Goal: Contribute content: Contribute content

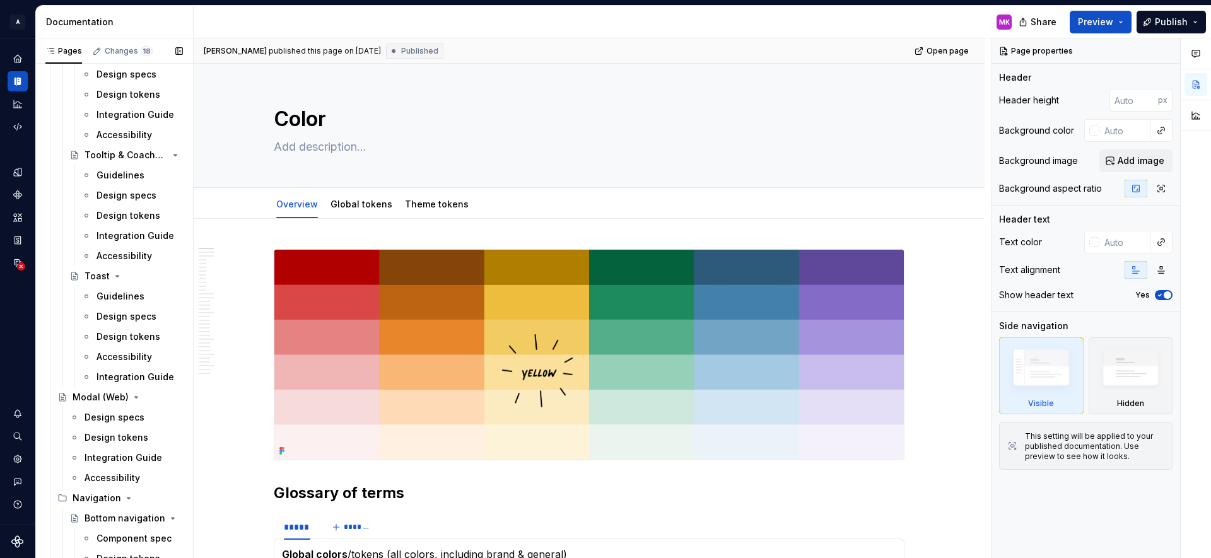
scroll to position [312, 0]
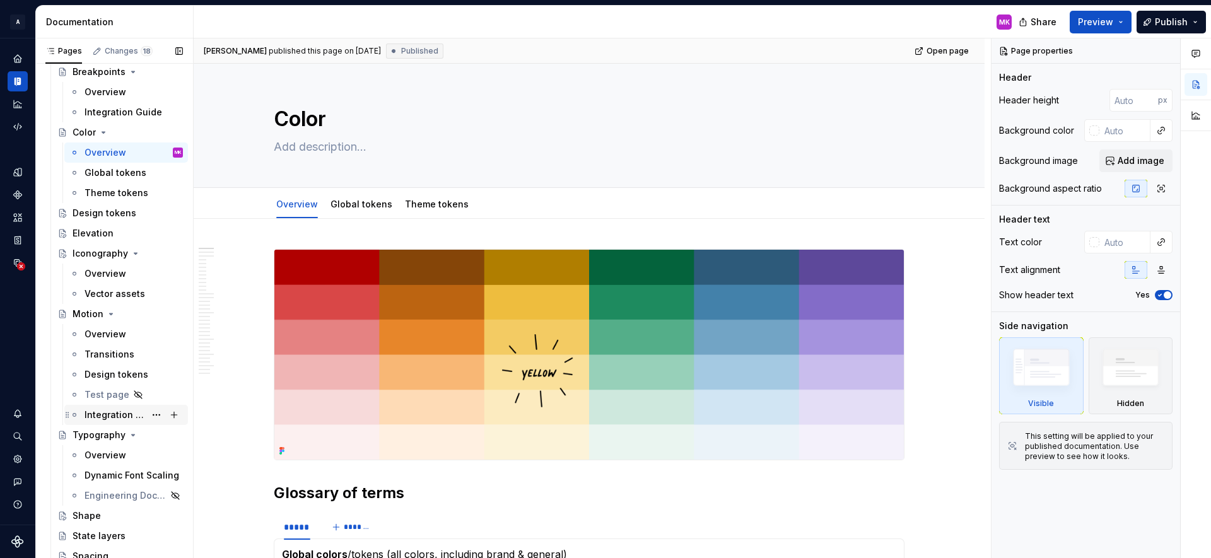
click at [93, 411] on div "Integration guide" at bounding box center [115, 415] width 61 height 13
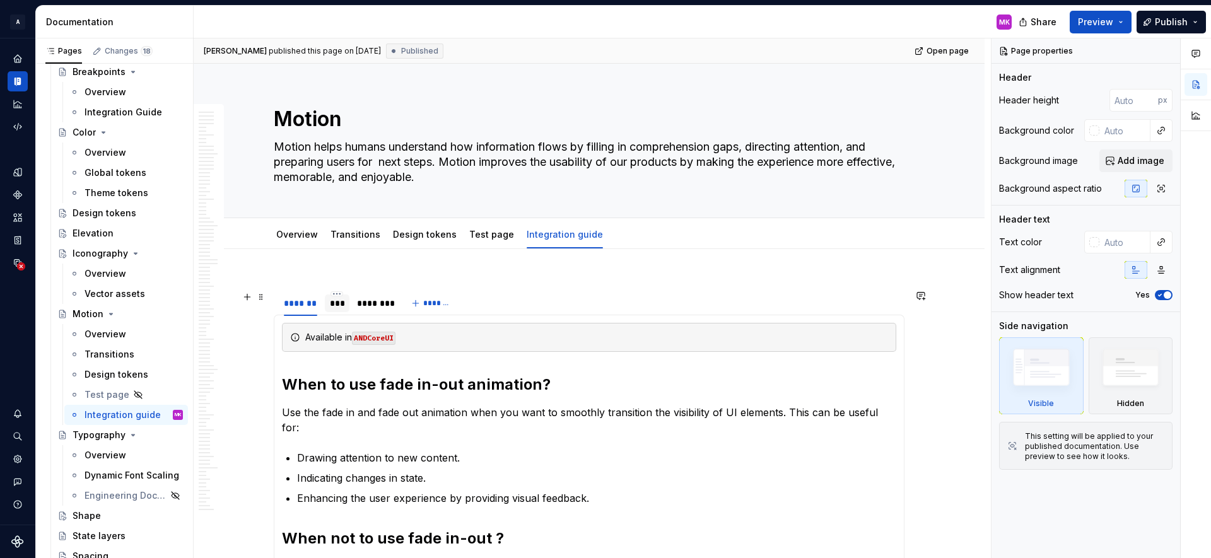
click at [330, 299] on div "***" at bounding box center [337, 303] width 15 height 13
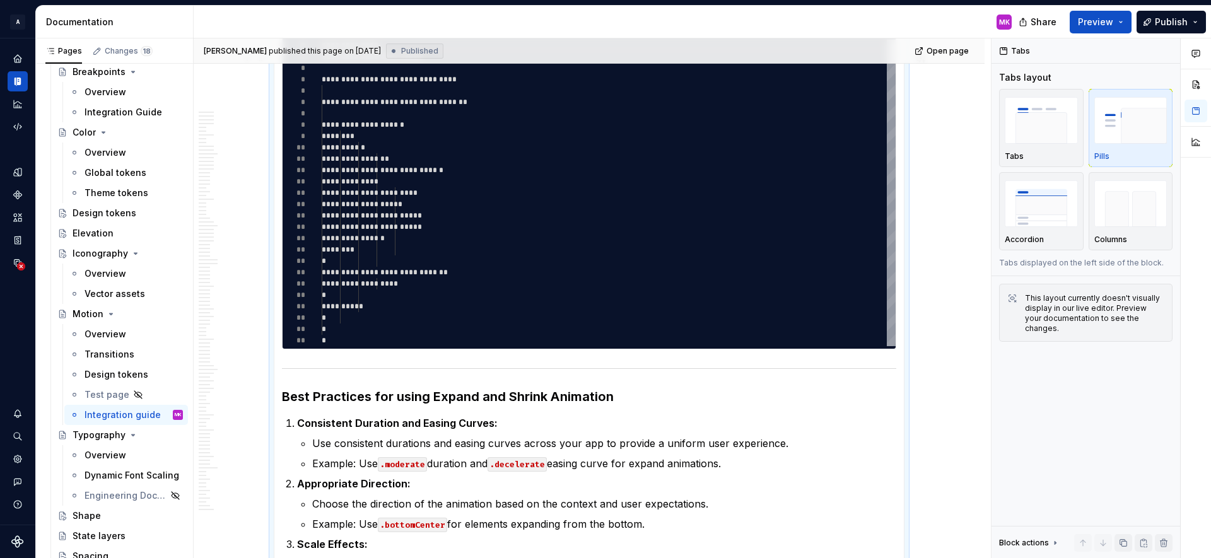
scroll to position [9931, 0]
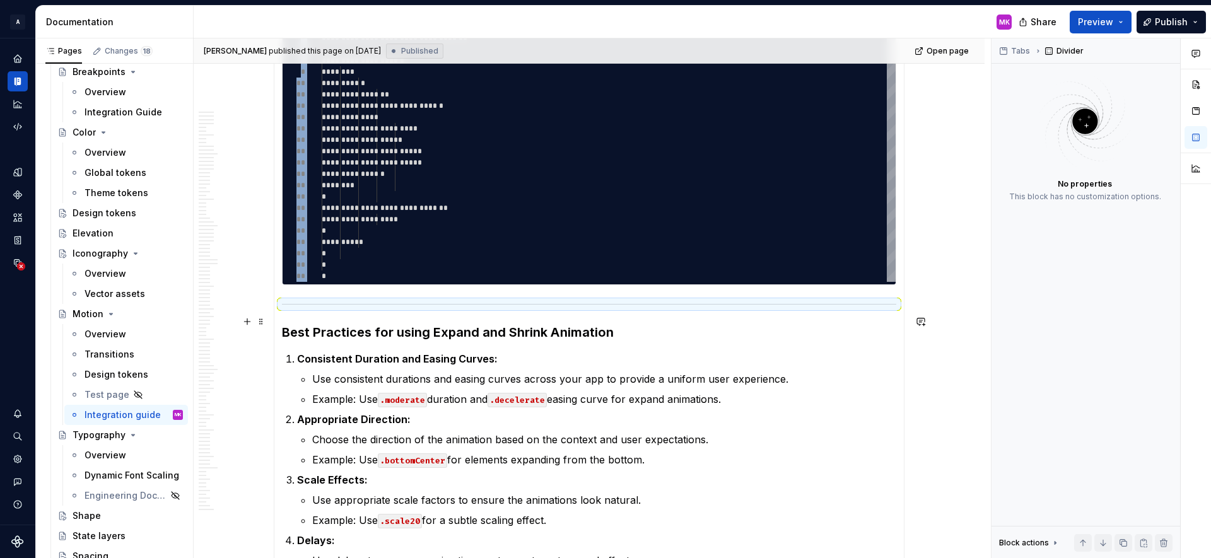
click at [287, 305] on hr at bounding box center [589, 304] width 614 height 1
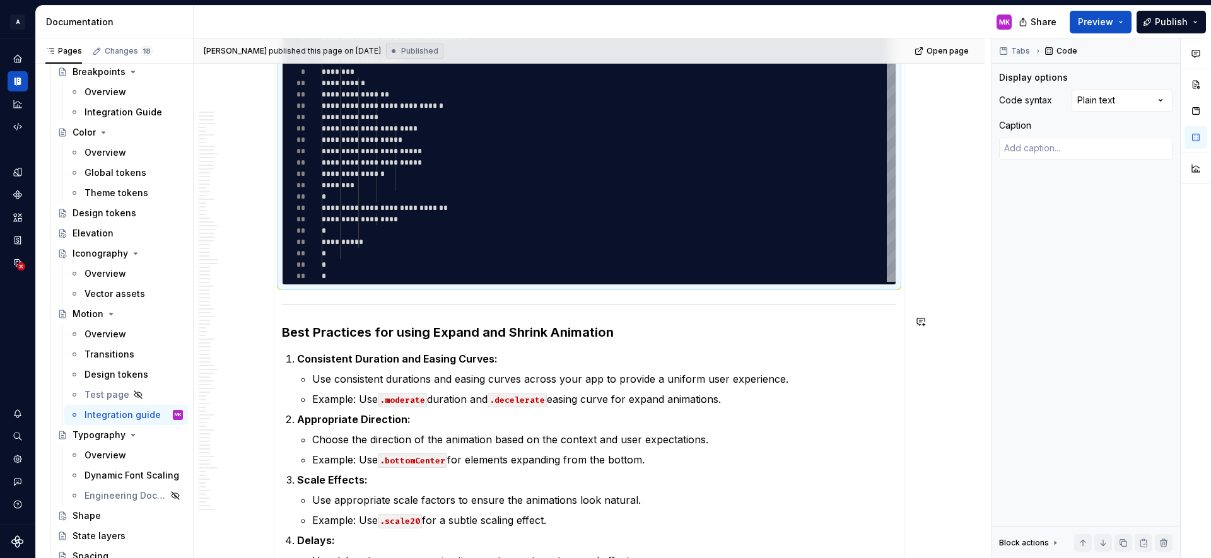
scroll to position [9880, 0]
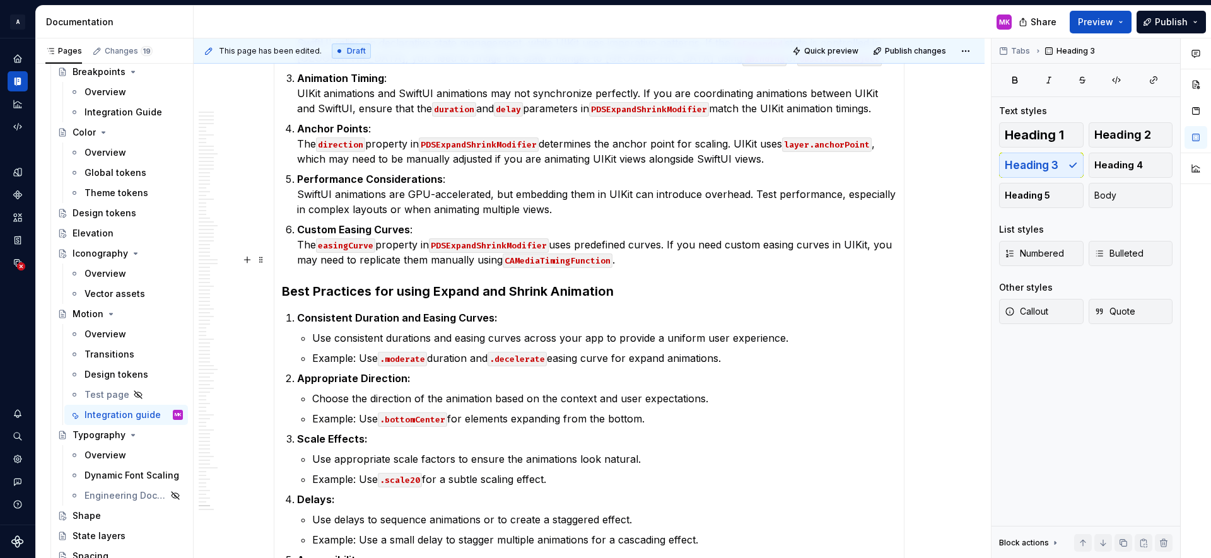
type textarea "*"
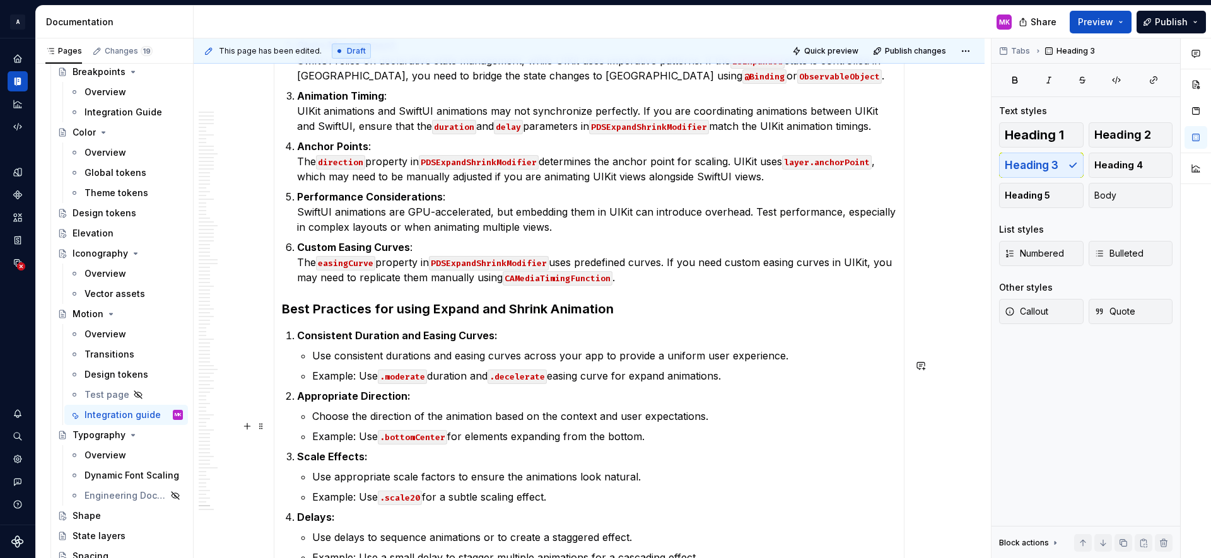
scroll to position [10253, 0]
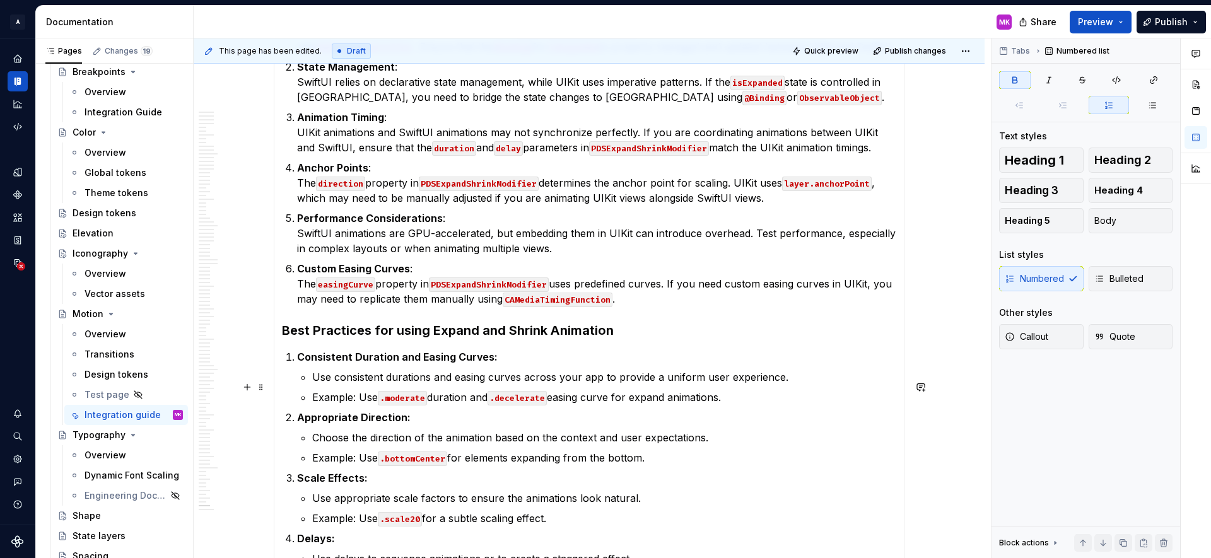
click at [645, 365] on p "Consistent Duration and Easing Curves:" at bounding box center [596, 357] width 599 height 15
click at [247, 356] on button "button" at bounding box center [247, 361] width 18 height 18
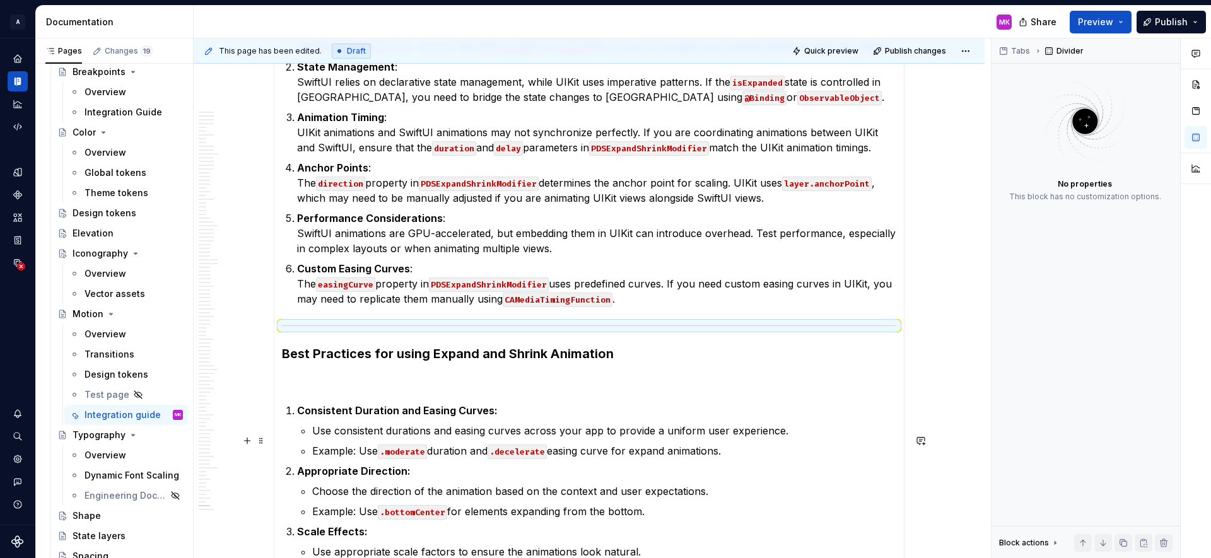
click at [314, 438] on p "Use consistent durations and easing curves across your app to provide a uniform…" at bounding box center [604, 430] width 584 height 15
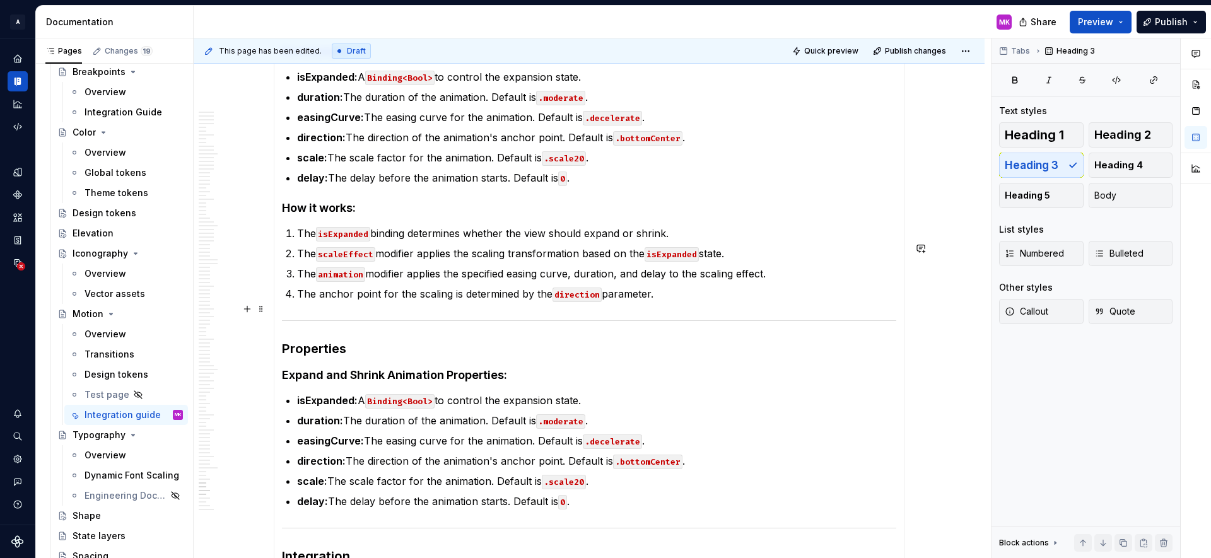
scroll to position [9540, 0]
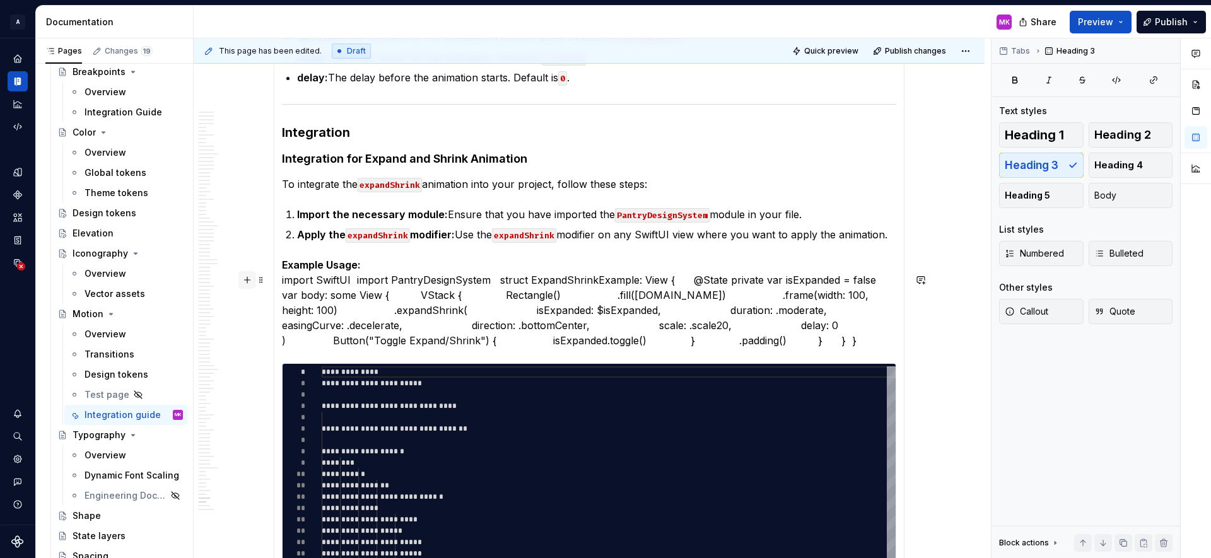
click at [246, 278] on button "button" at bounding box center [247, 280] width 18 height 18
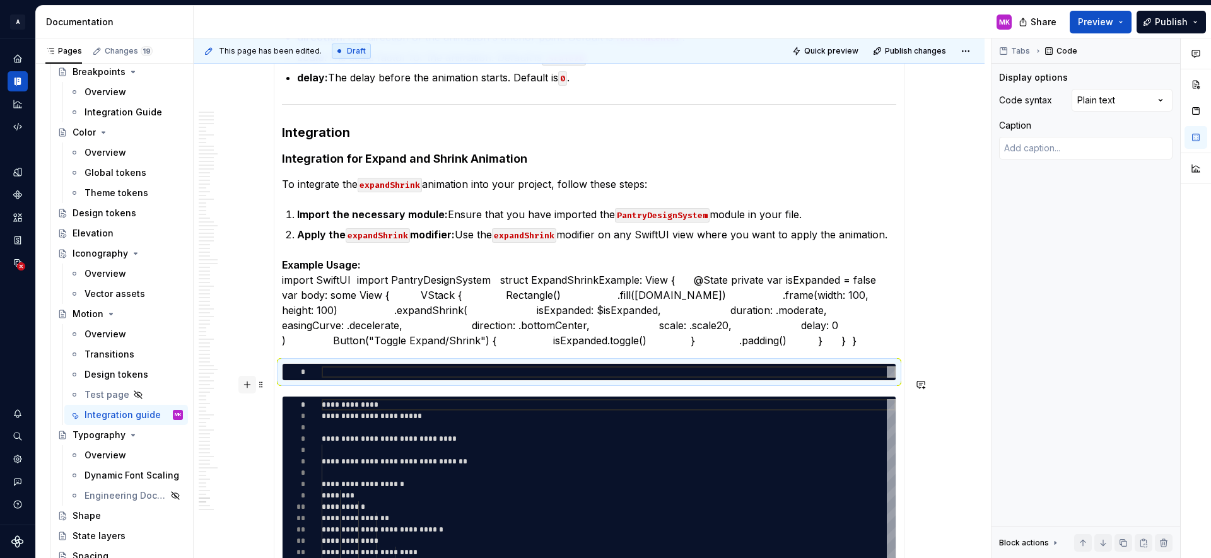
click at [249, 387] on button "button" at bounding box center [247, 385] width 18 height 18
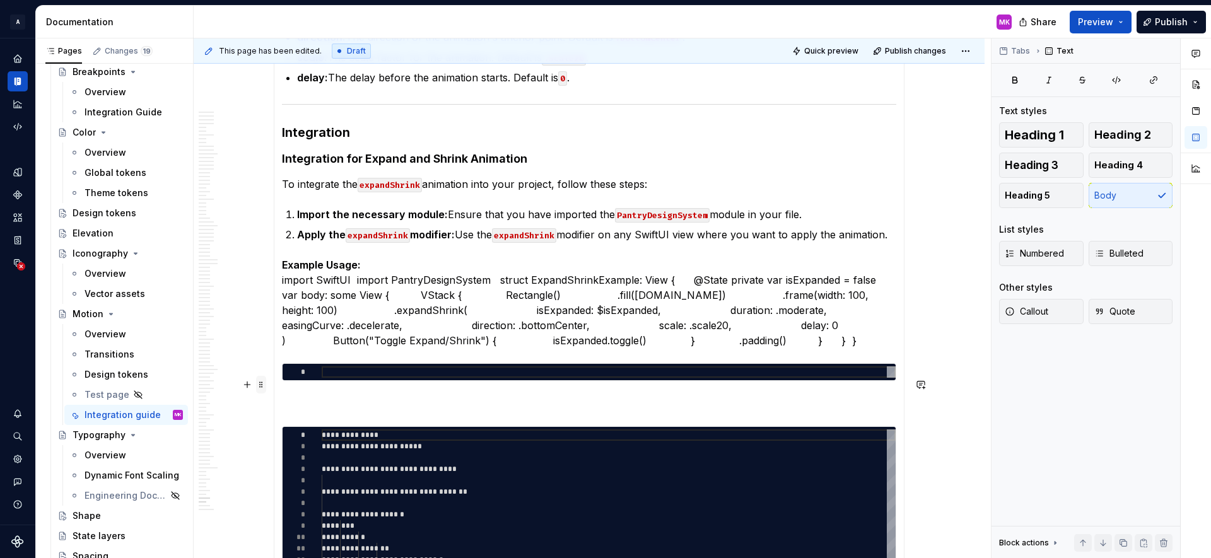
click at [259, 376] on span at bounding box center [261, 385] width 10 height 18
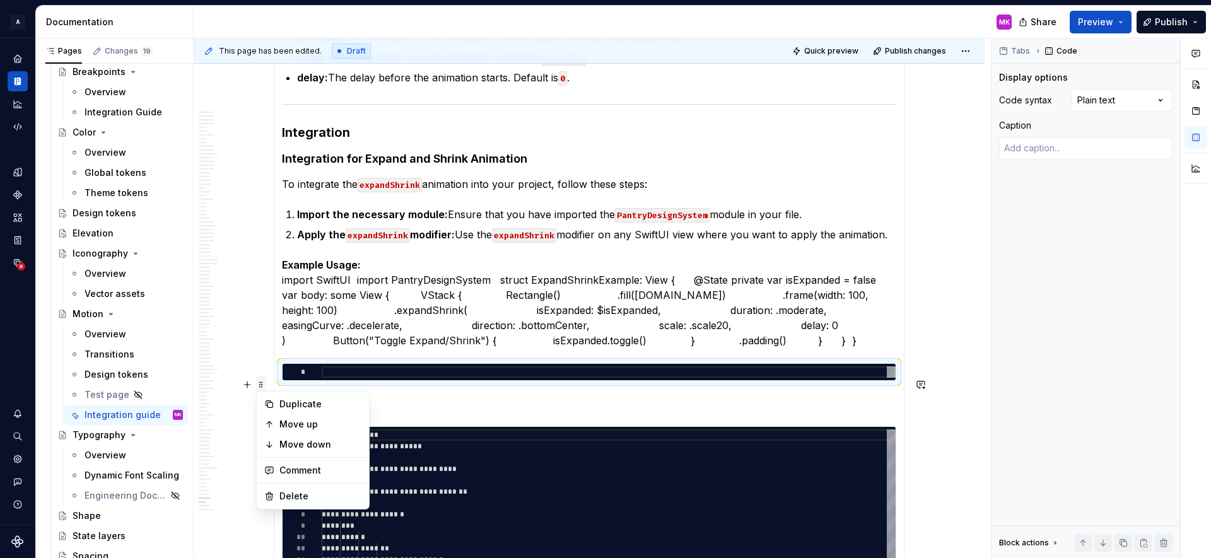
click at [259, 384] on span at bounding box center [261, 385] width 10 height 18
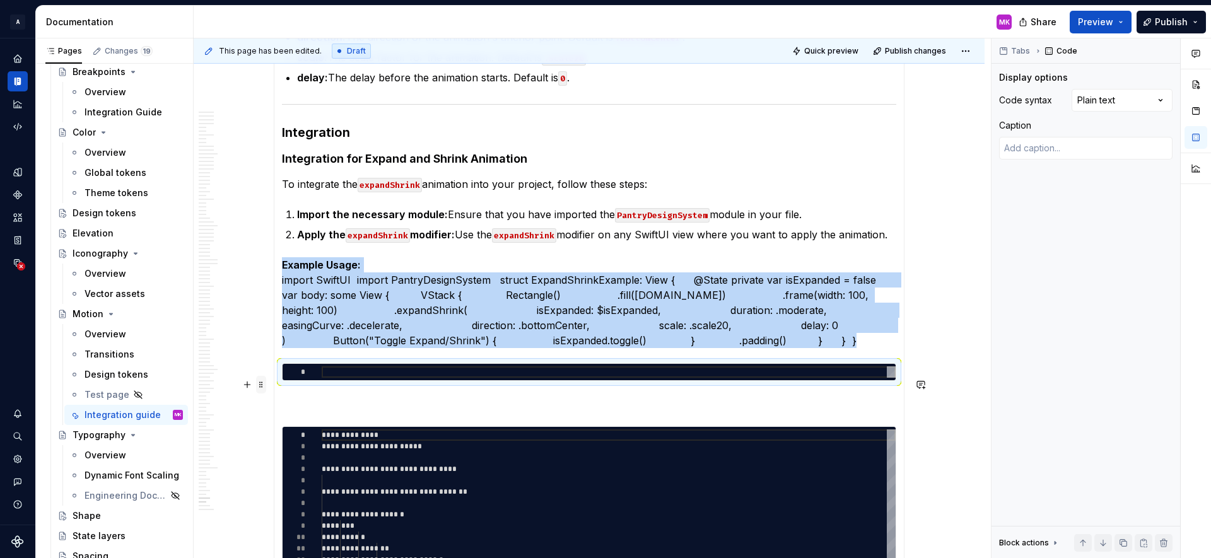
click at [259, 384] on span at bounding box center [261, 385] width 10 height 18
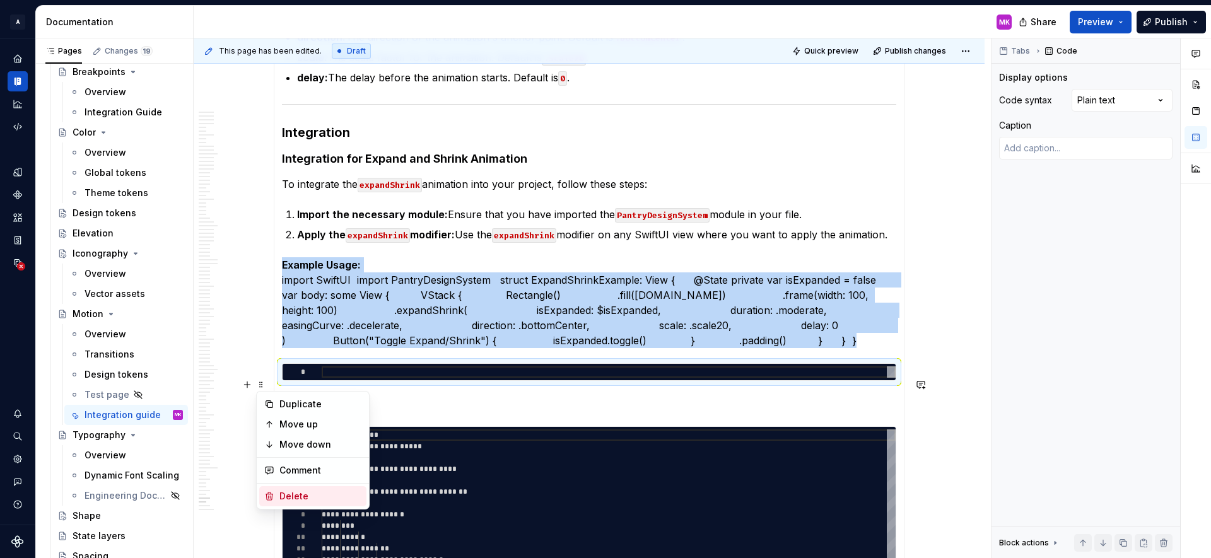
click at [284, 495] on div "Delete" at bounding box center [320, 496] width 82 height 13
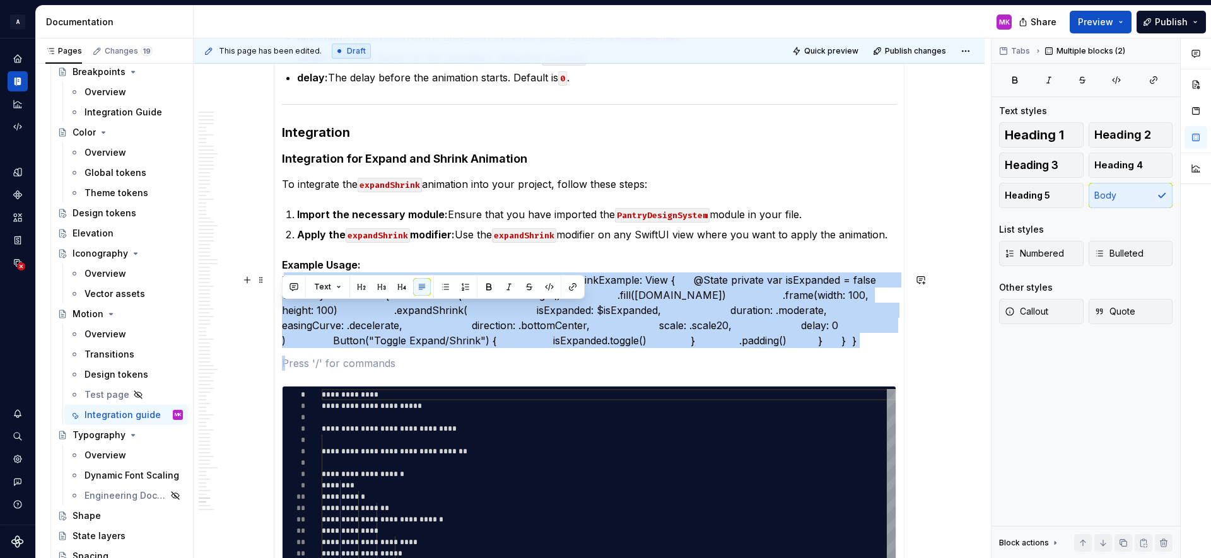
drag, startPoint x: 312, startPoint y: 377, endPoint x: 286, endPoint y: 298, distance: 82.6
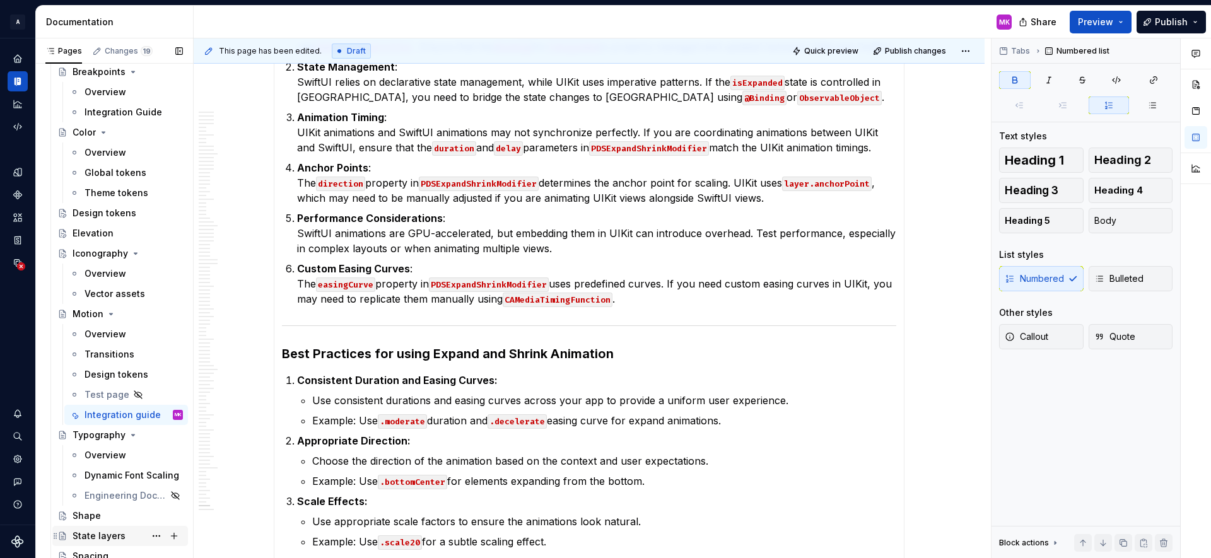
scroll to position [999, 0]
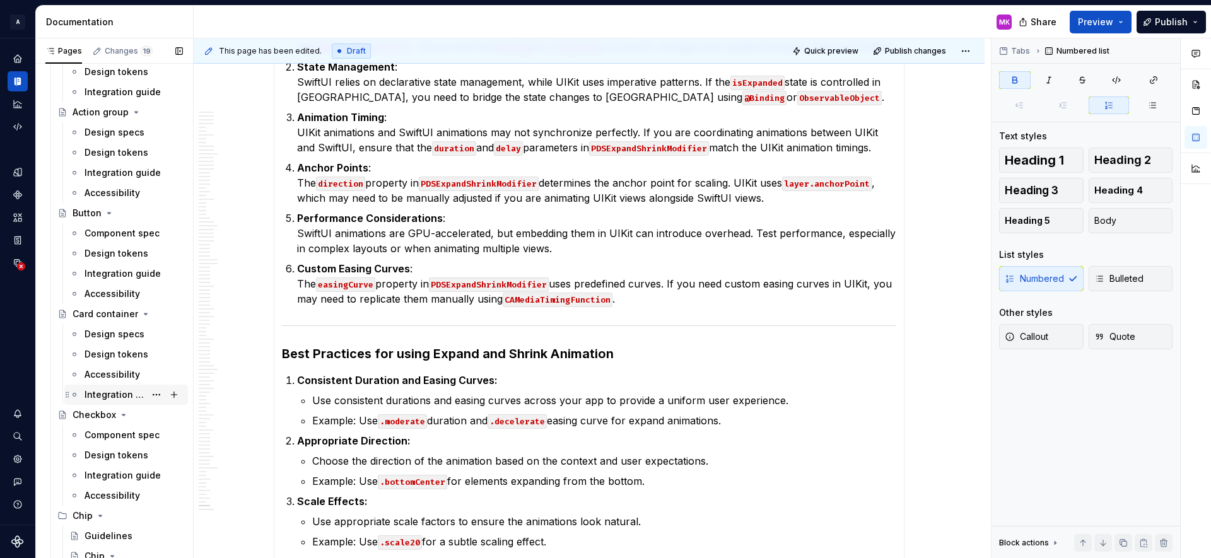
click at [97, 398] on div "Integration Guide" at bounding box center [115, 395] width 61 height 13
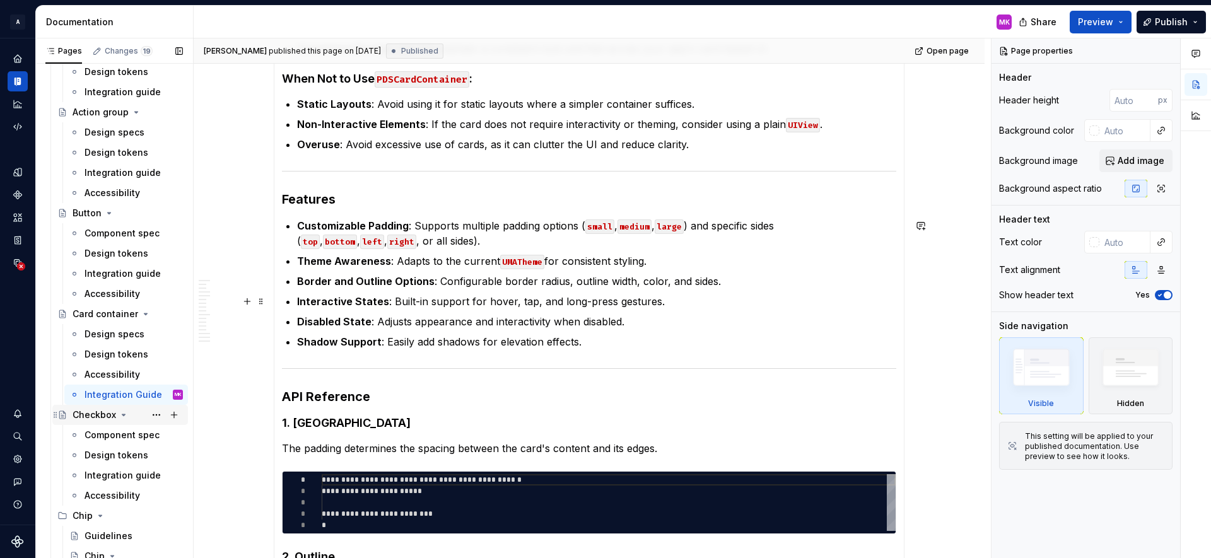
scroll to position [470, 0]
click at [620, 344] on p "Shadow Support : Easily add shadows for elevation effects." at bounding box center [596, 341] width 599 height 15
type textarea "*"
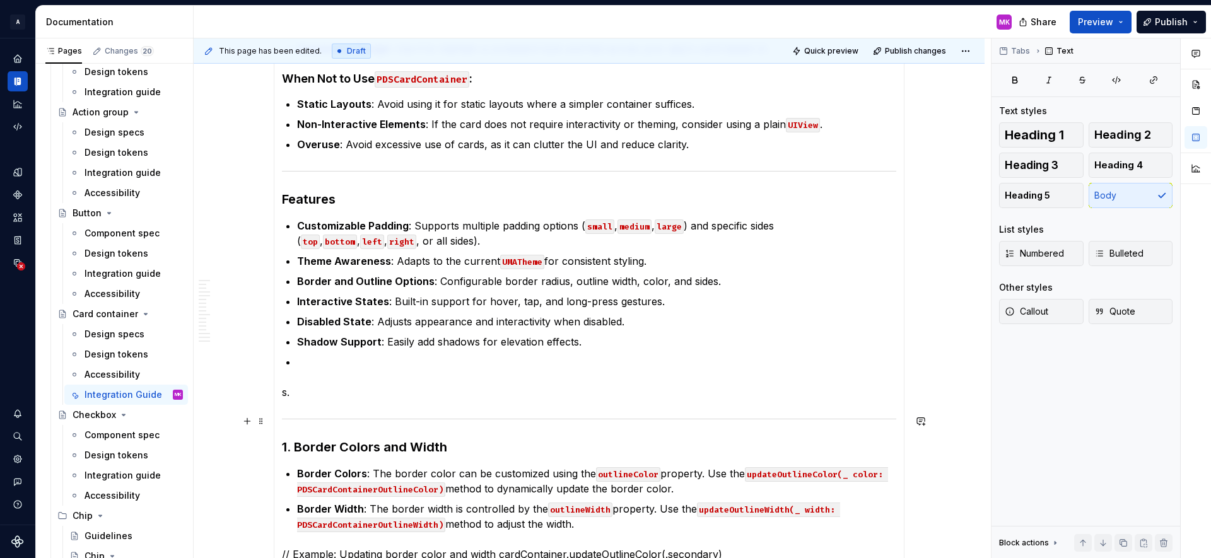
drag, startPoint x: 300, startPoint y: 394, endPoint x: 278, endPoint y: 364, distance: 37.5
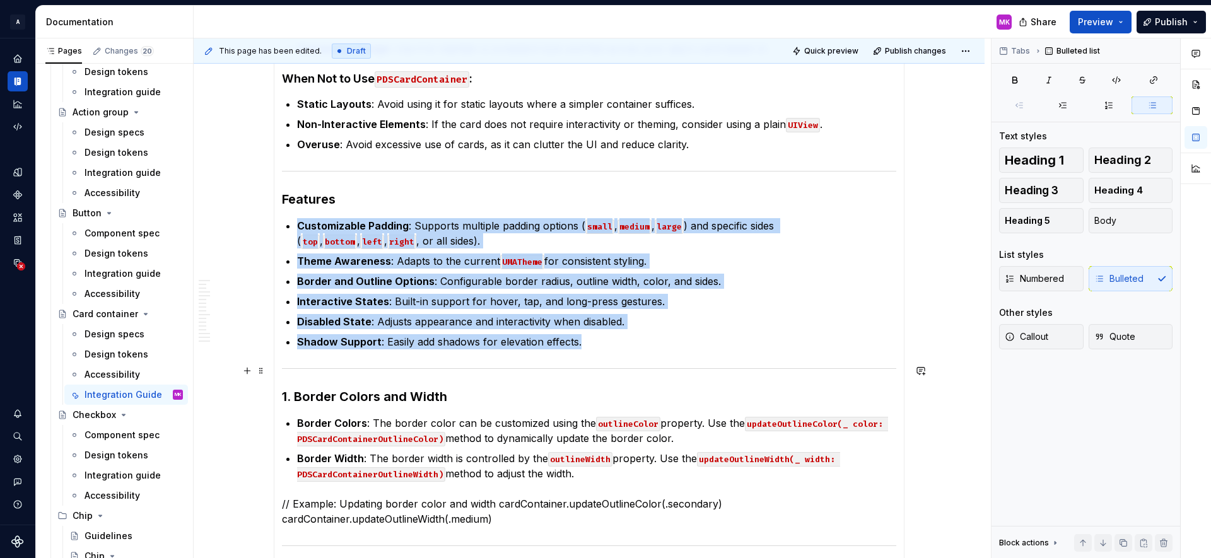
click at [346, 369] on div at bounding box center [589, 369] width 614 height 8
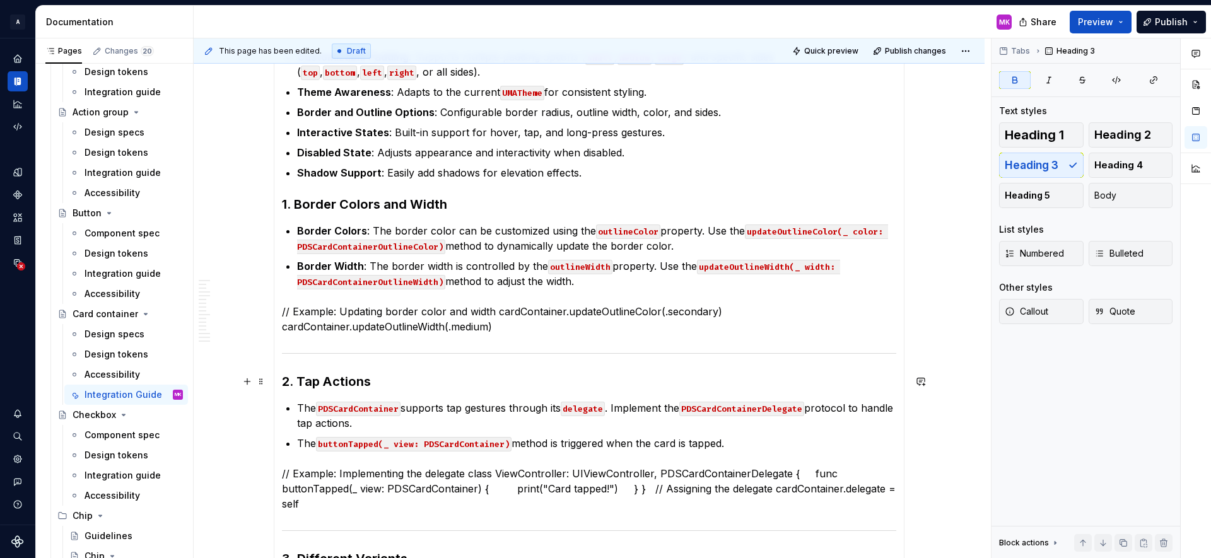
scroll to position [640, 0]
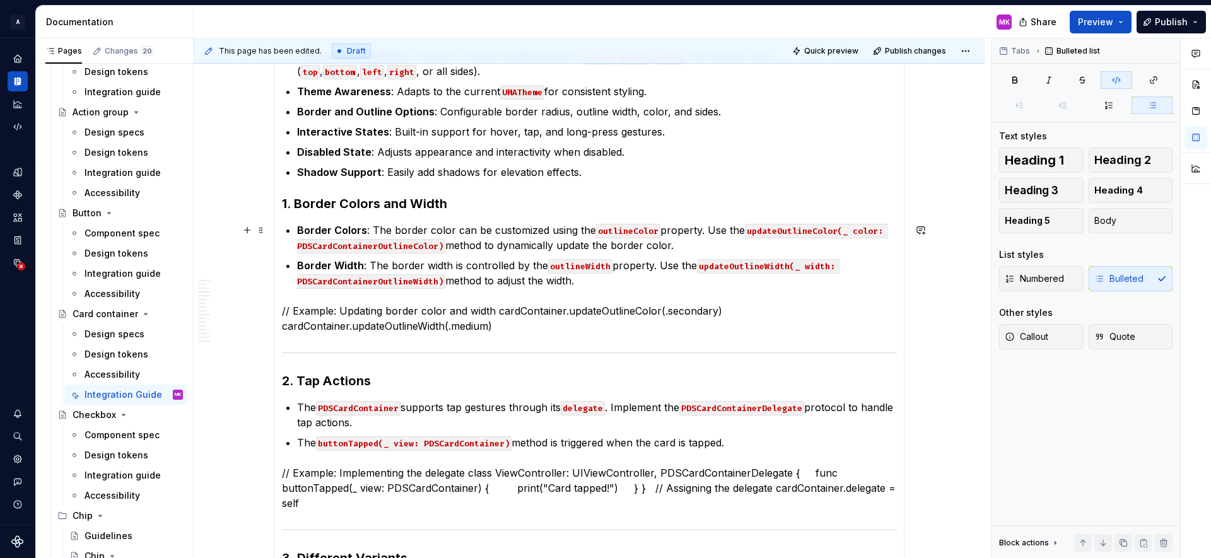
click at [351, 238] on code "updateOutlineColor(_ color: PDSCardContainerOutlineColor)" at bounding box center [592, 239] width 591 height 30
click at [336, 279] on code "updateOutlineWidth(_ width: PDSCardContainerOutlineWidth)" at bounding box center [568, 274] width 543 height 30
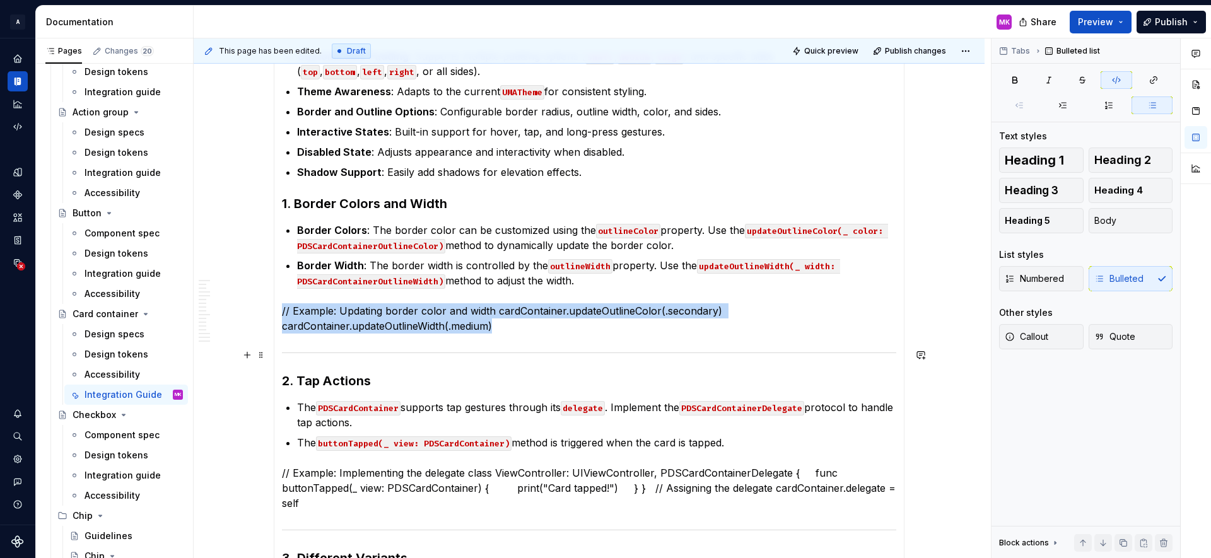
click at [334, 353] on div at bounding box center [589, 353] width 614 height 8
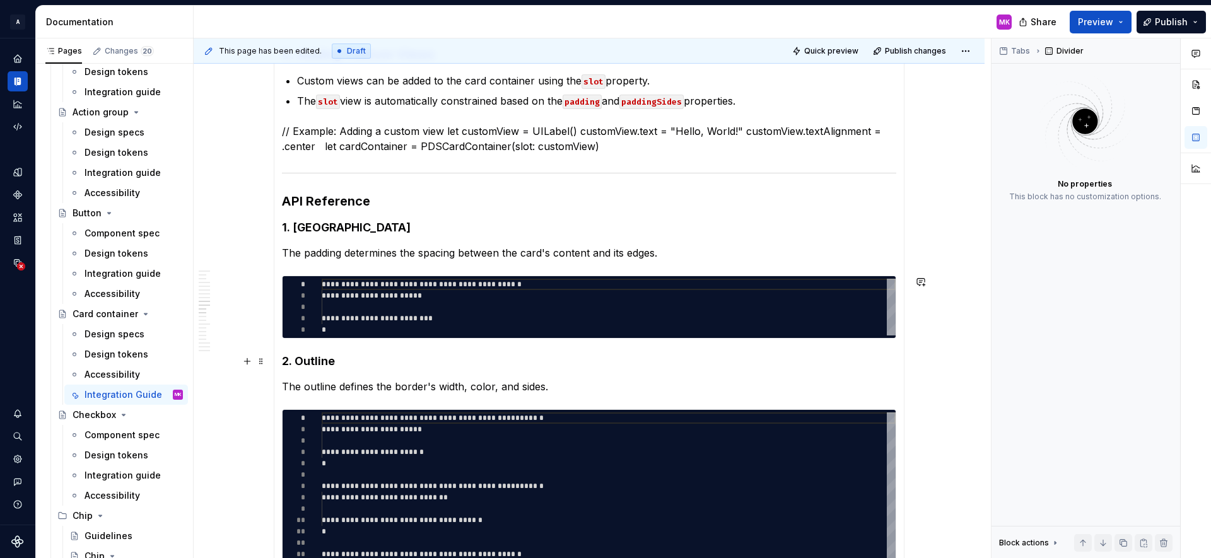
scroll to position [1539, 0]
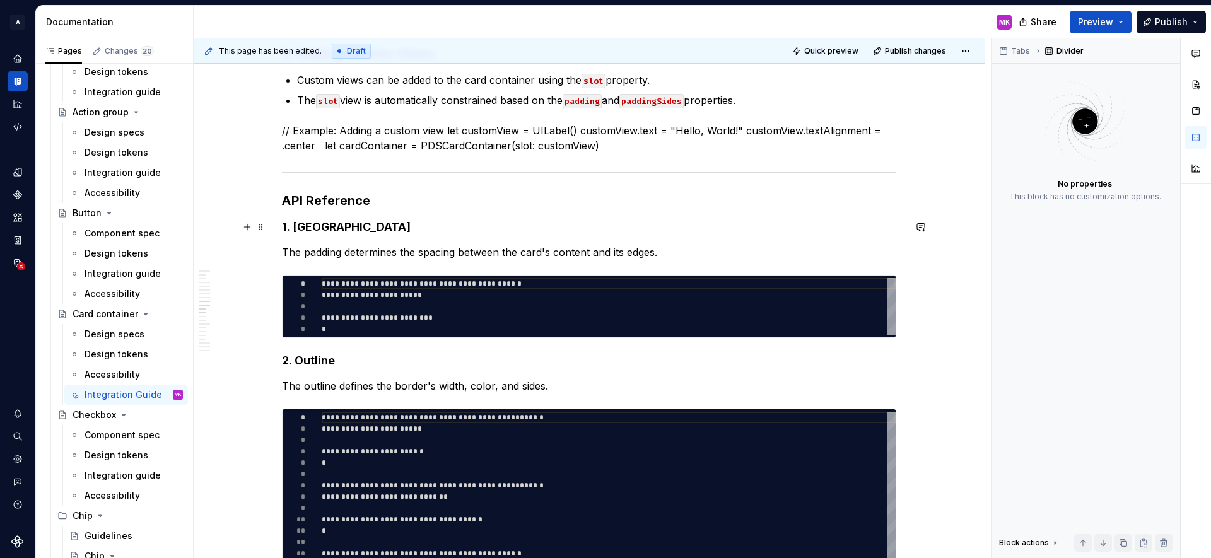
click at [445, 218] on section-item-column "Available in [GEOGRAPHIC_DATA] Overview PDSCardContainer is a versatile, theme-…" at bounding box center [589, 411] width 614 height 3284
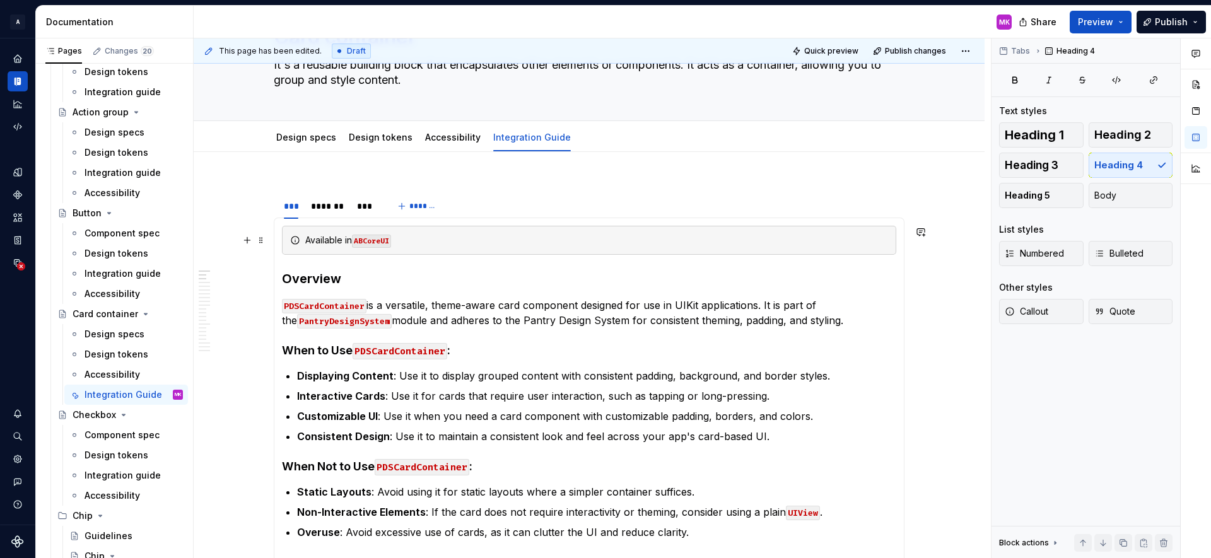
scroll to position [105, 0]
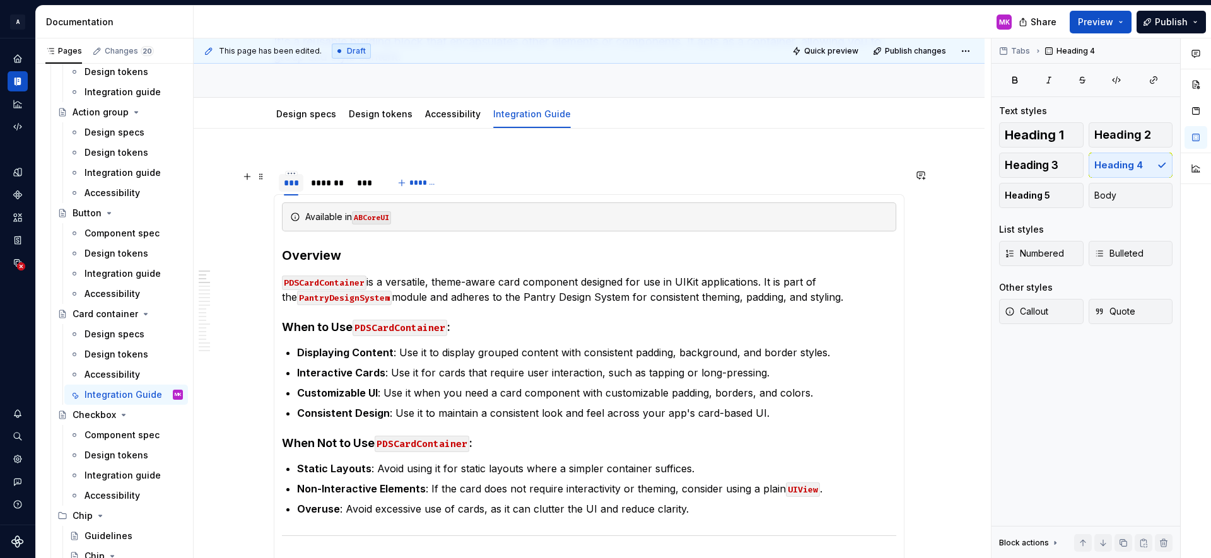
click at [285, 191] on div "***" at bounding box center [291, 183] width 25 height 18
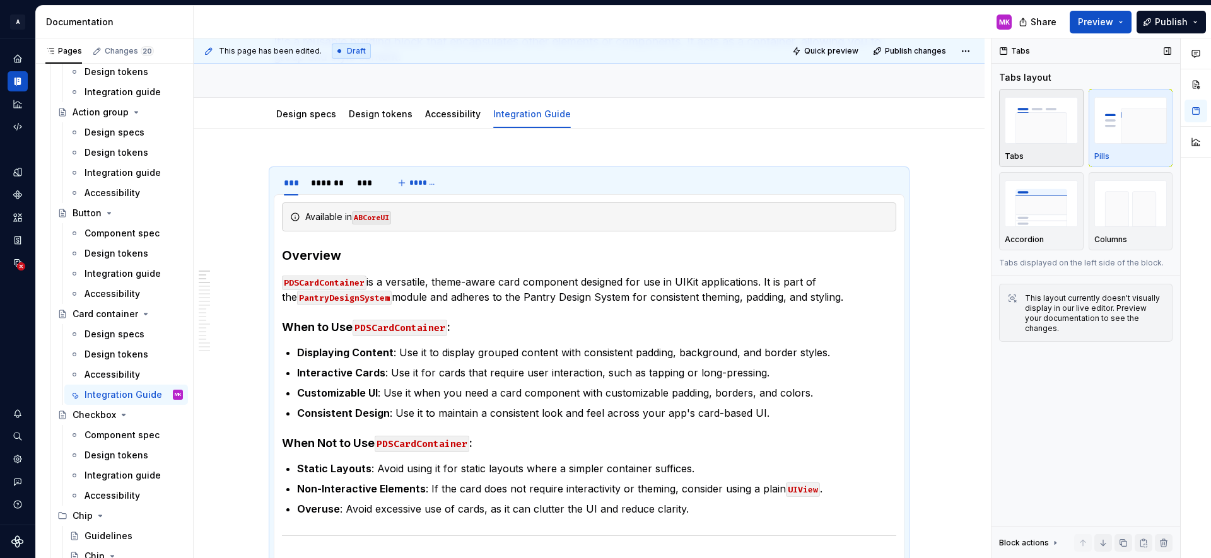
click at [1056, 130] on img "button" at bounding box center [1041, 120] width 73 height 46
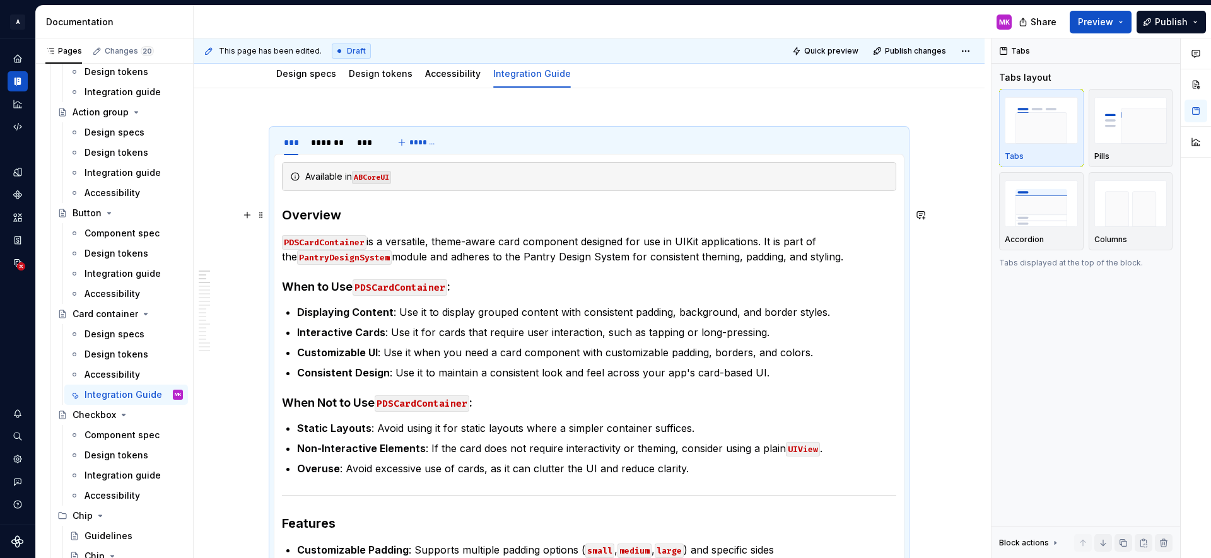
scroll to position [149, 0]
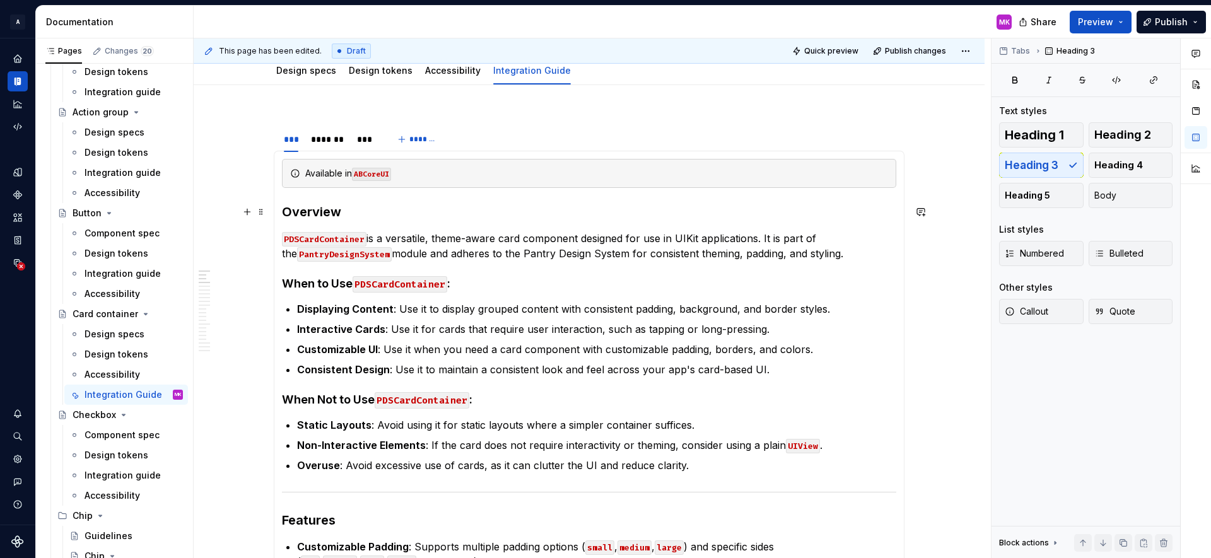
click at [621, 219] on h3 "Overview" at bounding box center [589, 212] width 614 height 18
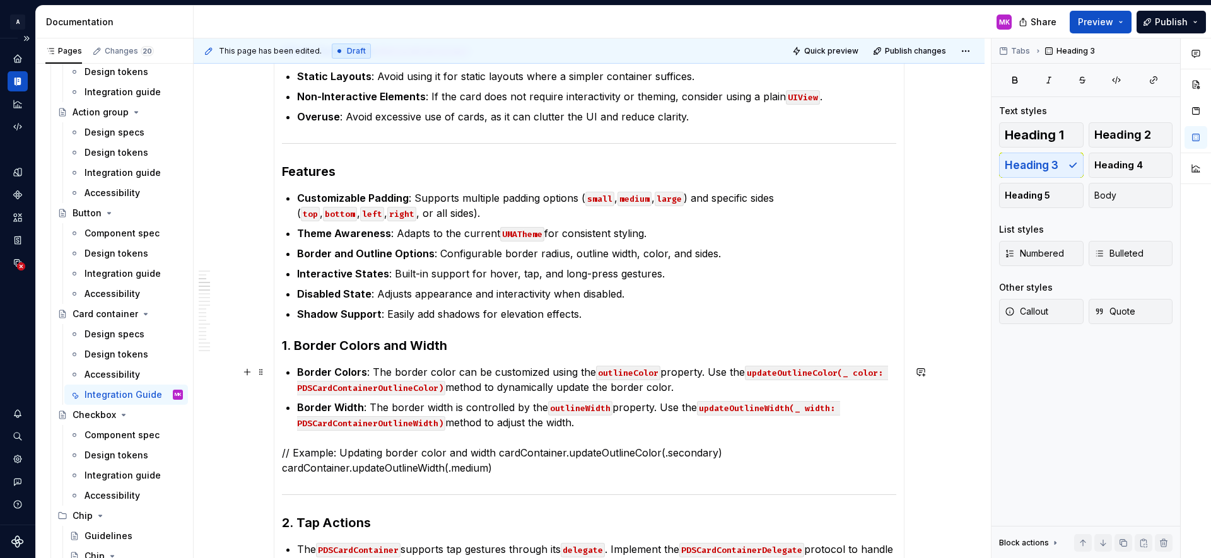
scroll to position [499, 0]
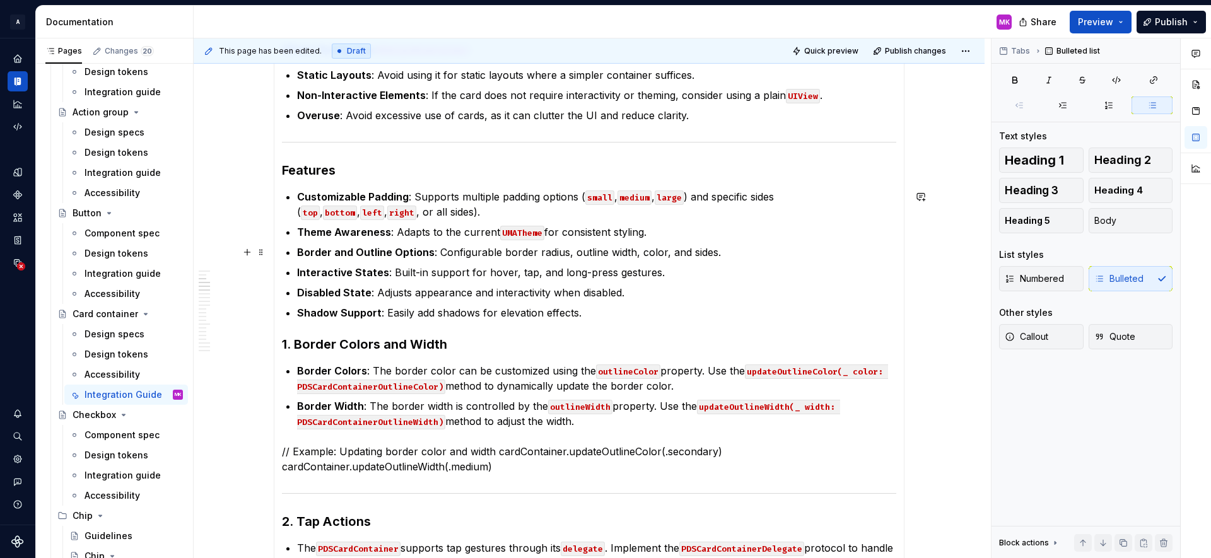
click at [717, 250] on p "Border and Outline Options : Configurable border radius, outline width, color, …" at bounding box center [596, 252] width 599 height 15
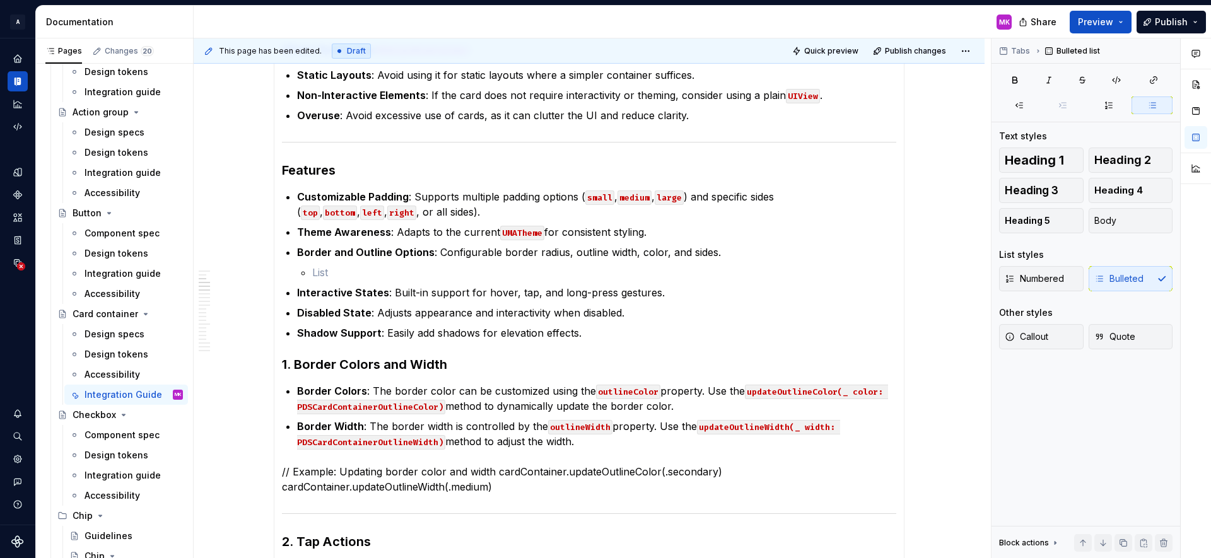
click at [377, 469] on p "// Example: Updating border color and width cardContainer.updateOutlineColor(.s…" at bounding box center [589, 479] width 614 height 30
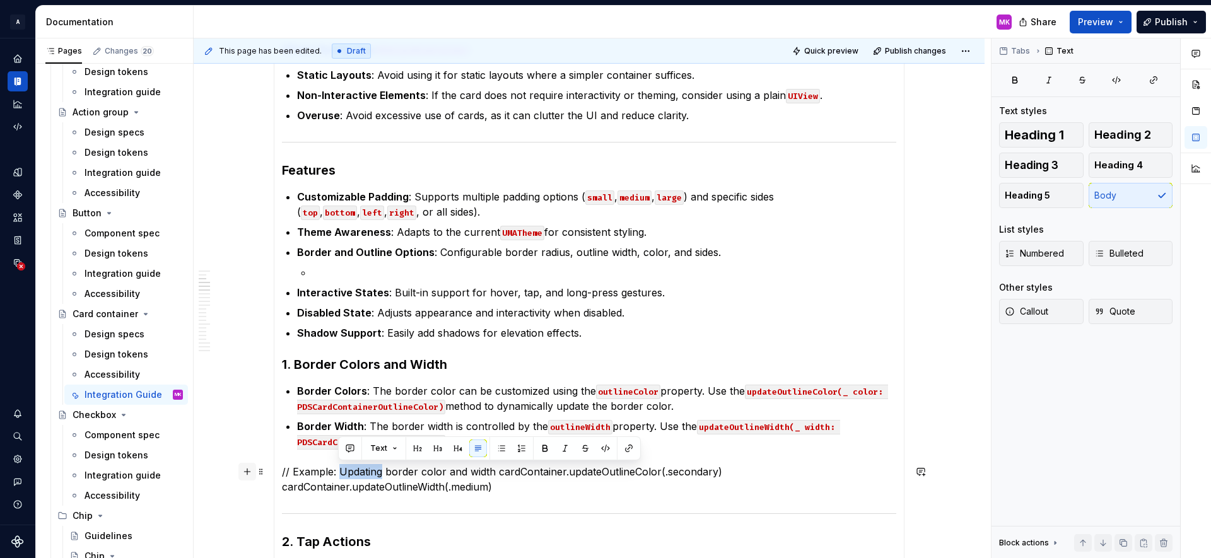
click at [249, 473] on button "button" at bounding box center [247, 472] width 18 height 18
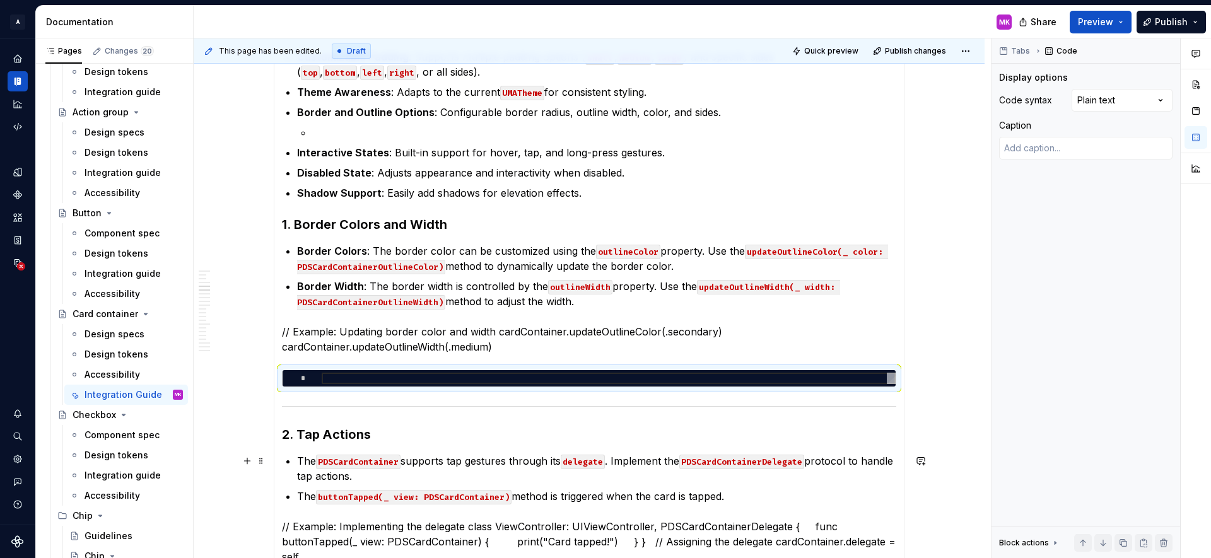
scroll to position [651, 0]
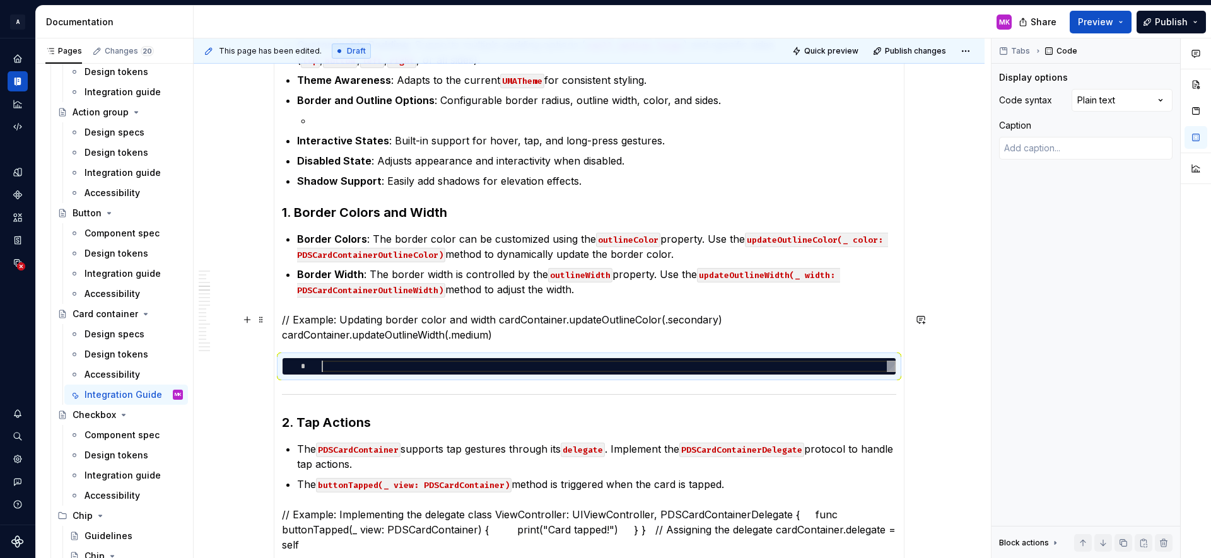
click at [339, 329] on p "// Example: Updating border color and width cardContainer.updateOutlineColor(.s…" at bounding box center [589, 327] width 614 height 30
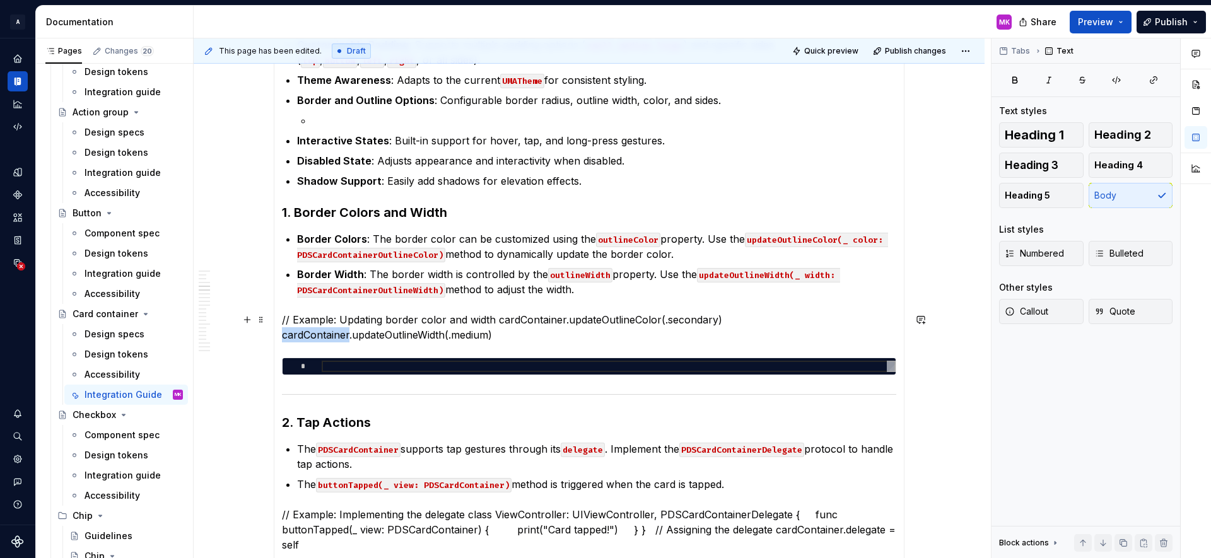
click at [339, 329] on p "// Example: Updating border color and width cardContainer.updateOutlineColor(.s…" at bounding box center [589, 327] width 614 height 30
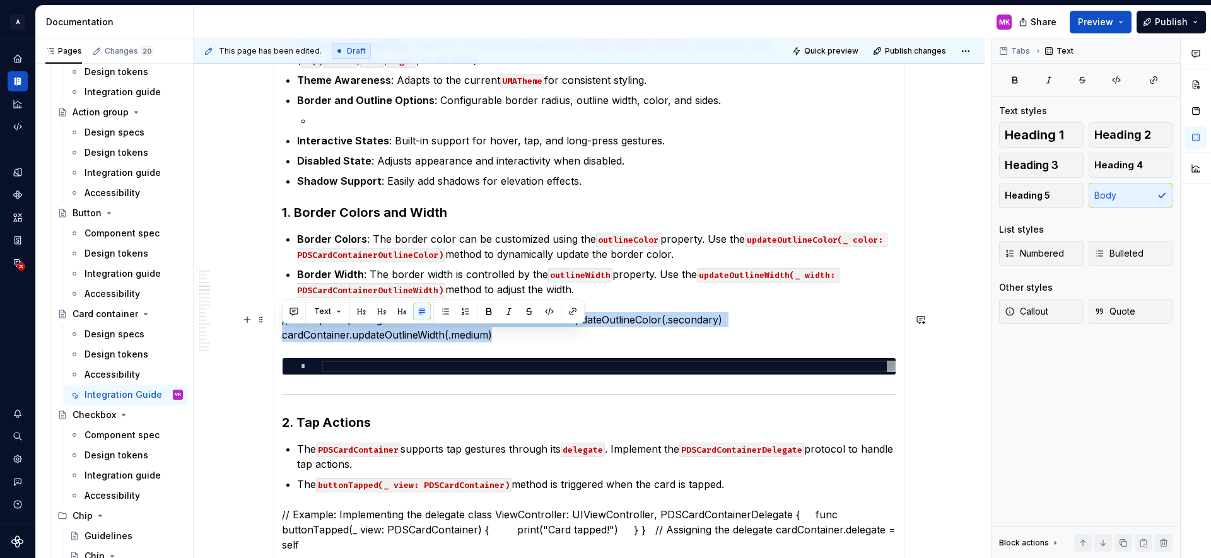
click at [339, 329] on p "// Example: Updating border color and width cardContainer.updateOutlineColor(.s…" at bounding box center [589, 327] width 614 height 30
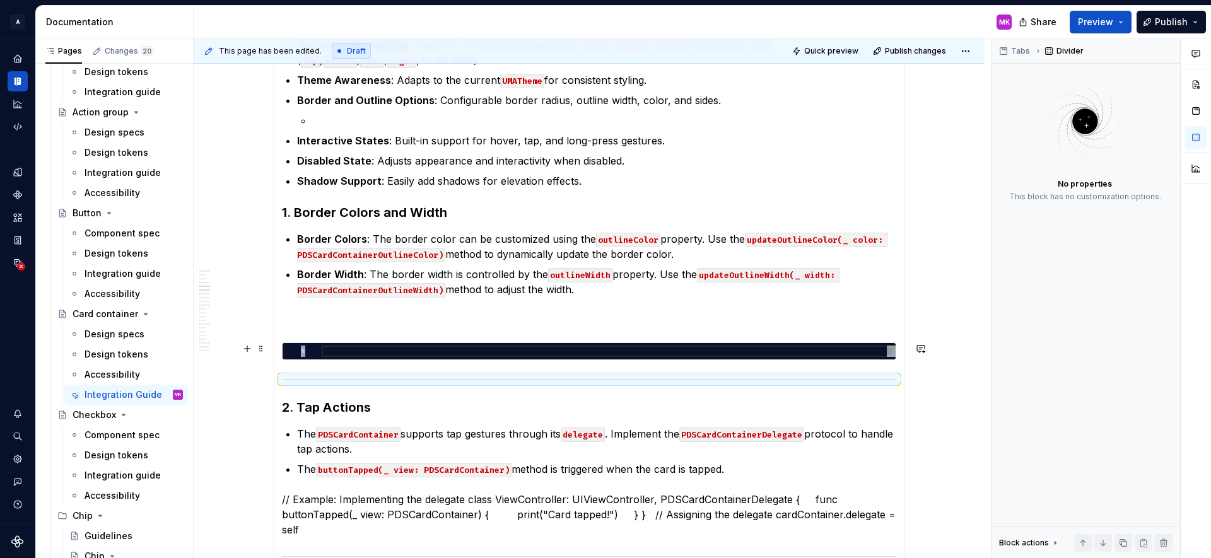
type textarea "*"
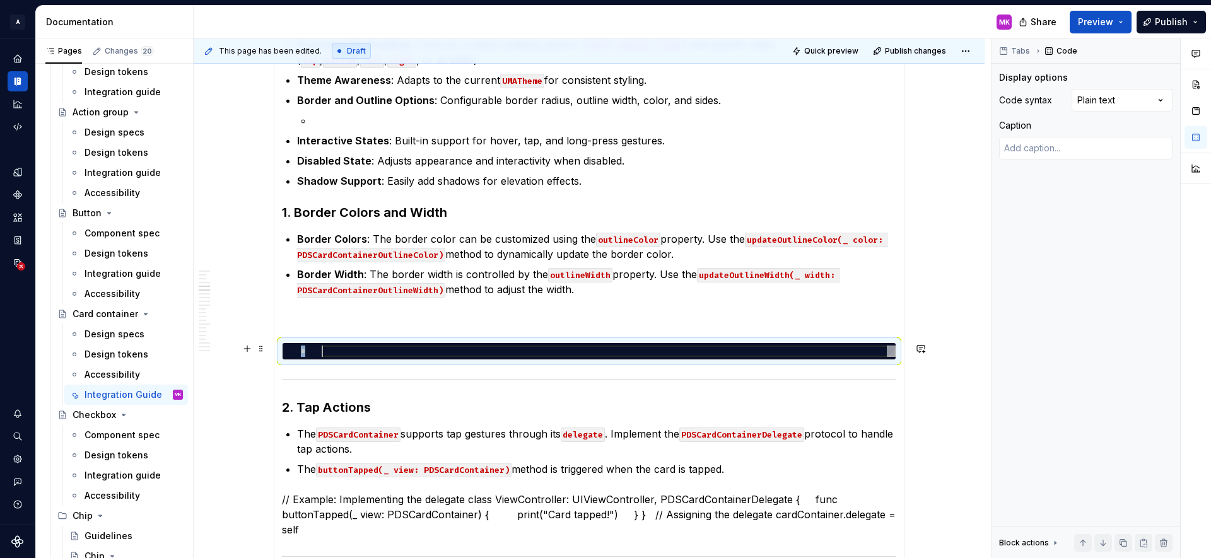
click at [387, 346] on div at bounding box center [609, 351] width 574 height 11
type textarea "**********"
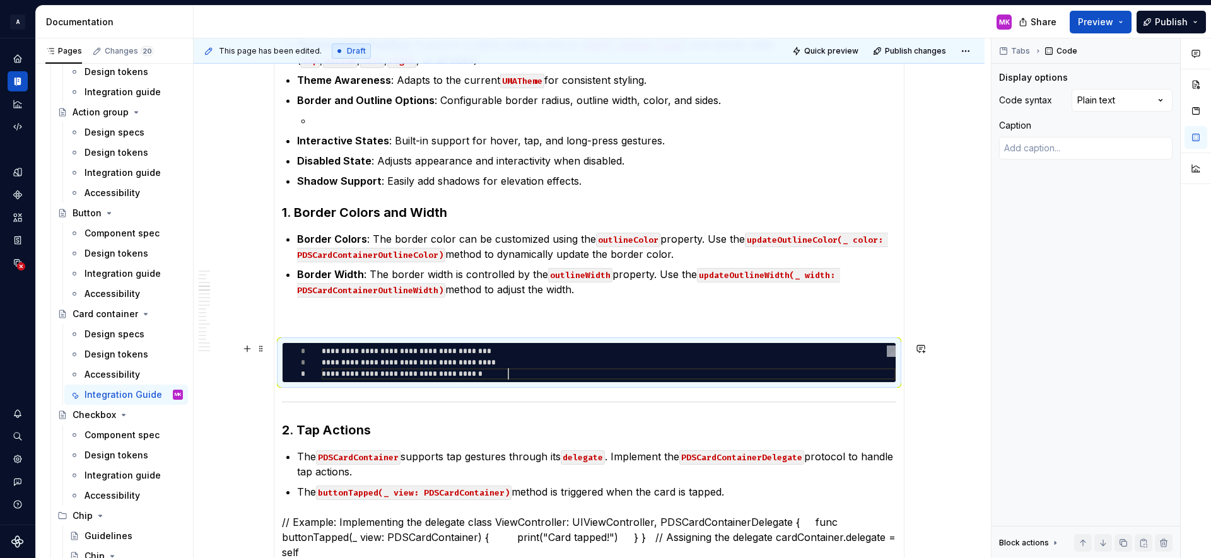
scroll to position [23, 187]
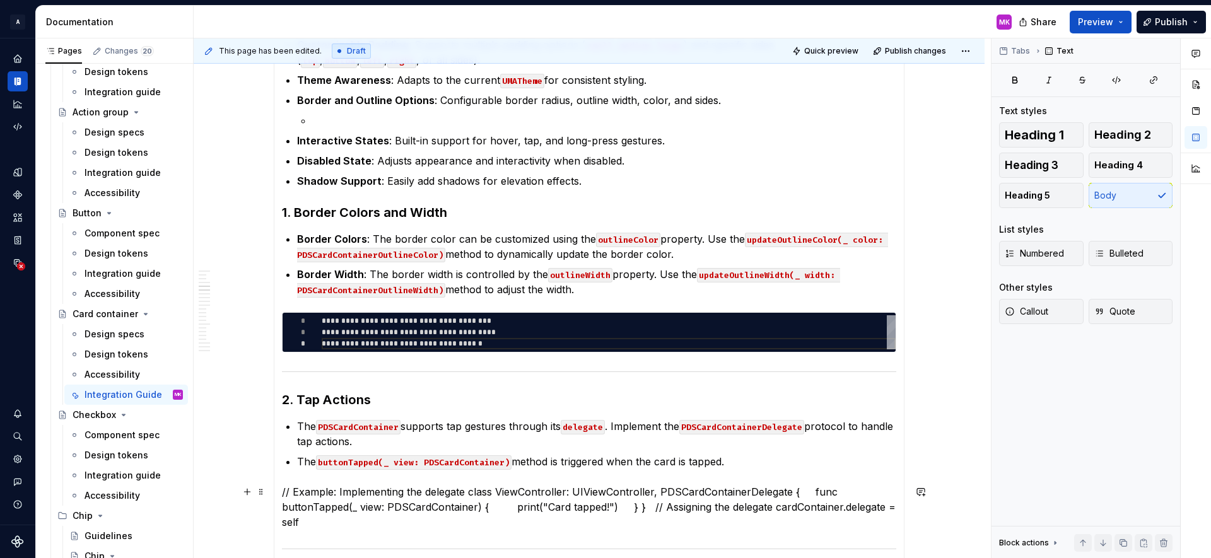
click at [305, 499] on p "// Example: Implementing the delegate class ViewController: UIViewController, P…" at bounding box center [589, 507] width 614 height 45
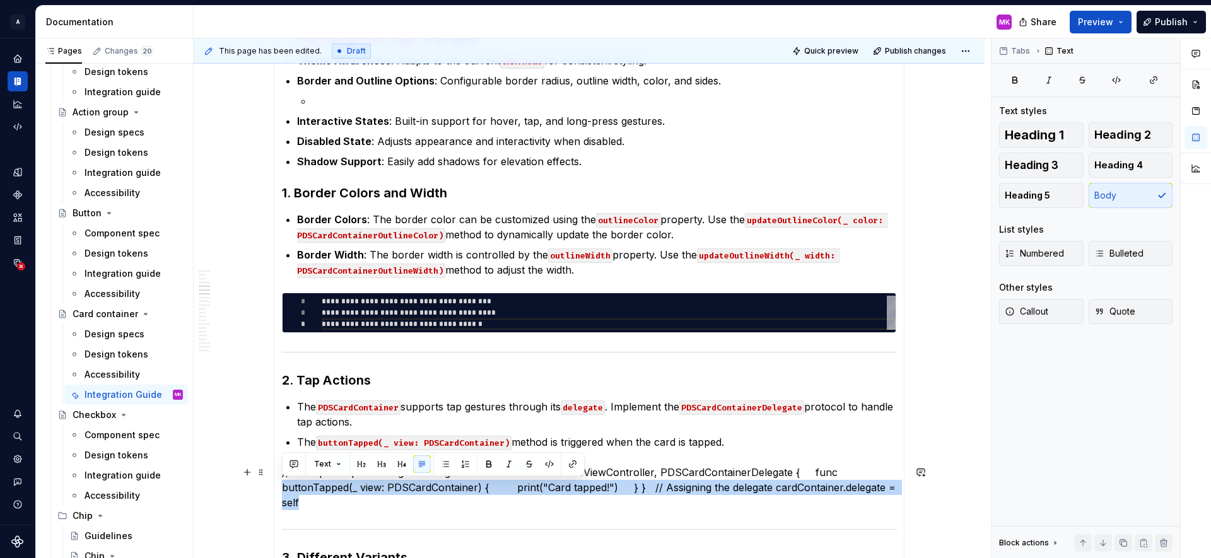
drag, startPoint x: 304, startPoint y: 522, endPoint x: 280, endPoint y: 488, distance: 41.7
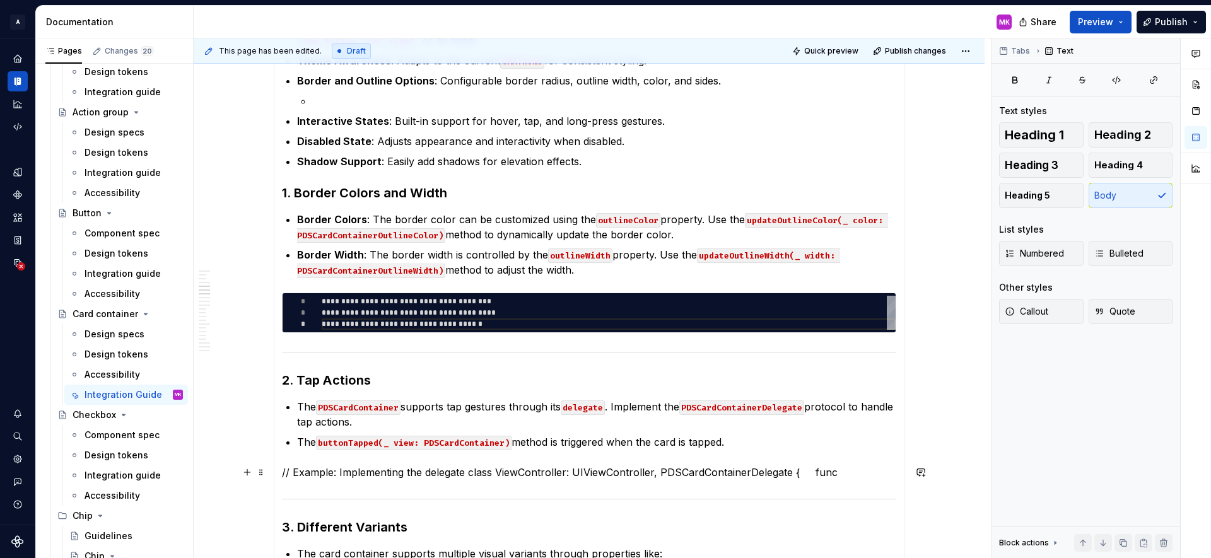
click at [301, 476] on p "// Example: Implementing the delegate class ViewController: UIViewController, P…" at bounding box center [589, 472] width 614 height 15
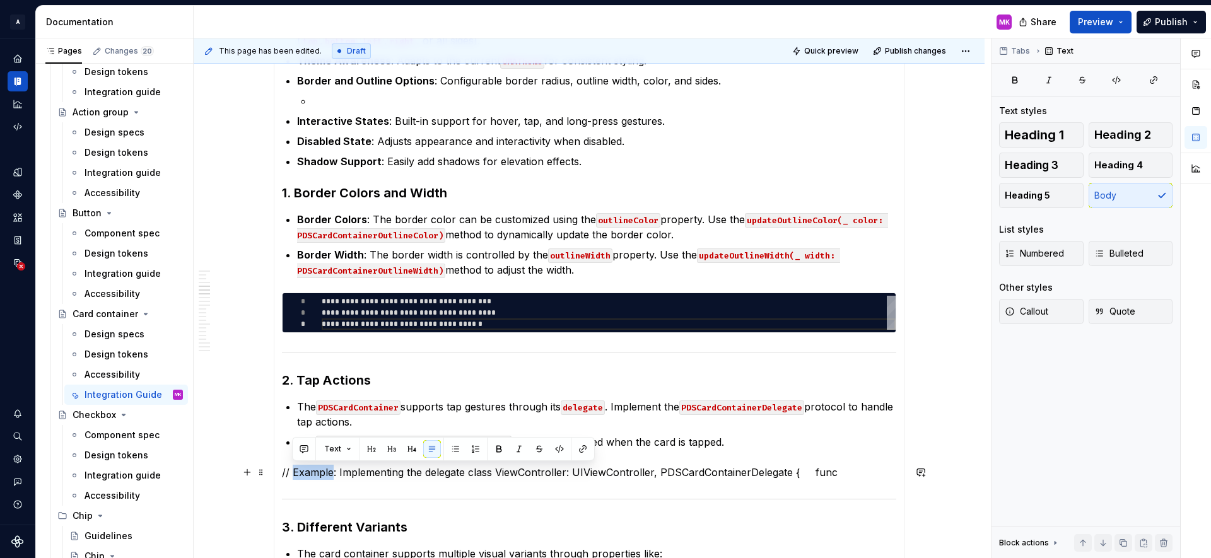
click at [301, 476] on p "// Example: Implementing the delegate class ViewController: UIViewController, P…" at bounding box center [589, 472] width 614 height 15
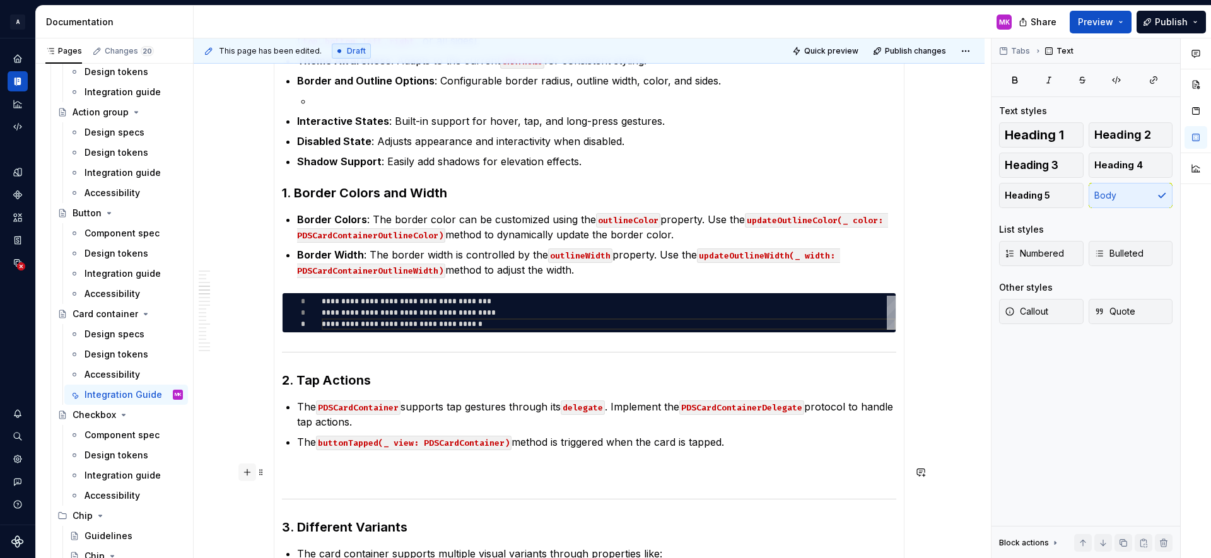
click at [247, 478] on button "button" at bounding box center [247, 473] width 18 height 18
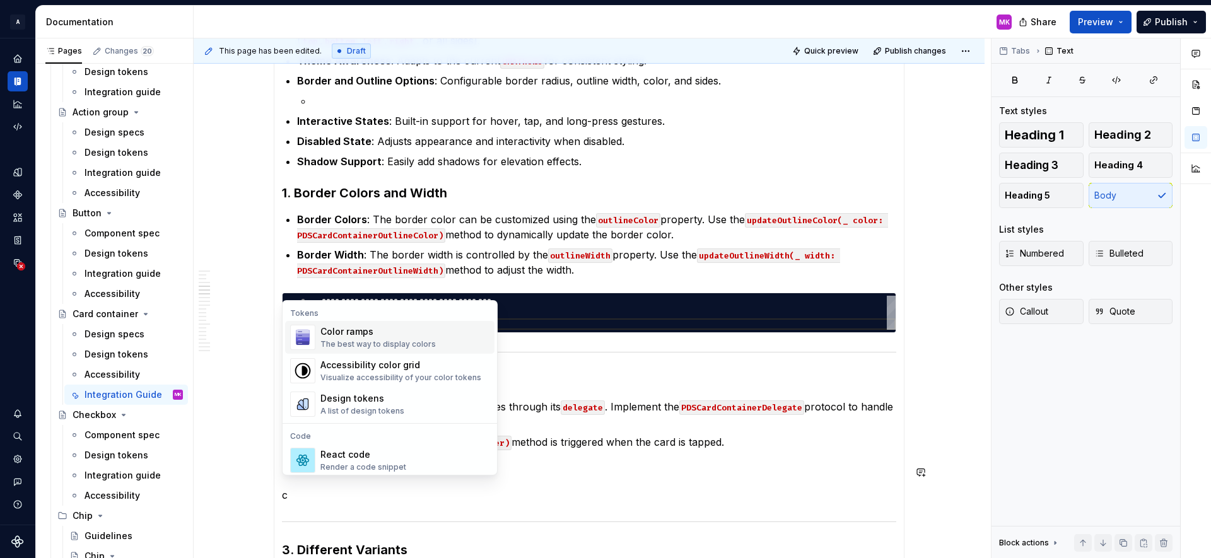
scroll to position [676, 0]
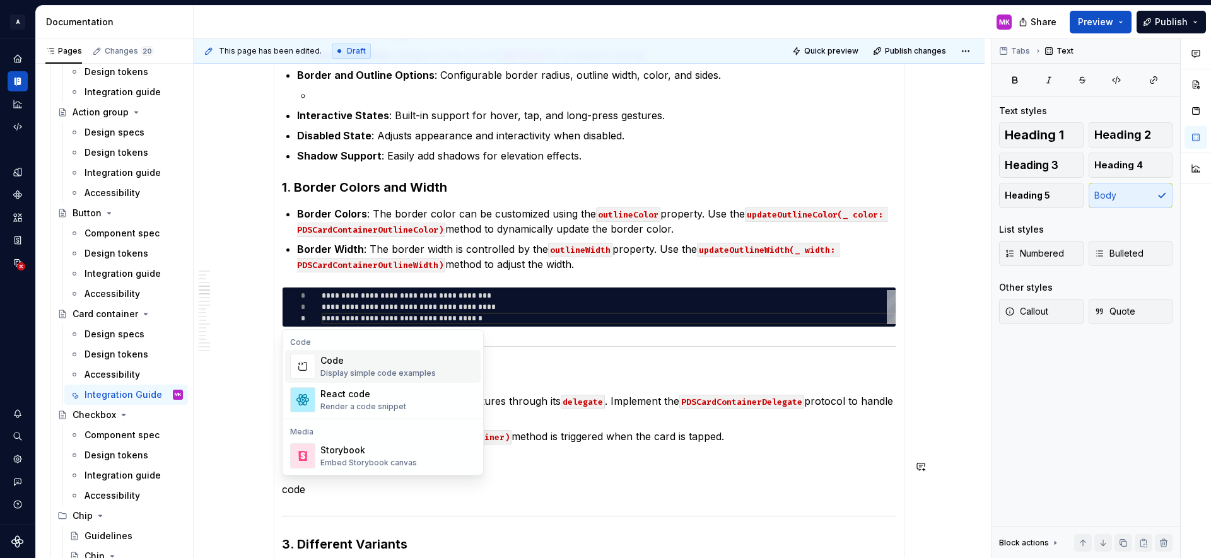
type textarea "*"
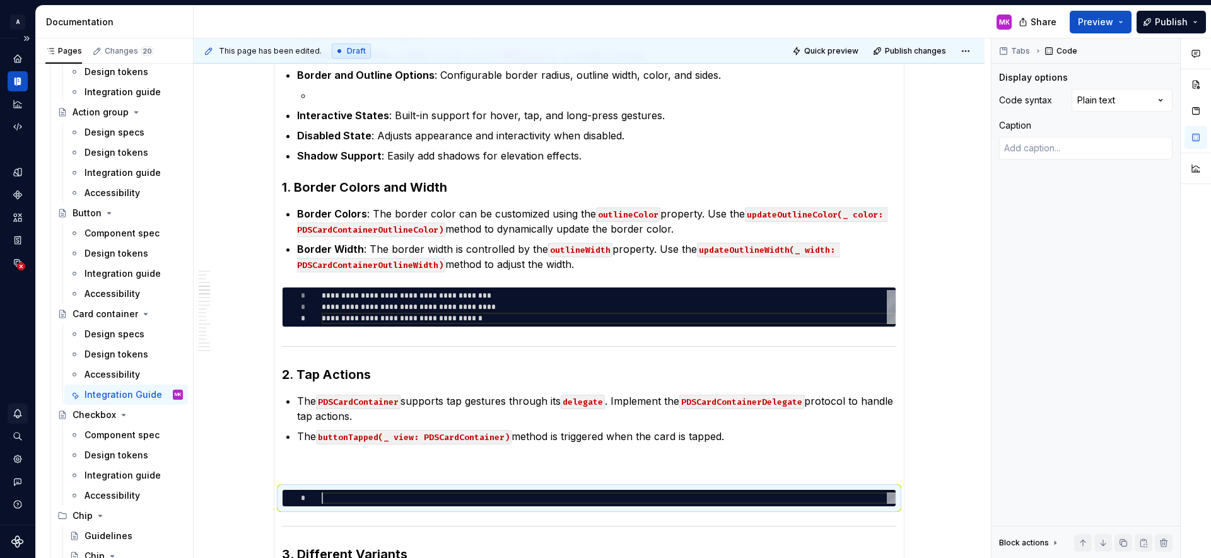
type textarea "**********"
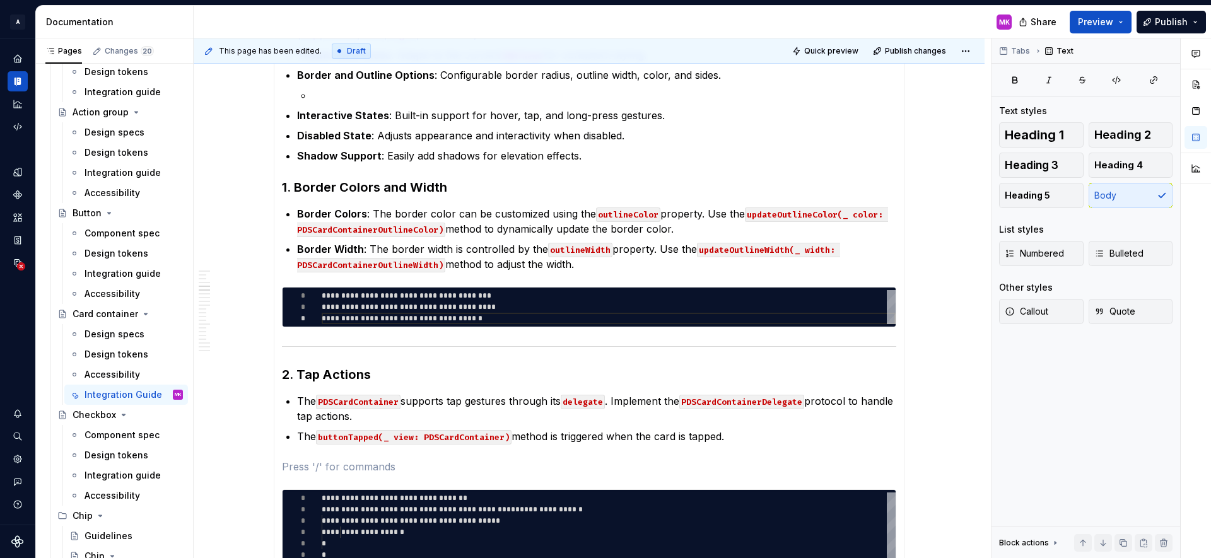
click at [363, 466] on p at bounding box center [589, 466] width 614 height 15
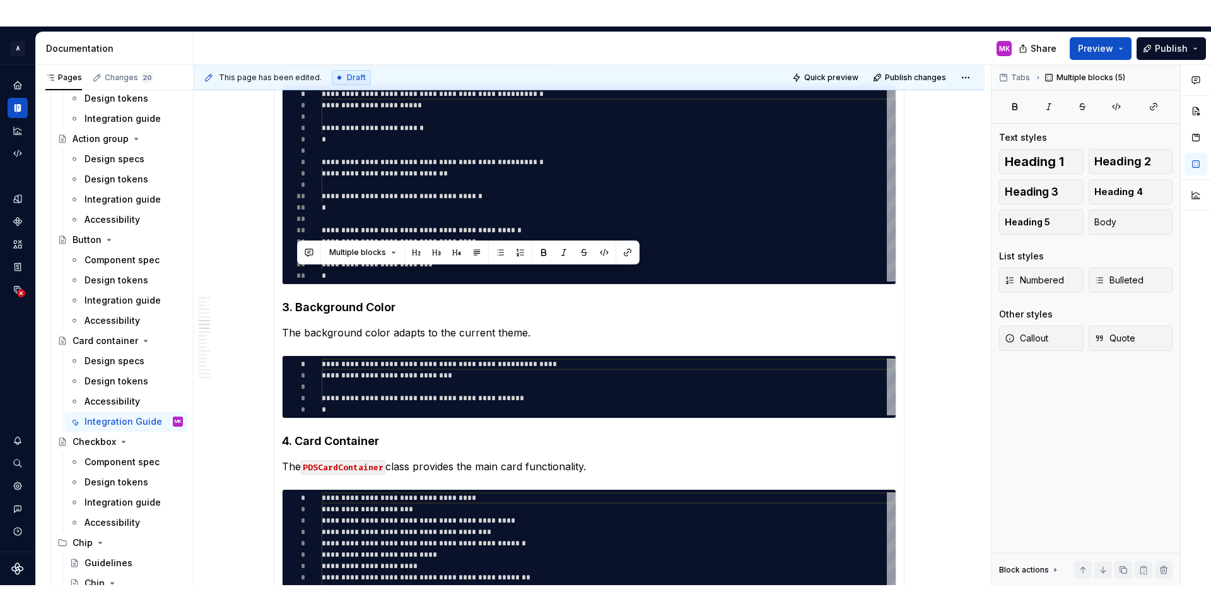
scroll to position [3348, 0]
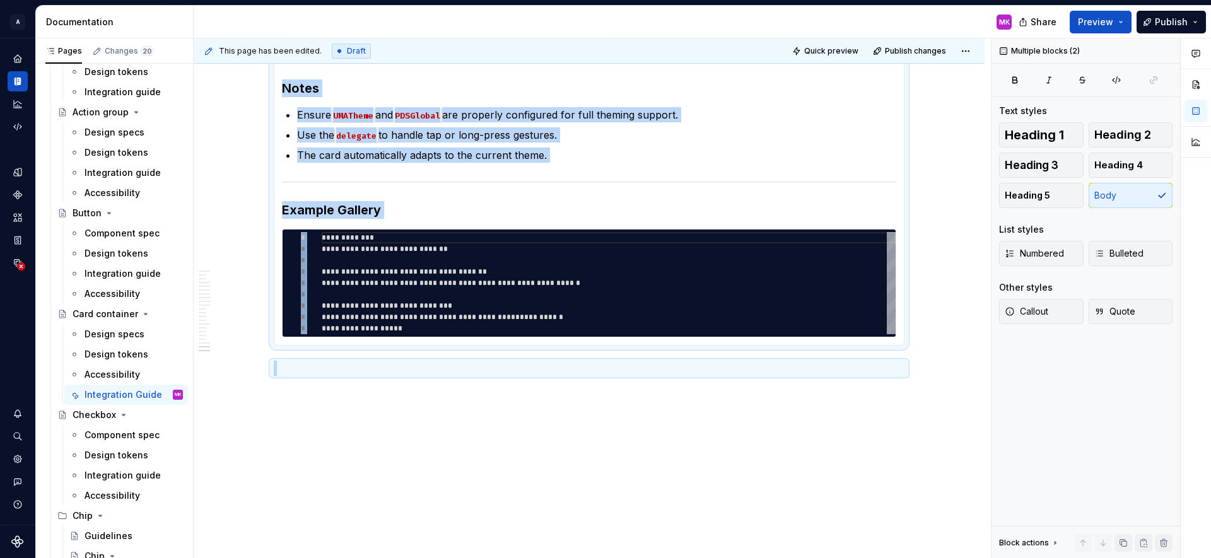
drag, startPoint x: 327, startPoint y: 555, endPoint x: 334, endPoint y: 610, distance: 55.2
click at [334, 536] on html "A Pantry Design System MK Dataset Pantry Design System Documentation MK Share P…" at bounding box center [605, 279] width 1211 height 558
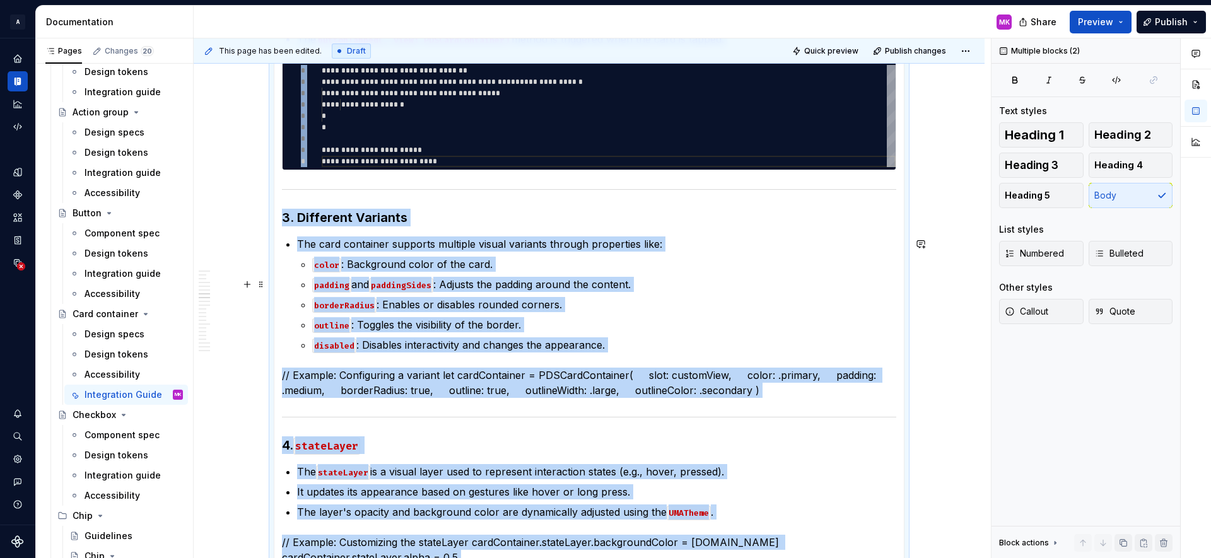
scroll to position [1088, 0]
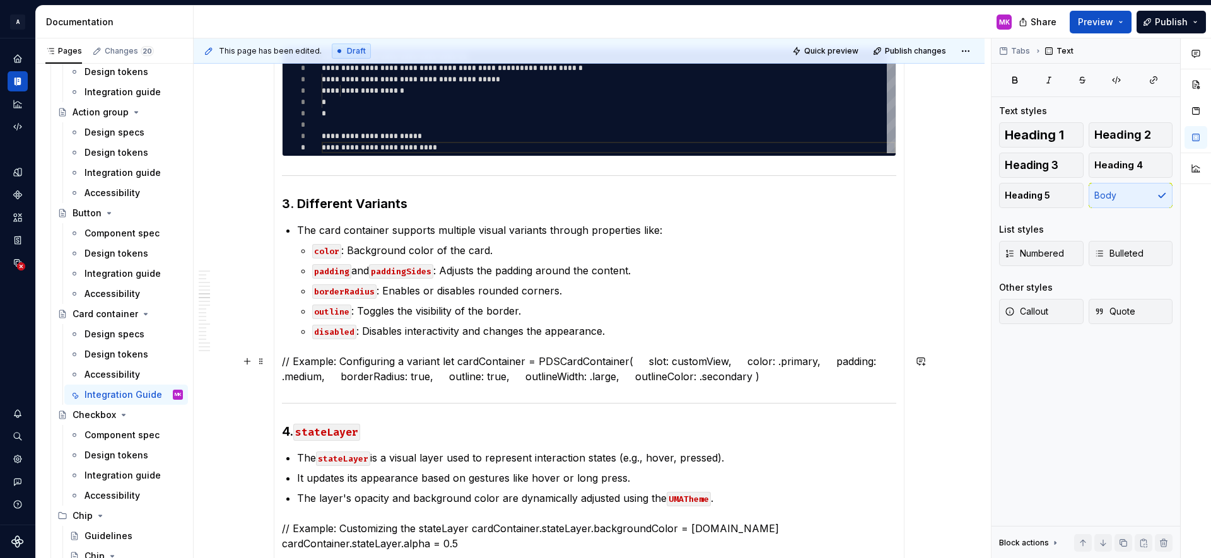
click at [294, 361] on p "// Example: Configuring a variant let cardContainer = PDSCardContainer( slot: c…" at bounding box center [589, 369] width 614 height 30
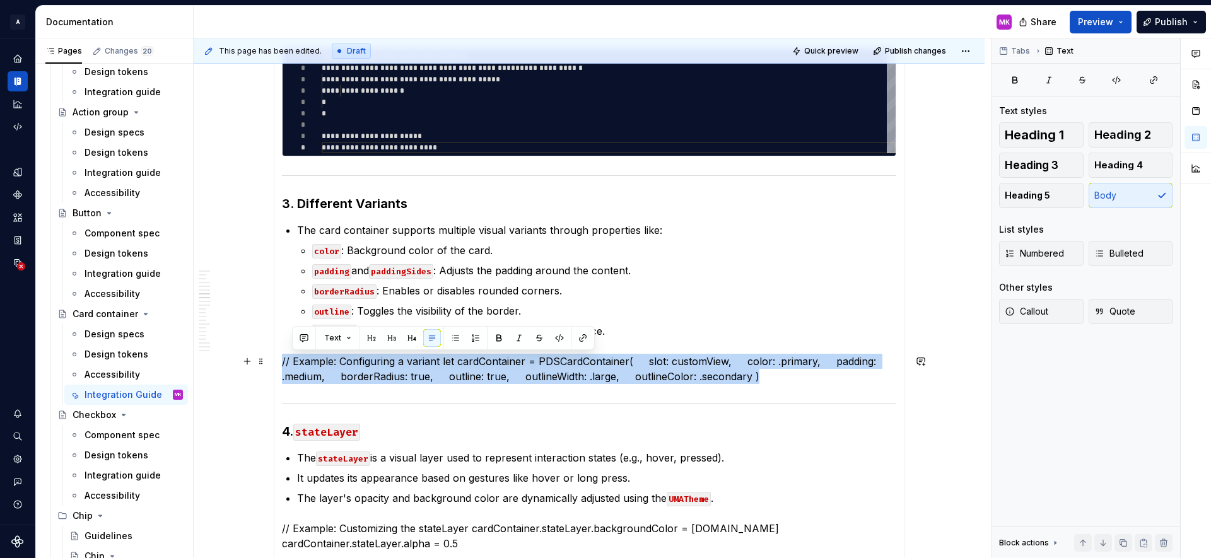
click at [294, 361] on p "// Example: Configuring a variant let cardContainer = PDSCardContainer( slot: c…" at bounding box center [589, 369] width 614 height 30
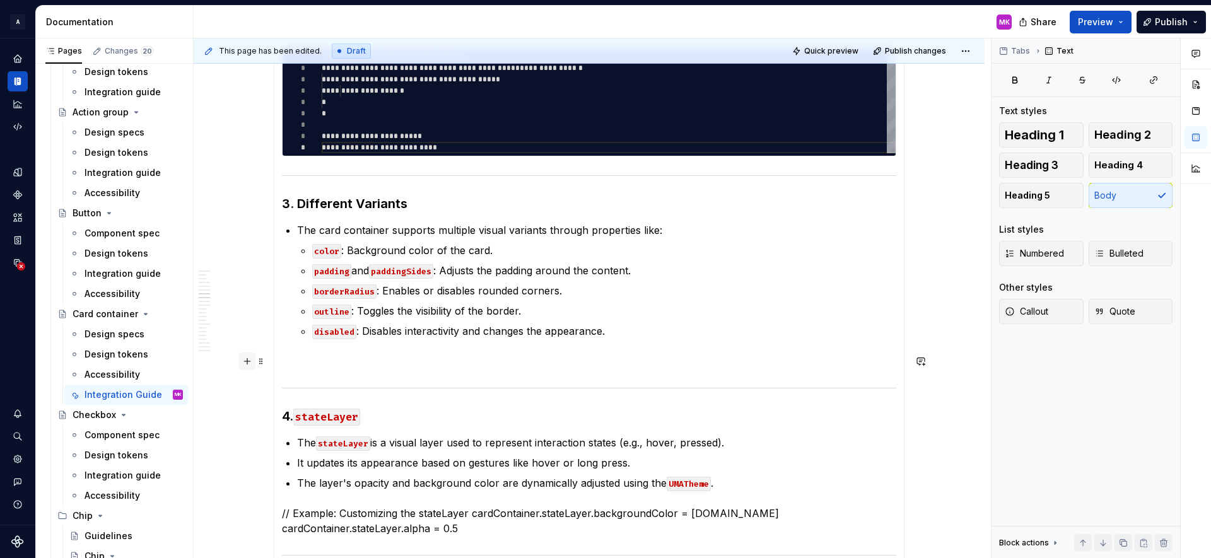
click at [251, 360] on button "button" at bounding box center [247, 362] width 18 height 18
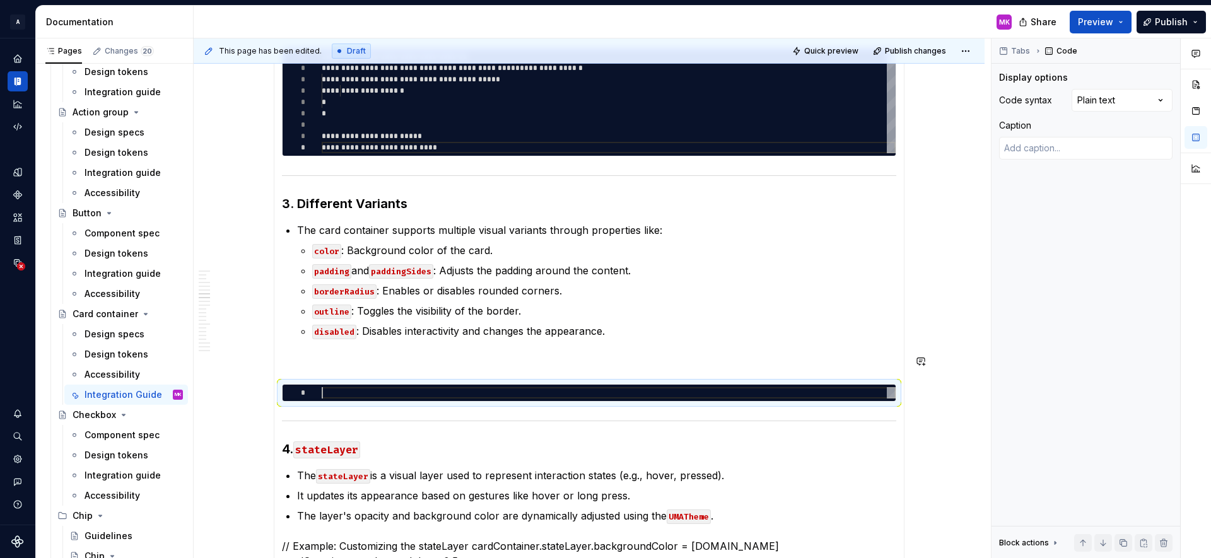
type textarea "*"
type textarea "**********"
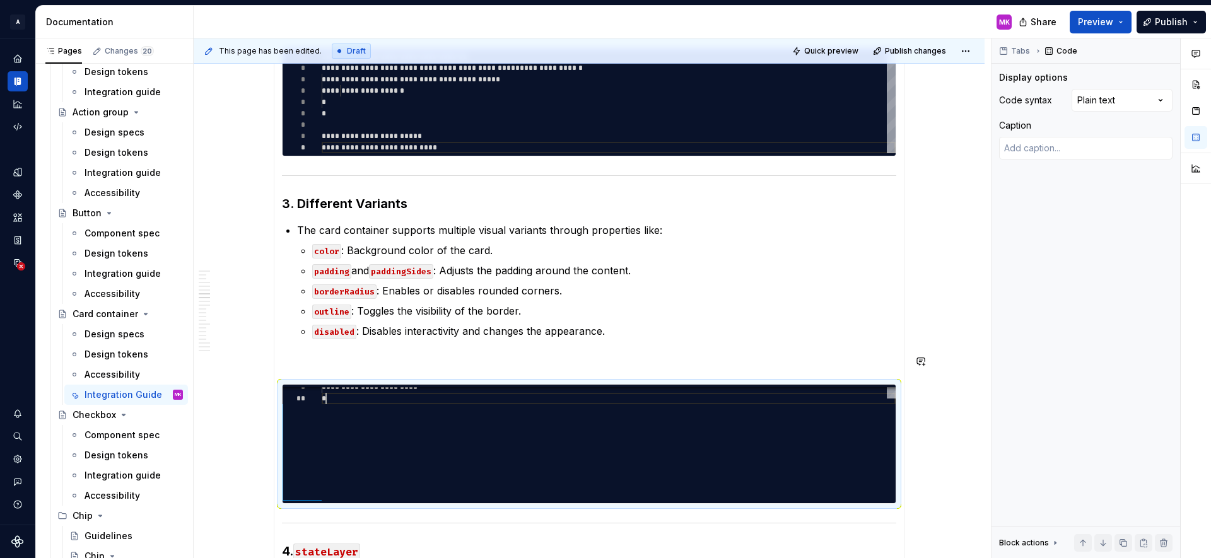
scroll to position [102, 4]
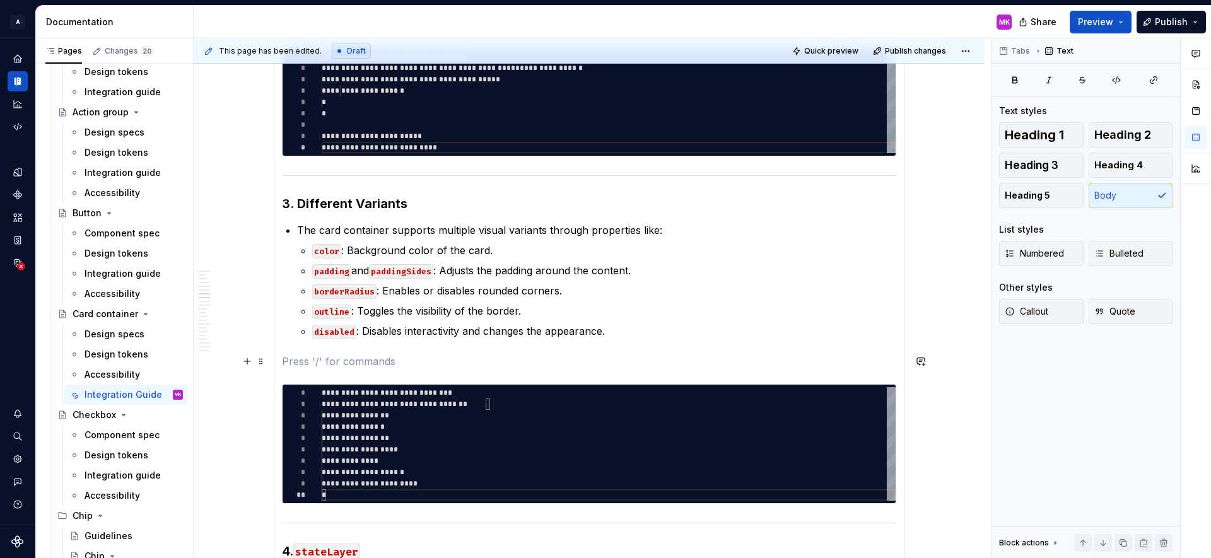
click at [400, 368] on p at bounding box center [589, 361] width 614 height 15
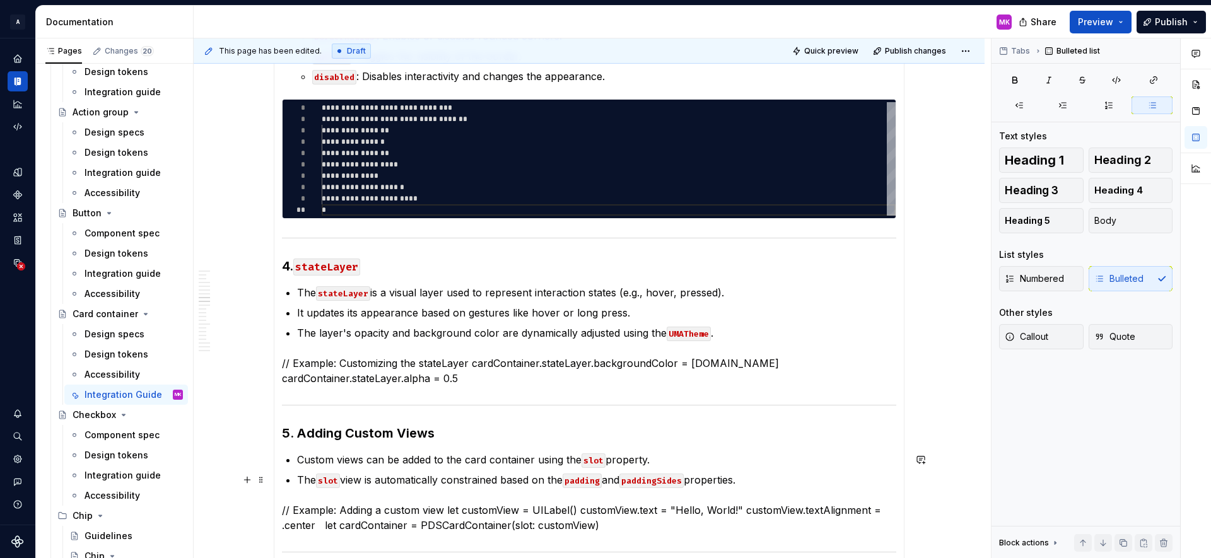
scroll to position [1349, 0]
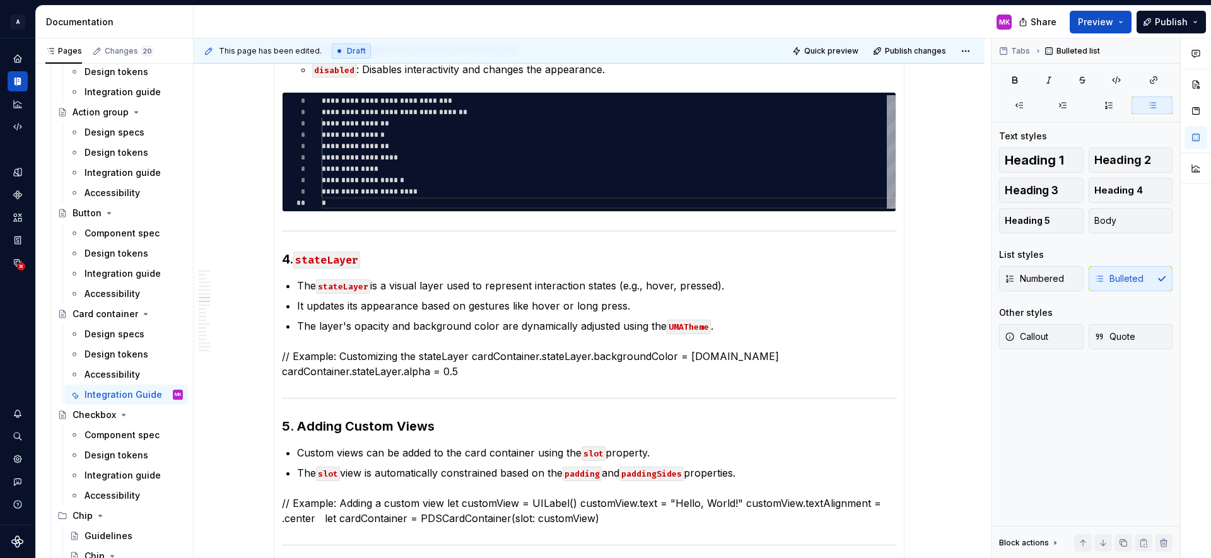
click at [340, 366] on p "// Example: Customizing the stateLayer cardContainer.stateLayer.backgroundColor…" at bounding box center [589, 364] width 614 height 30
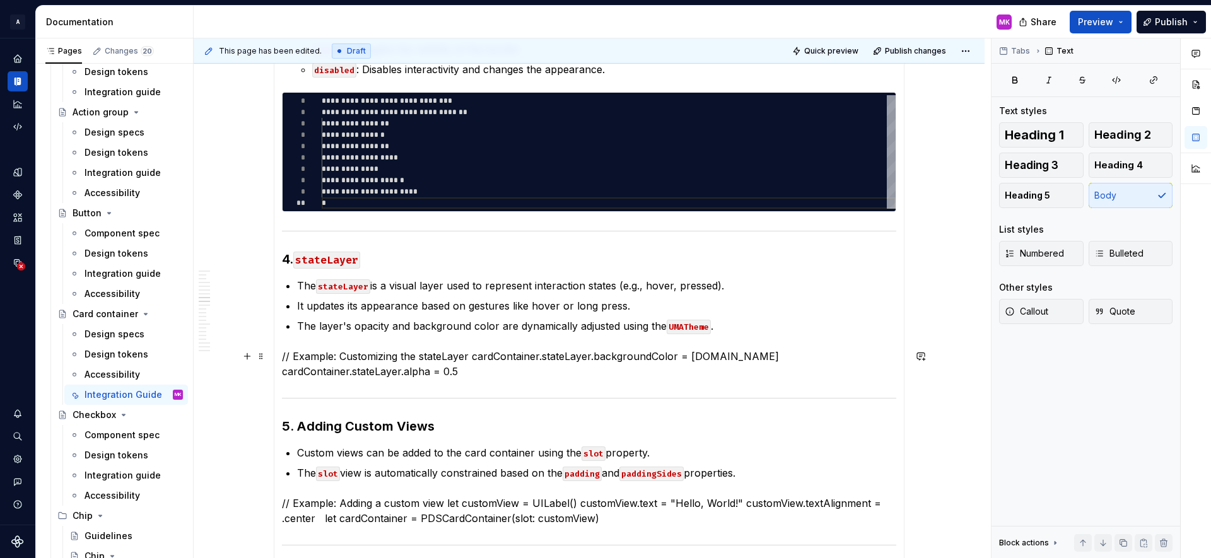
click at [325, 361] on p "// Example: Customizing the stateLayer cardContainer.stateLayer.backgroundColor…" at bounding box center [589, 364] width 614 height 30
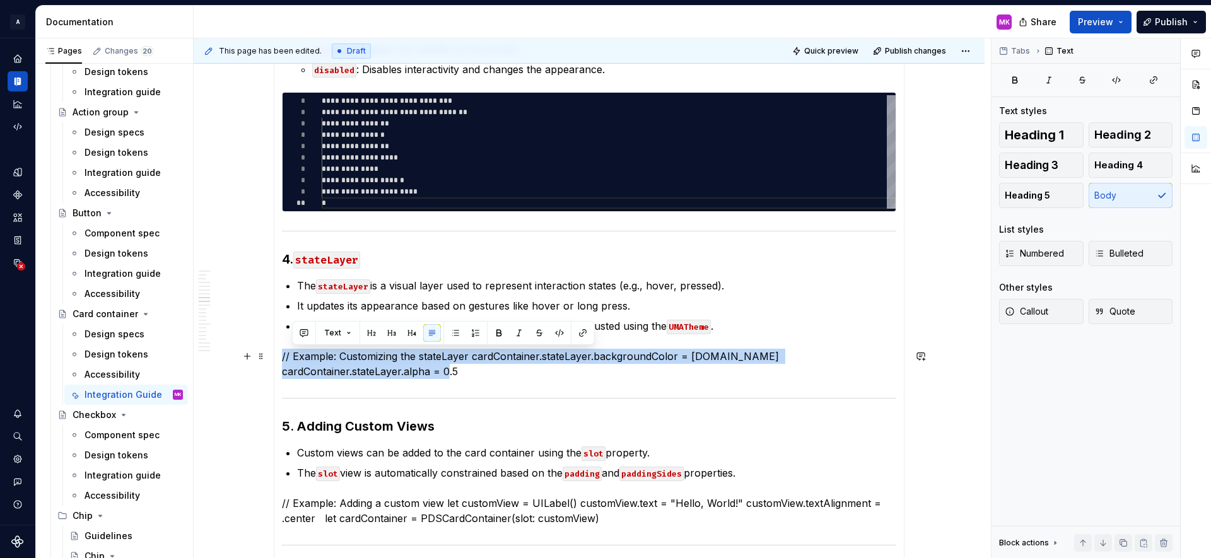
click at [325, 361] on p "// Example: Customizing the stateLayer cardContainer.stateLayer.backgroundColor…" at bounding box center [589, 364] width 614 height 30
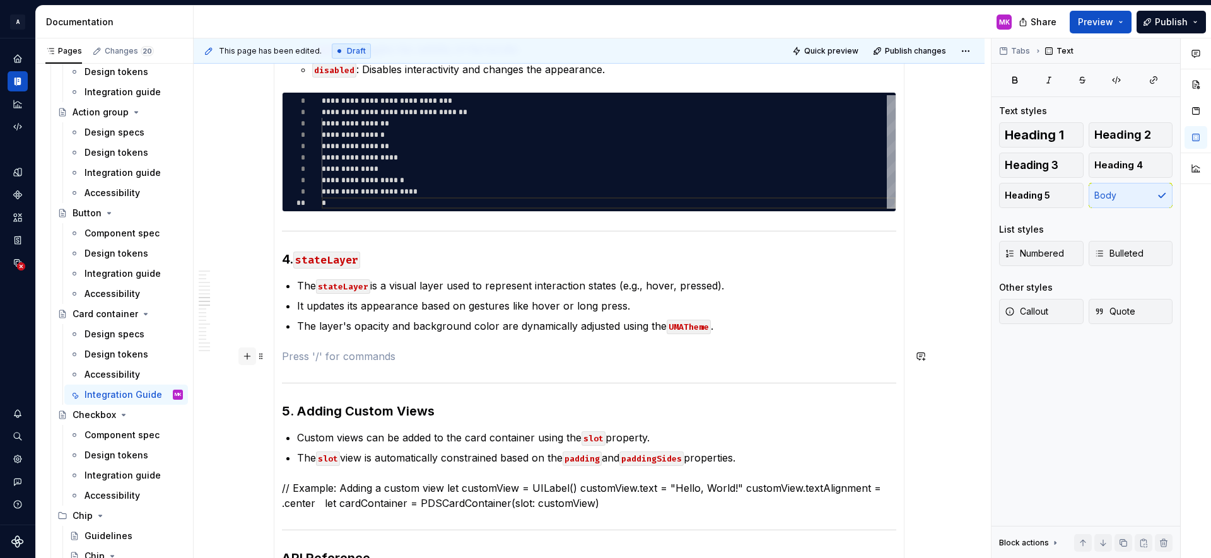
click at [244, 356] on button "button" at bounding box center [247, 357] width 18 height 18
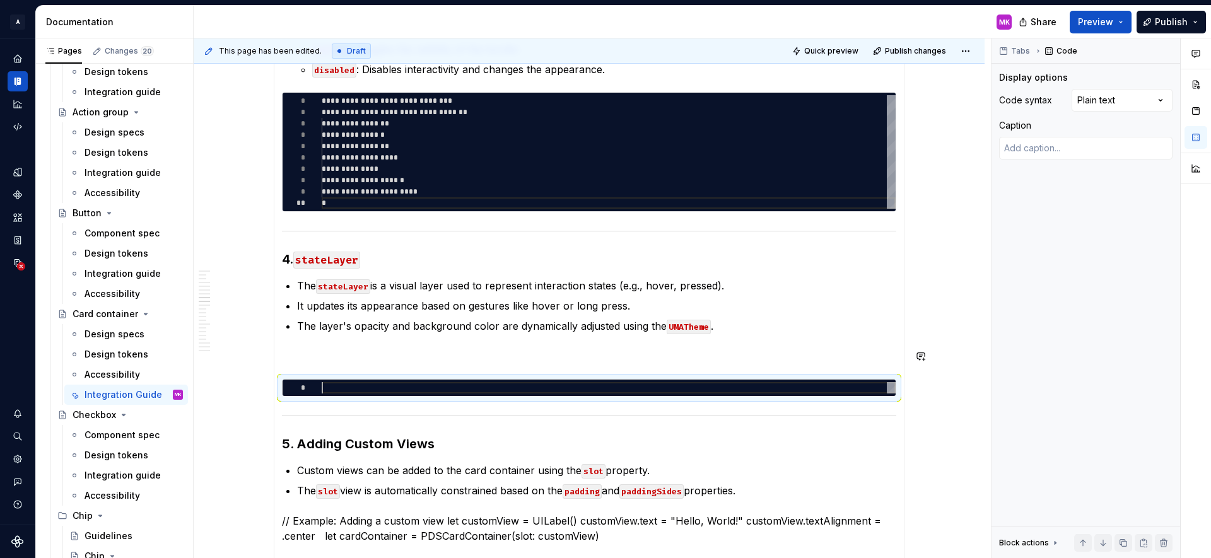
type textarea "*"
type textarea "**********"
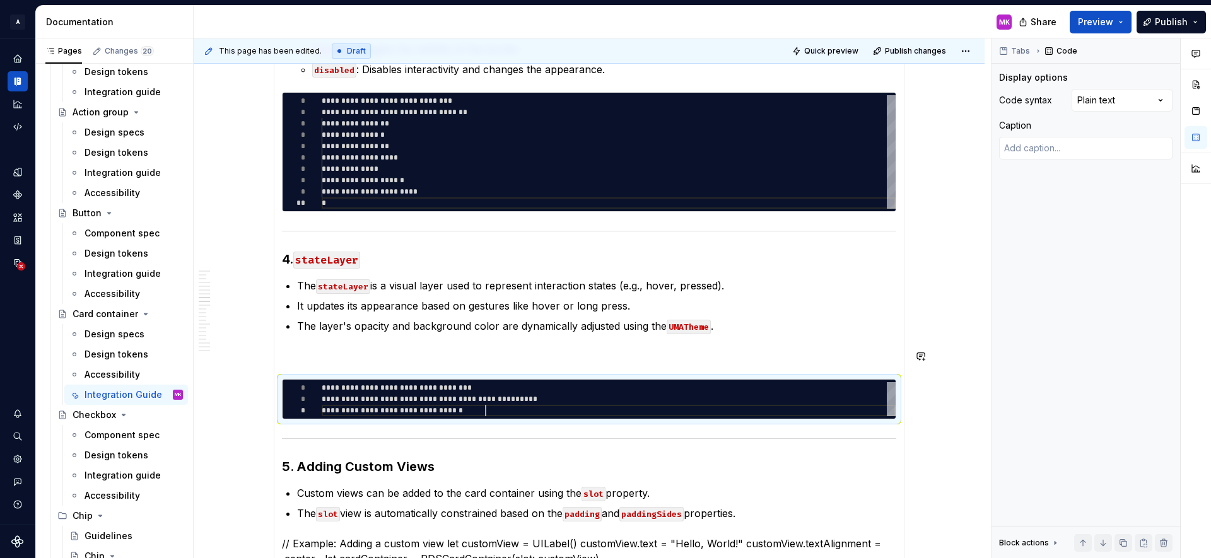
scroll to position [23, 164]
click at [380, 361] on p at bounding box center [589, 356] width 614 height 15
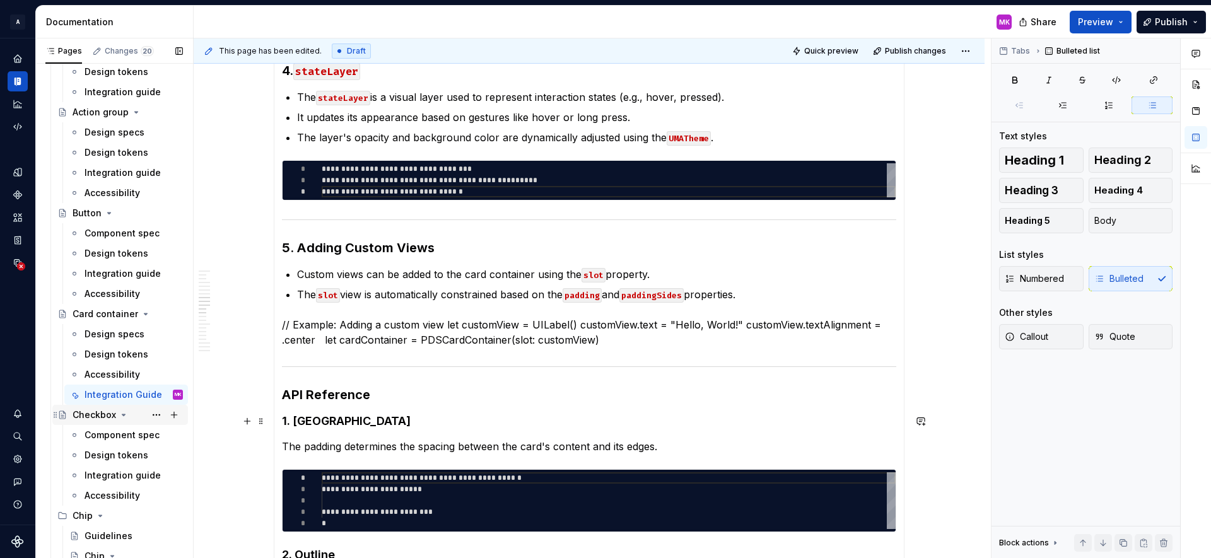
scroll to position [1557, 0]
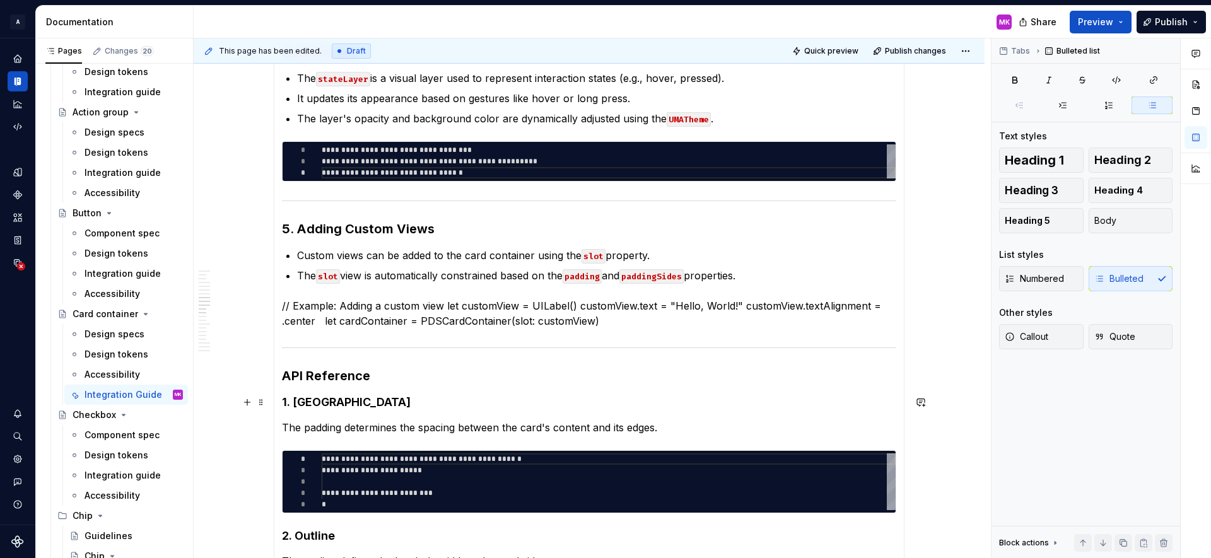
click at [385, 304] on p "// Example: Adding a custom view let customView = UILabel() customView.text = "…" at bounding box center [589, 313] width 614 height 30
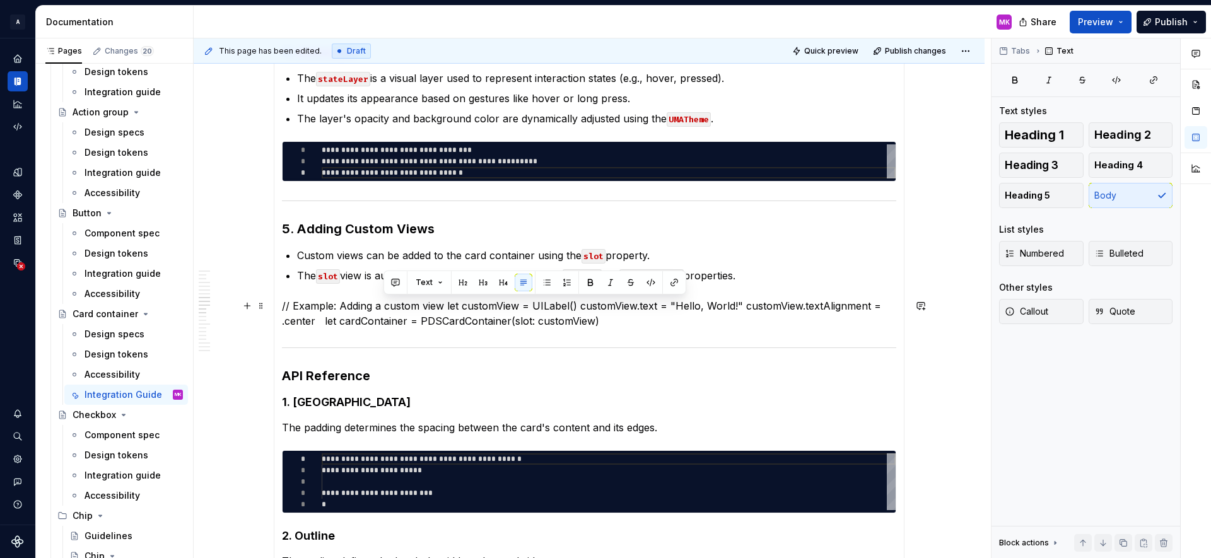
click at [385, 304] on p "// Example: Adding a custom view let customView = UILabel() customView.text = "…" at bounding box center [589, 313] width 614 height 30
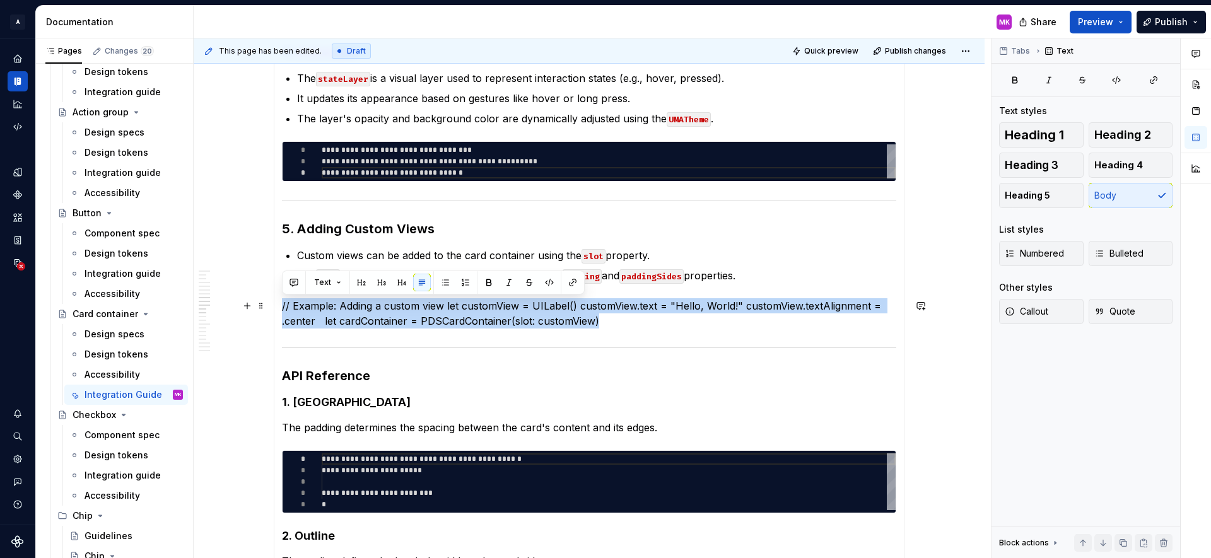
click at [385, 304] on p "// Example: Adding a custom view let customView = UILabel() customView.text = "…" at bounding box center [589, 313] width 614 height 30
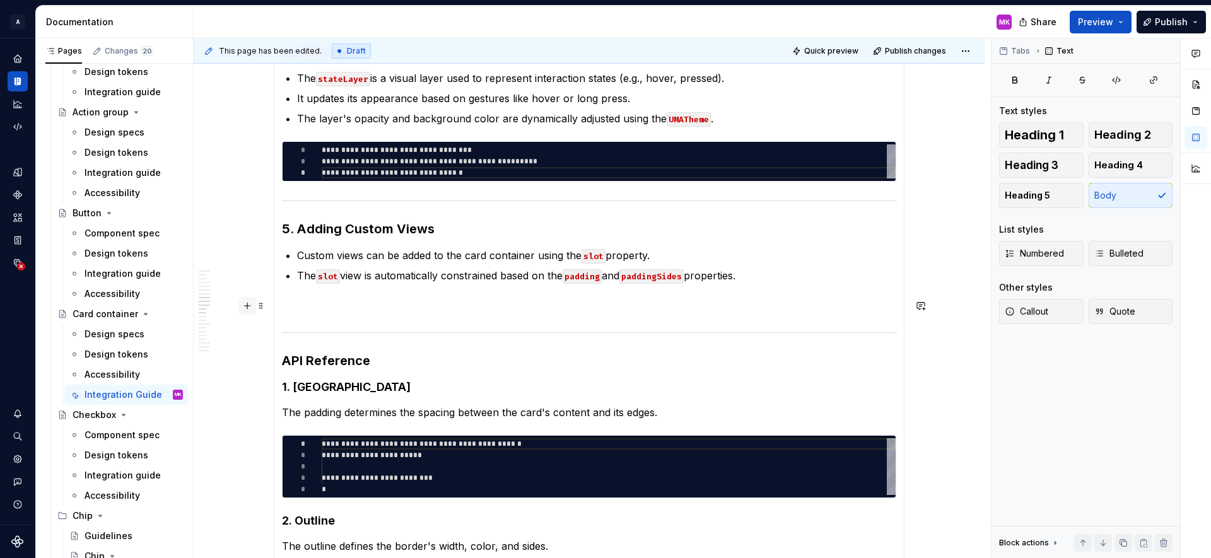
click at [246, 306] on button "button" at bounding box center [247, 306] width 18 height 18
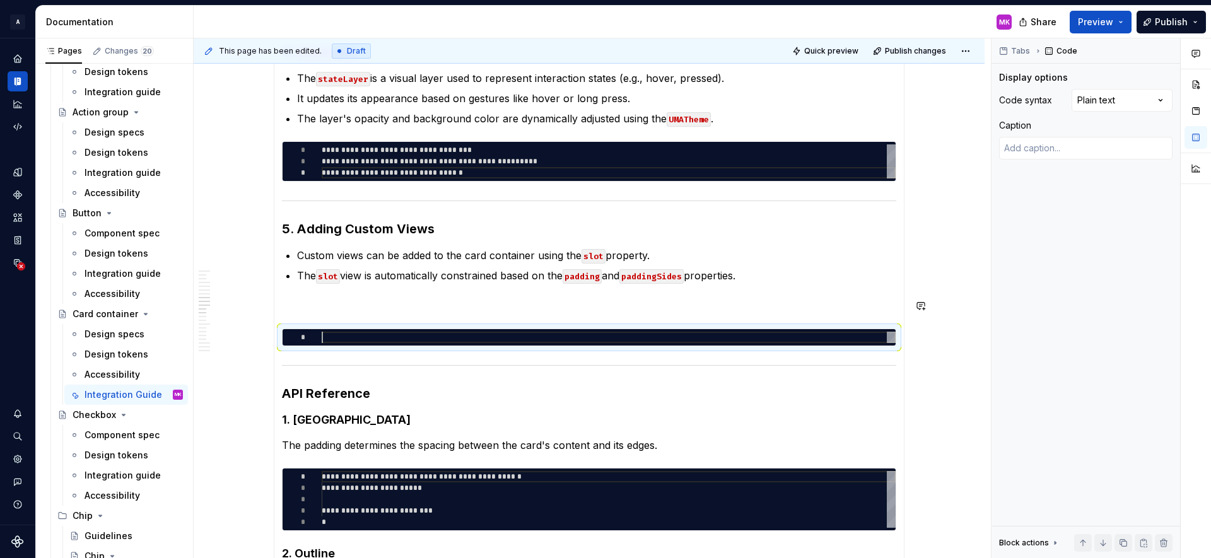
type textarea "*"
type textarea "**********"
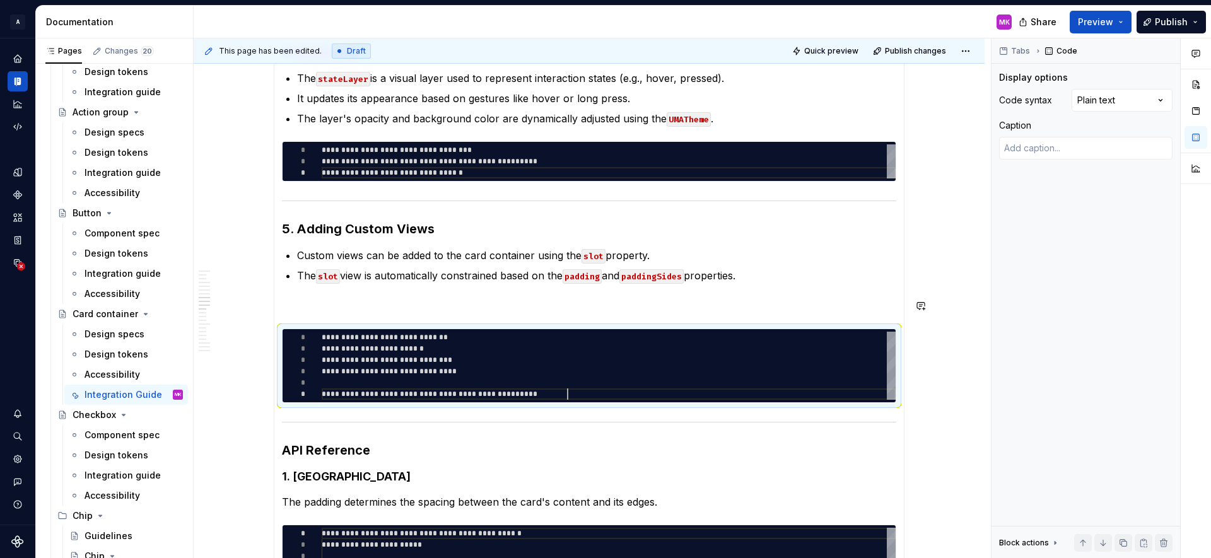
scroll to position [57, 245]
click at [367, 273] on p "The slot view is automatically constrained based on the padding and paddingSide…" at bounding box center [596, 275] width 599 height 15
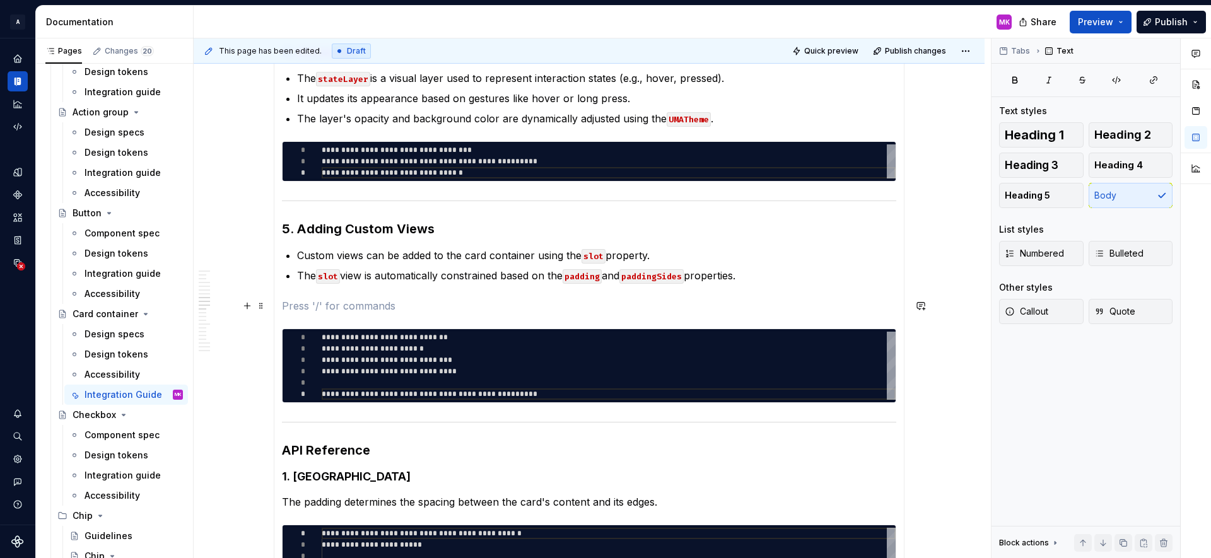
click at [363, 285] on section-item-column "Available in [GEOGRAPHIC_DATA] Overview PDSCardContainer is a versatile, theme-…" at bounding box center [589, 527] width 614 height 3552
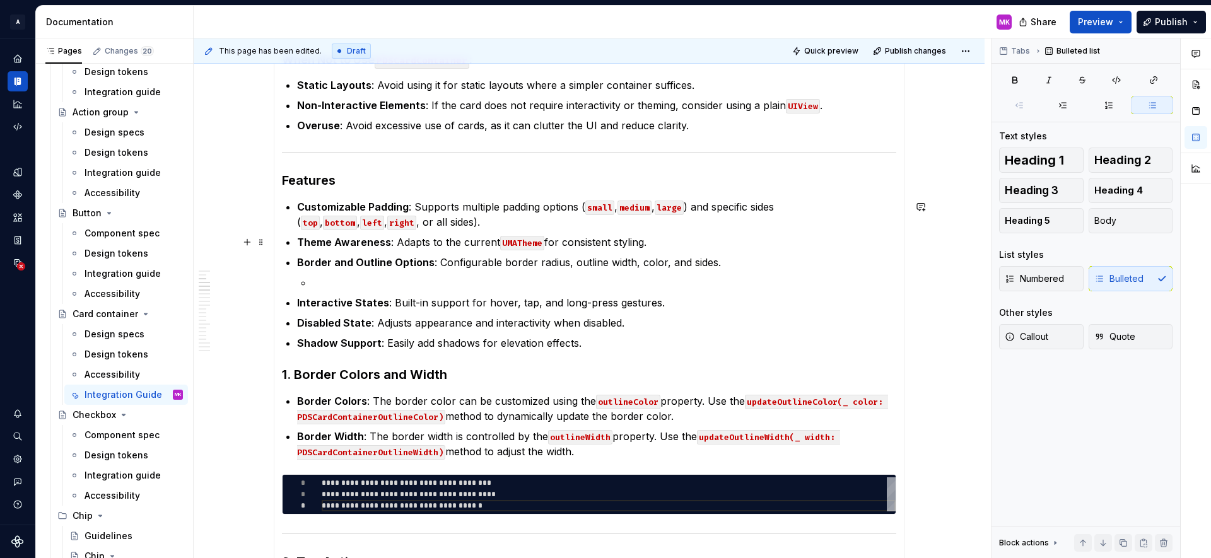
scroll to position [490, 0]
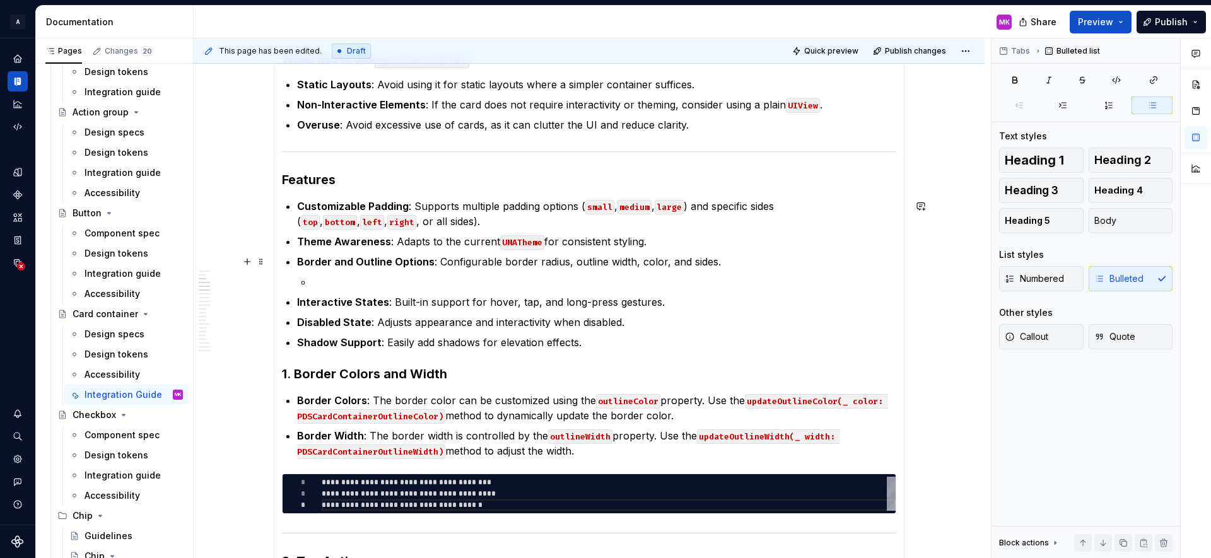
click at [317, 280] on p at bounding box center [604, 281] width 584 height 15
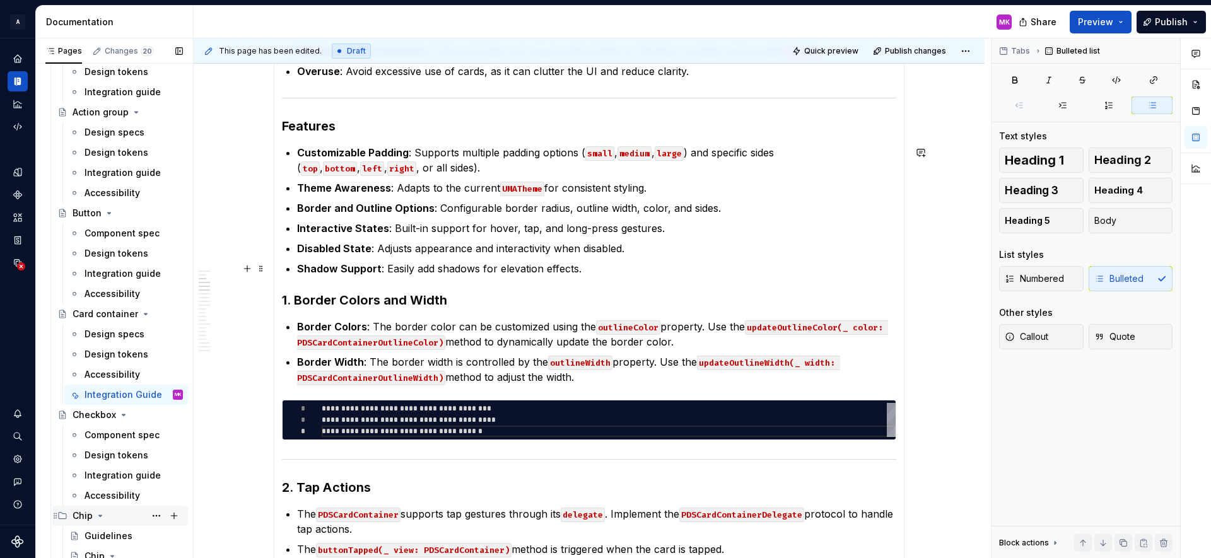
scroll to position [467, 0]
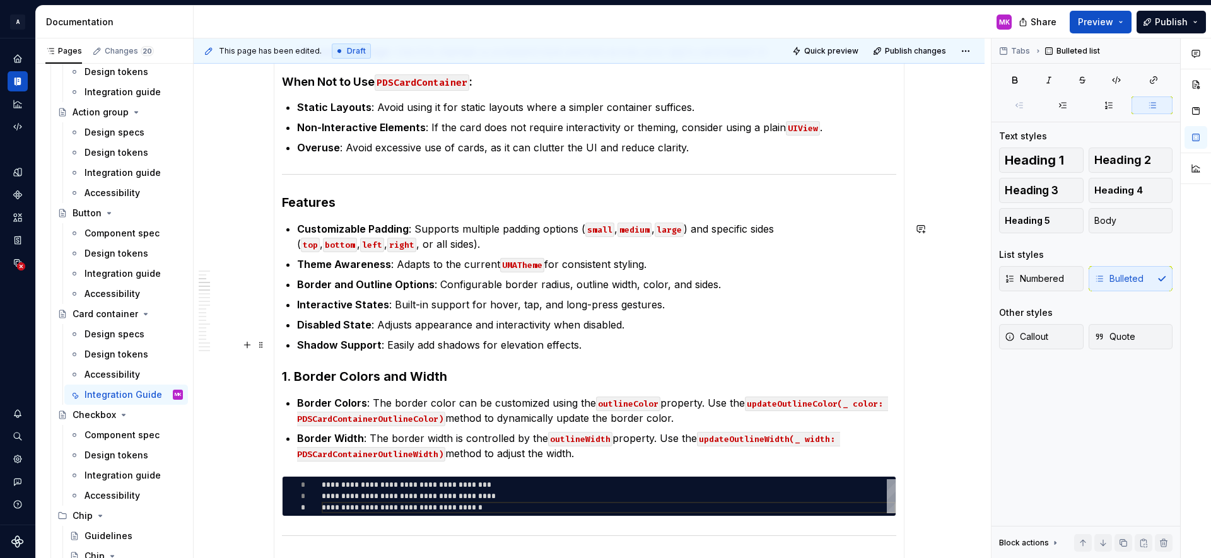
click at [437, 334] on ul "Customizable Padding : Supports multiple padding options ( small , medium , lar…" at bounding box center [596, 286] width 599 height 131
click at [635, 327] on p "Disabled State : Adjusts appearance and interactivity when disabled." at bounding box center [596, 324] width 599 height 15
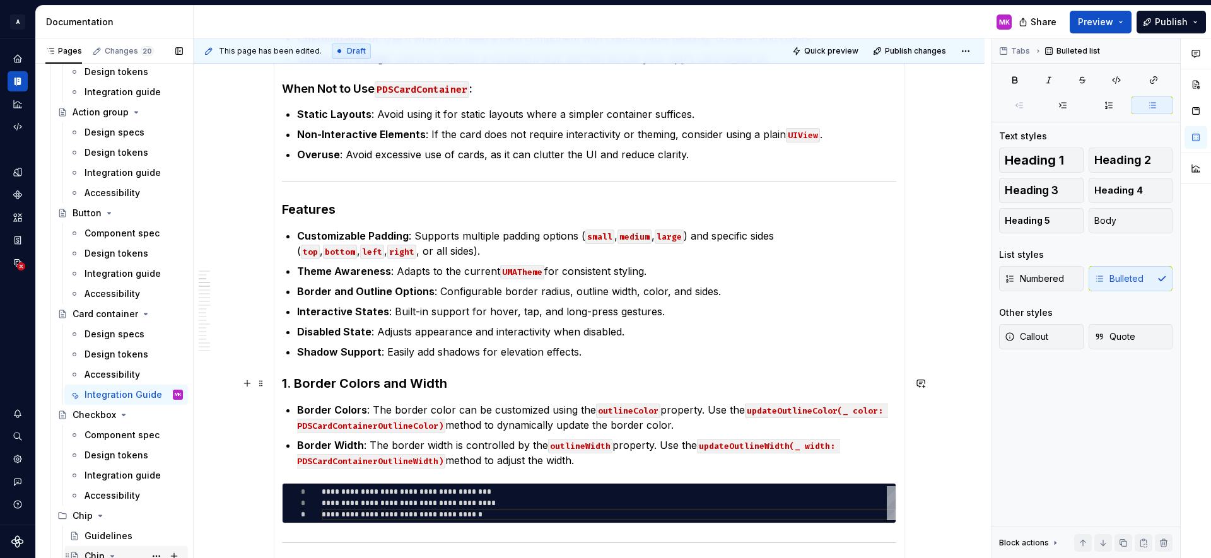
scroll to position [450, 0]
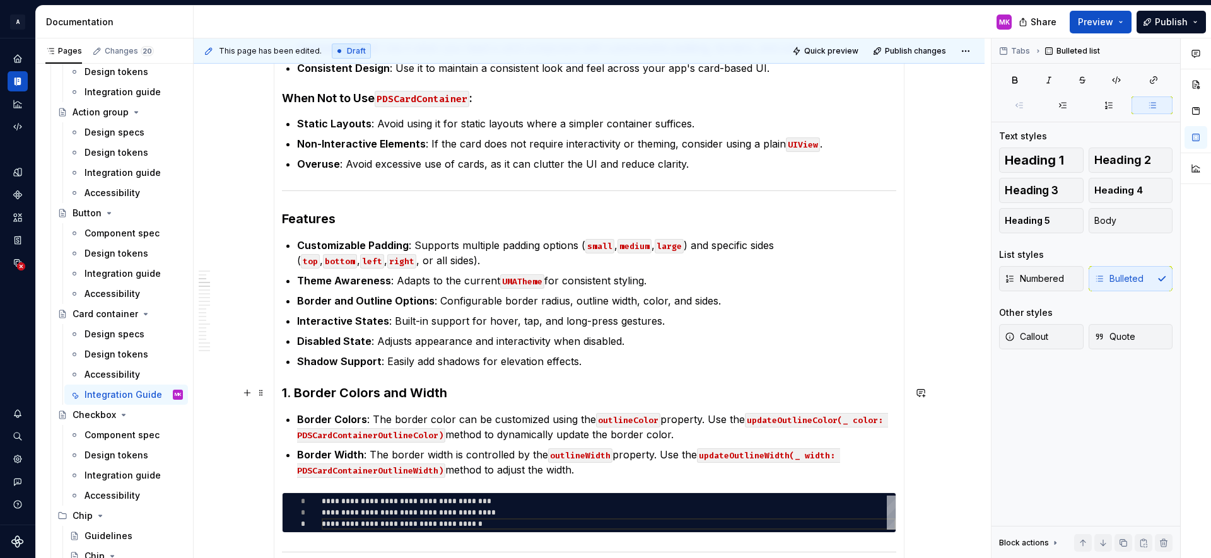
click at [324, 246] on strong "Customizable Padding" at bounding box center [353, 245] width 112 height 13
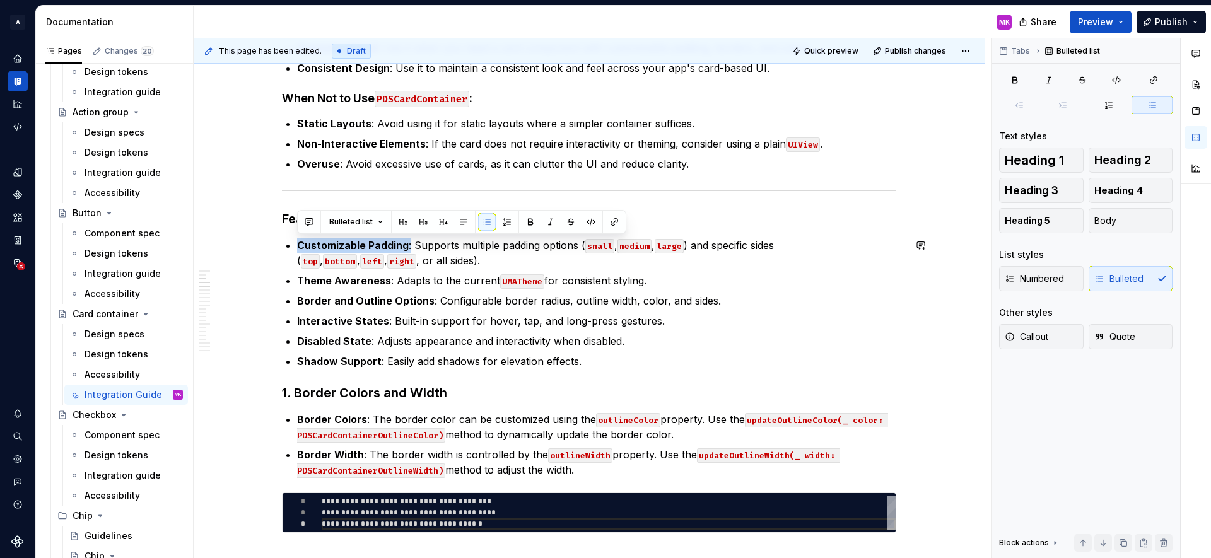
copy p "Customizable Padding :"
click at [337, 320] on strong "Interactive States" at bounding box center [343, 321] width 92 height 13
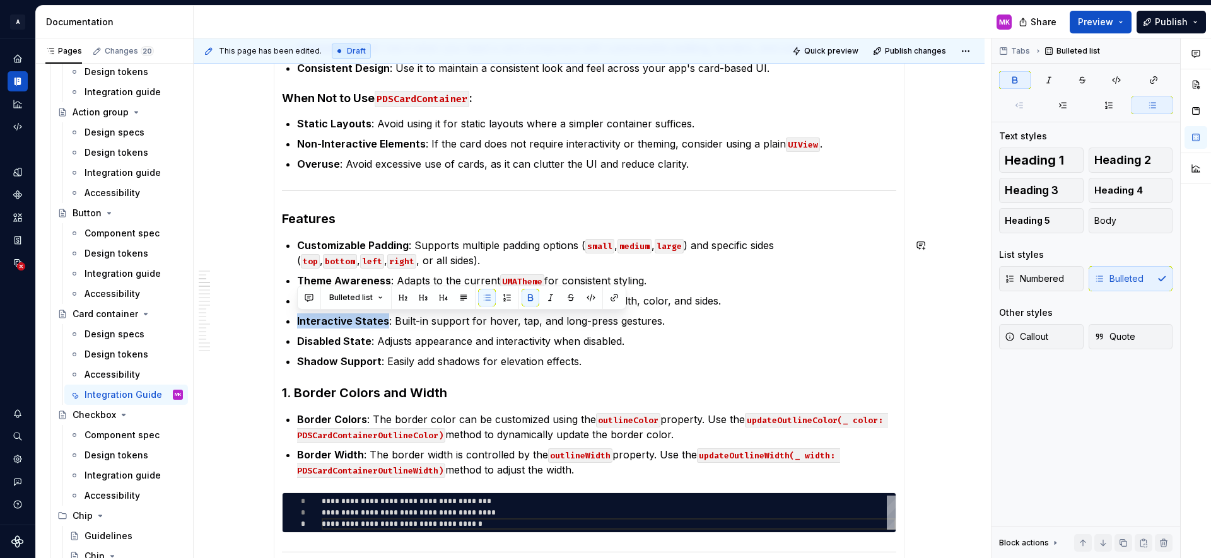
copy strong "Interactive States"
click at [333, 344] on strong "Disabled State" at bounding box center [334, 341] width 74 height 13
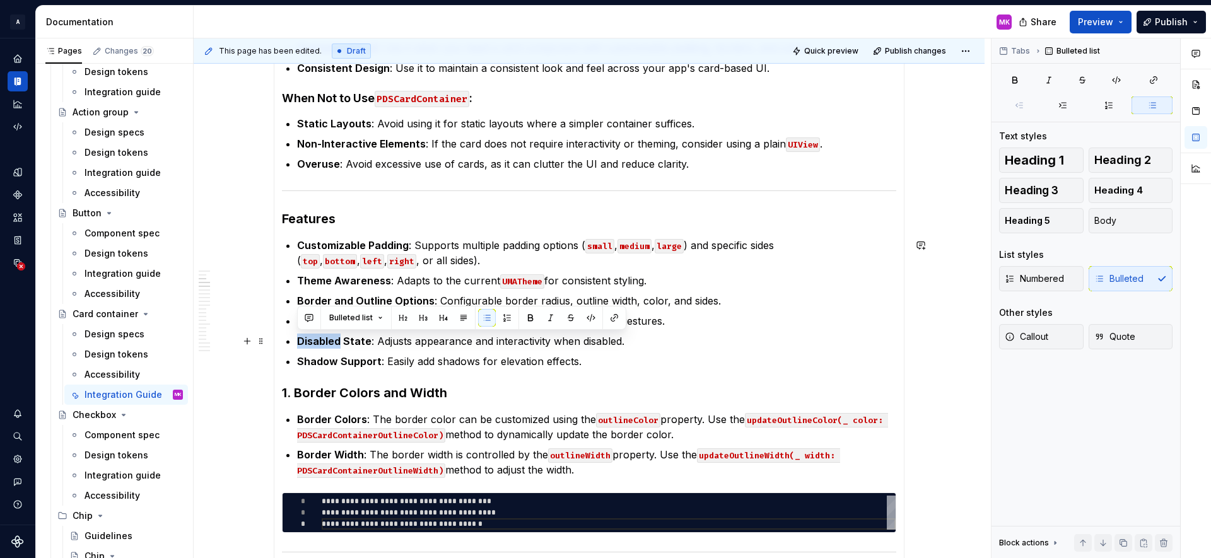
click at [333, 344] on strong "Disabled State" at bounding box center [334, 341] width 74 height 13
copy p "Disabled State : Adjusts appearance and interactivity when disabled."
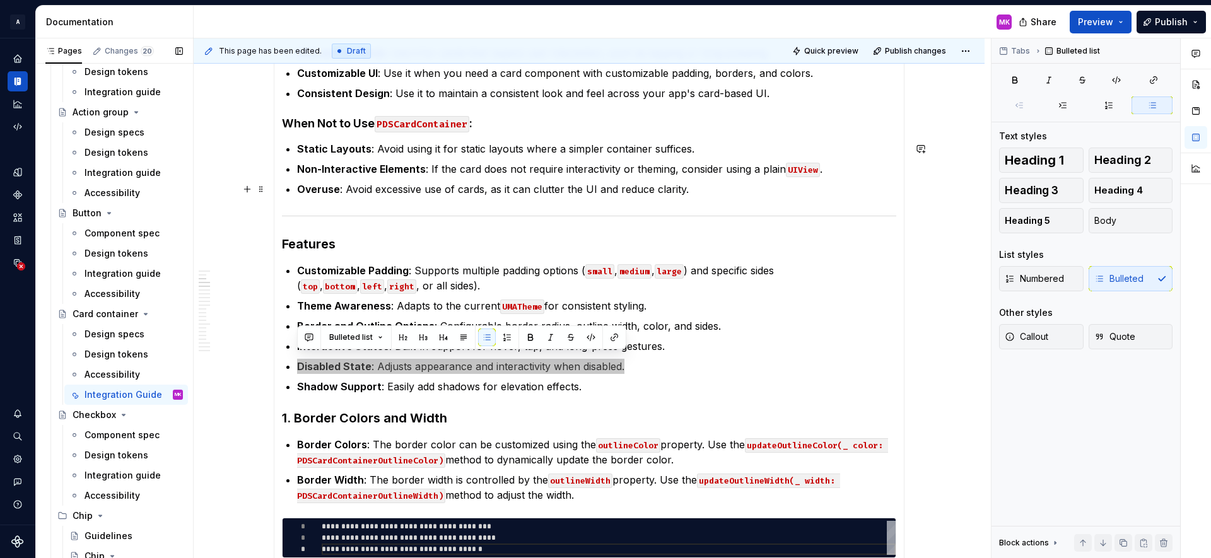
scroll to position [415, 0]
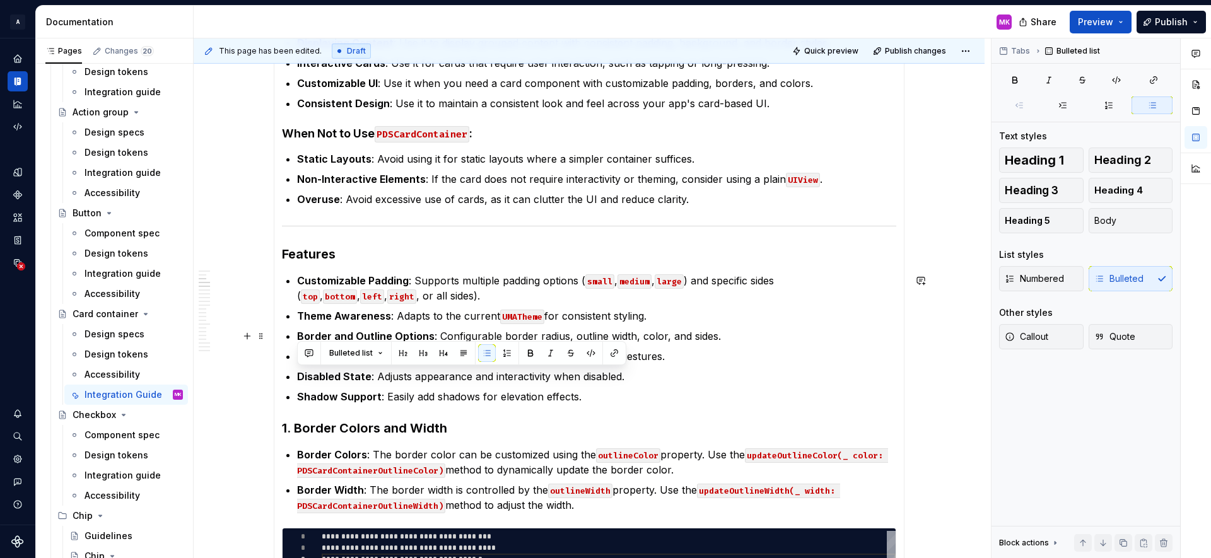
click at [682, 338] on p "Border and Outline Options : Configurable border radius, outline width, color, …" at bounding box center [596, 336] width 599 height 15
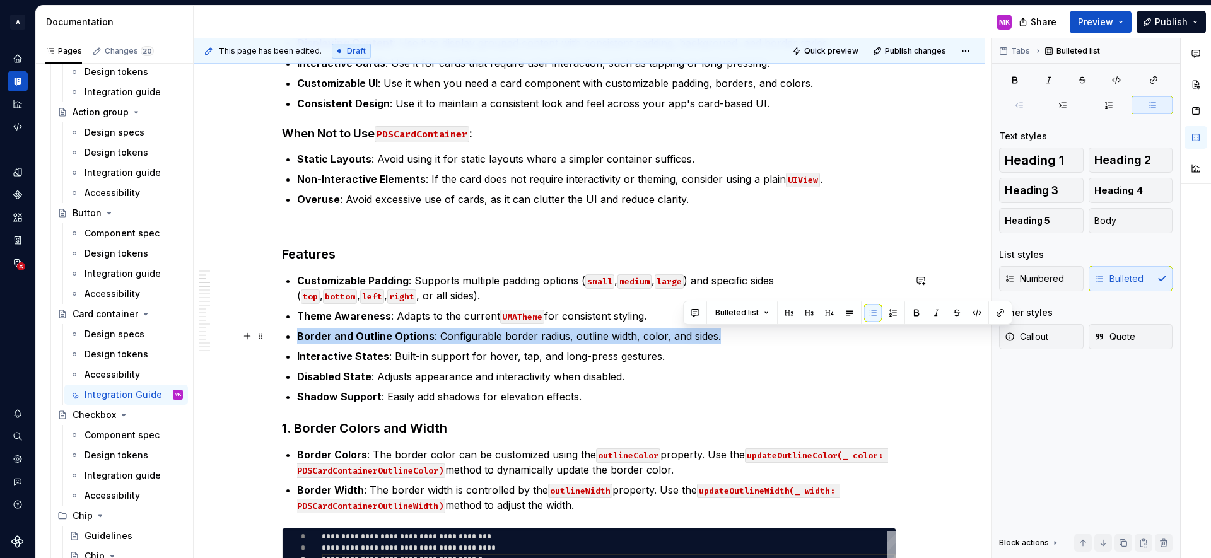
click at [682, 338] on p "Border and Outline Options : Configurable border radius, outline width, color, …" at bounding box center [596, 336] width 599 height 15
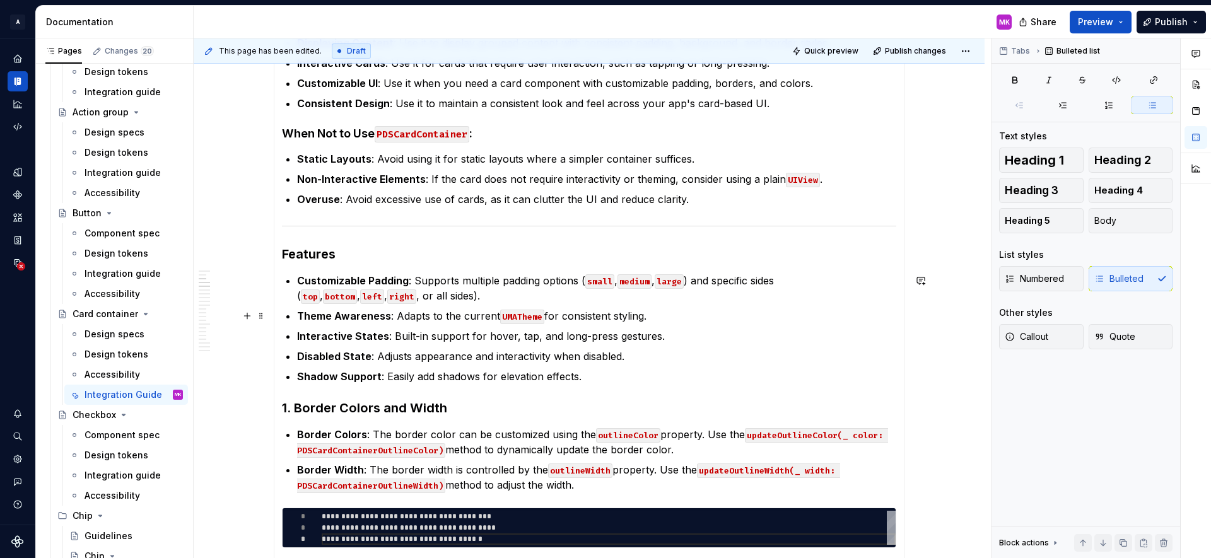
click at [637, 307] on ul "Customizable Padding : Supports multiple padding options ( small , medium , lar…" at bounding box center [596, 328] width 599 height 111
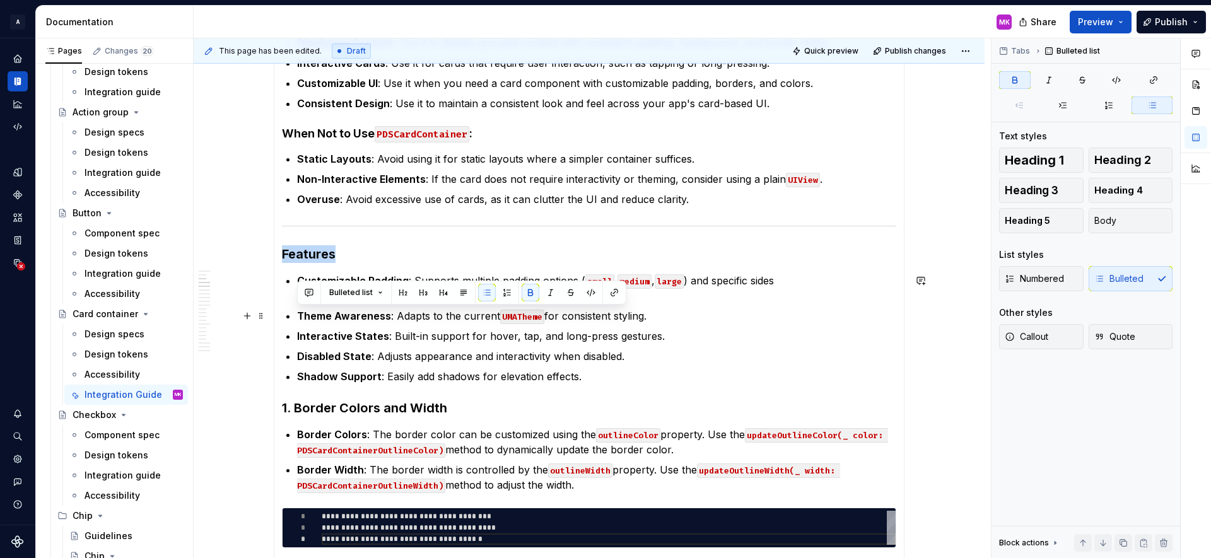
click at [637, 307] on ul "Customizable Padding : Supports multiple padding options ( small , medium , lar…" at bounding box center [596, 328] width 599 height 111
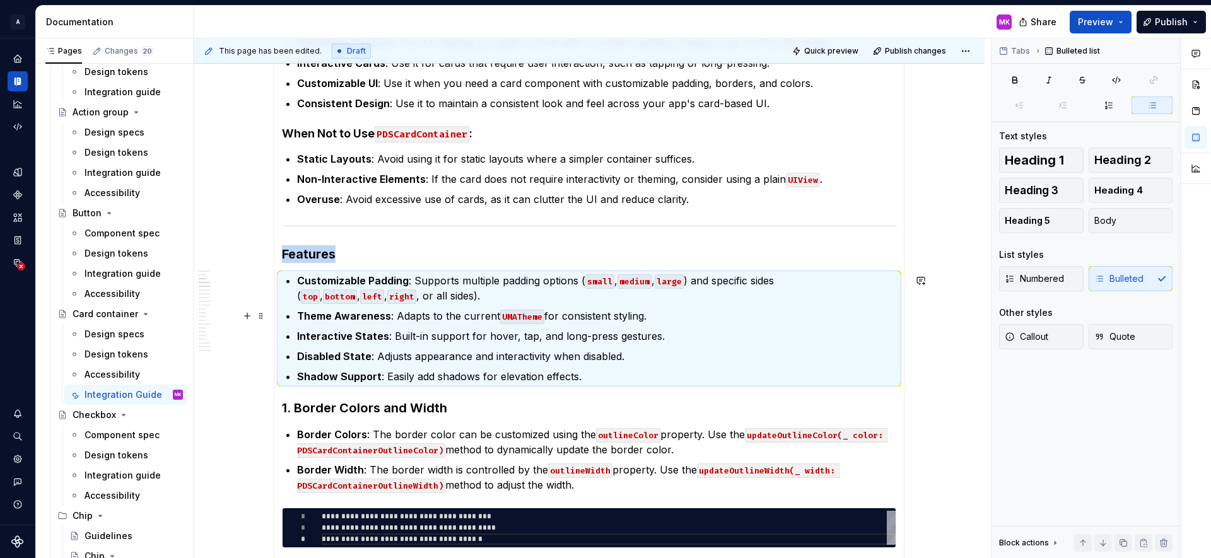
click at [640, 312] on p "Theme Awareness : Adapts to the current UMATheme for consistent styling." at bounding box center [596, 316] width 599 height 15
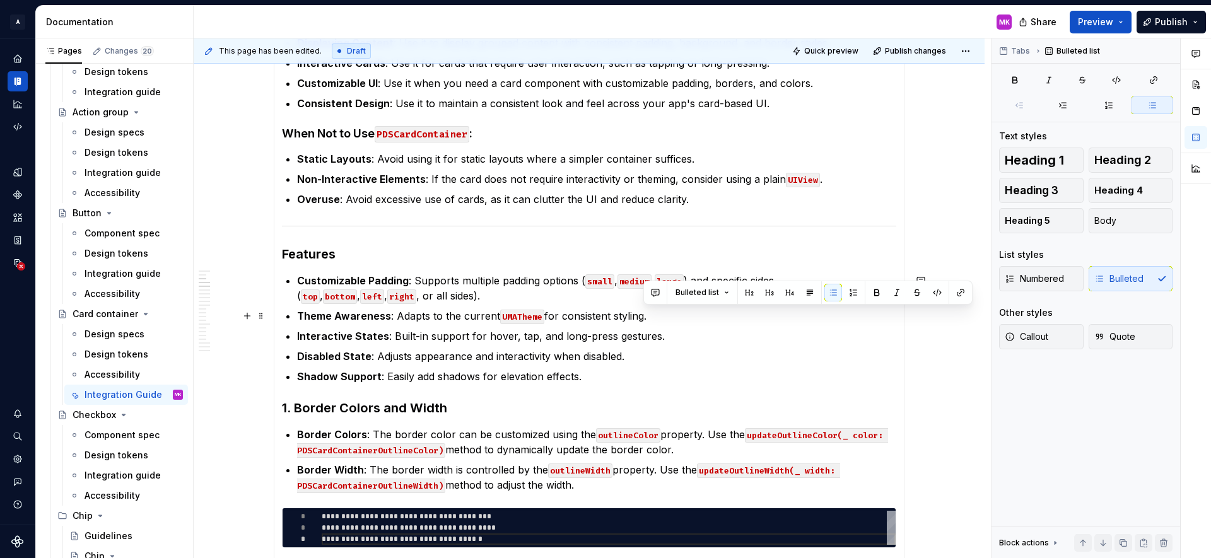
click at [640, 312] on p "Theme Awareness : Adapts to the current UMATheme for consistent styling." at bounding box center [596, 316] width 599 height 15
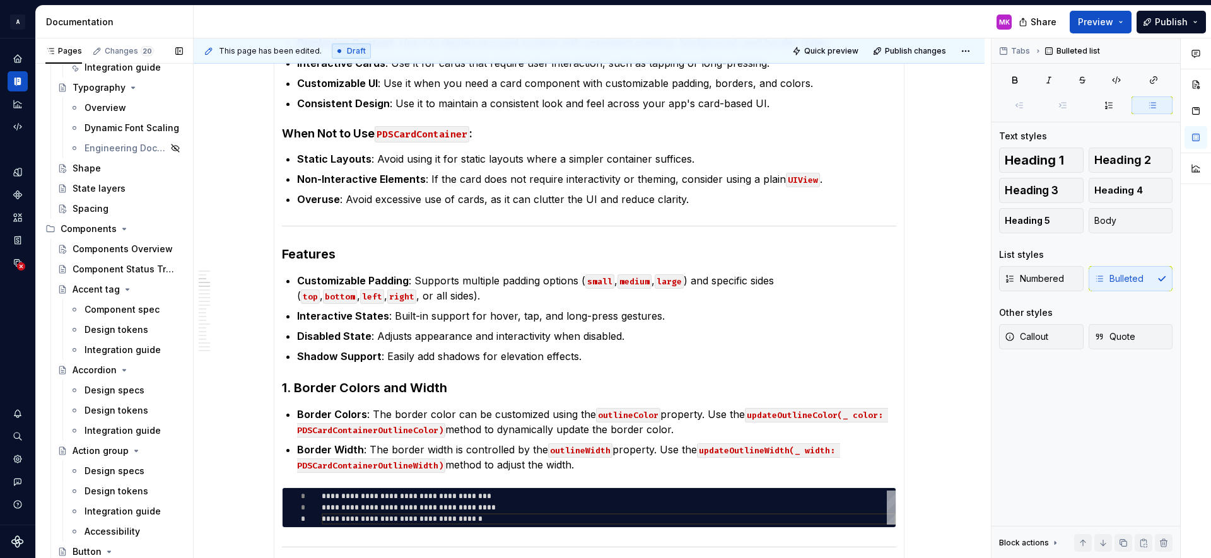
scroll to position [663, 0]
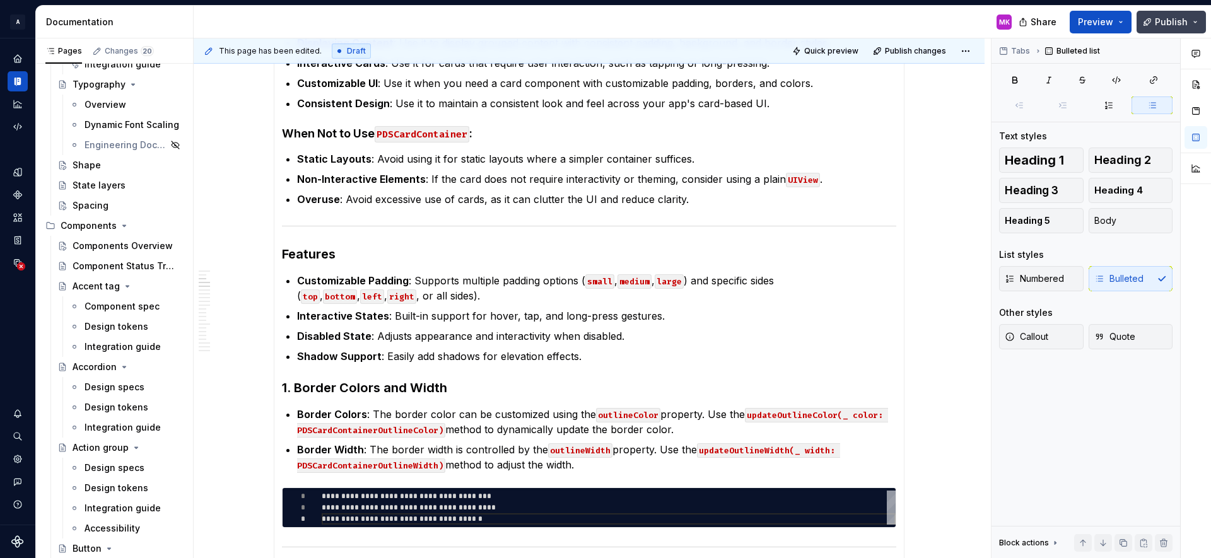
click at [1167, 20] on span "Publish" at bounding box center [1171, 22] width 33 height 13
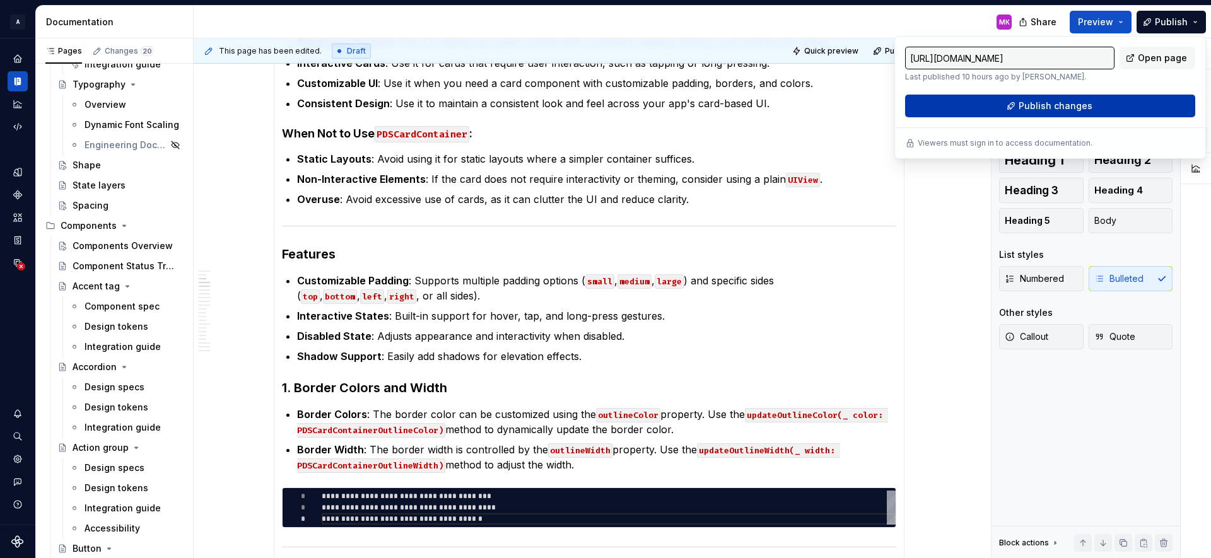
click at [987, 95] on button "Publish changes" at bounding box center [1050, 106] width 290 height 23
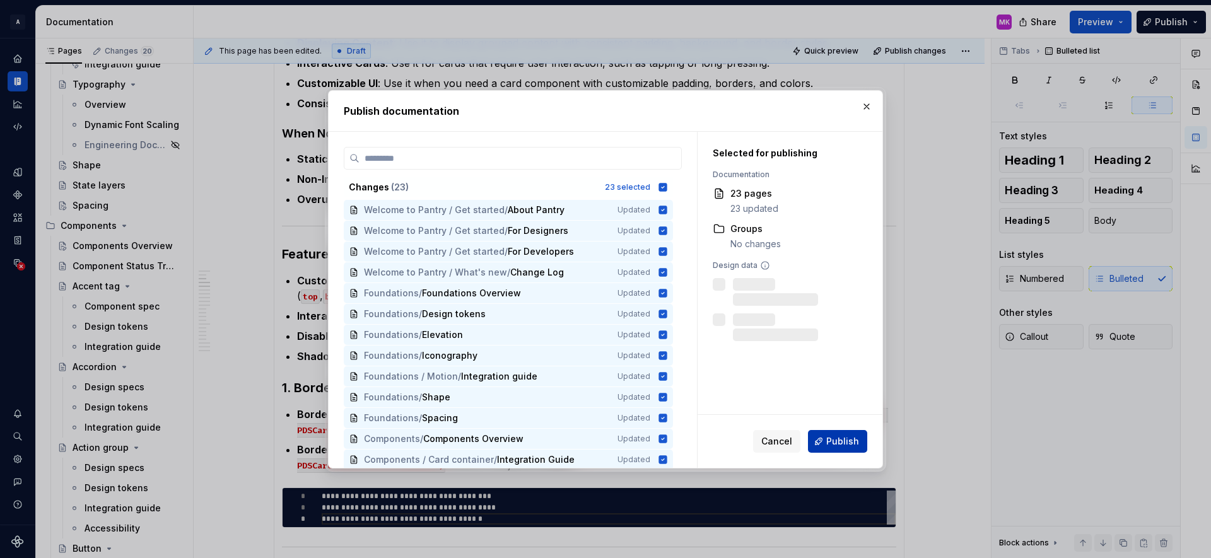
click at [840, 435] on span "Publish" at bounding box center [842, 441] width 33 height 13
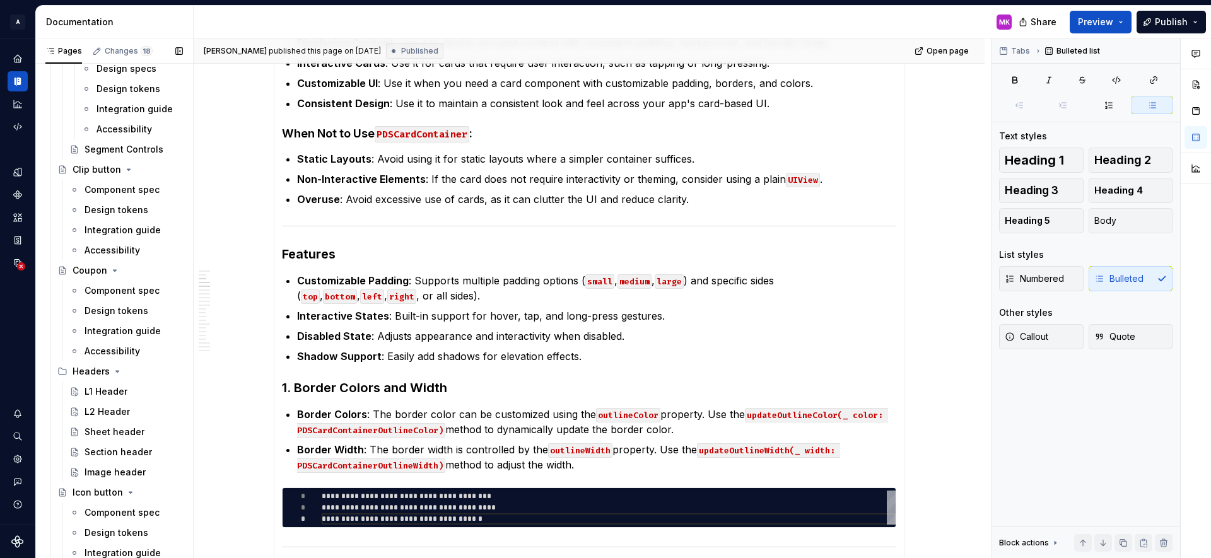
scroll to position [1506, 0]
click at [92, 280] on div "Coupon" at bounding box center [120, 271] width 136 height 20
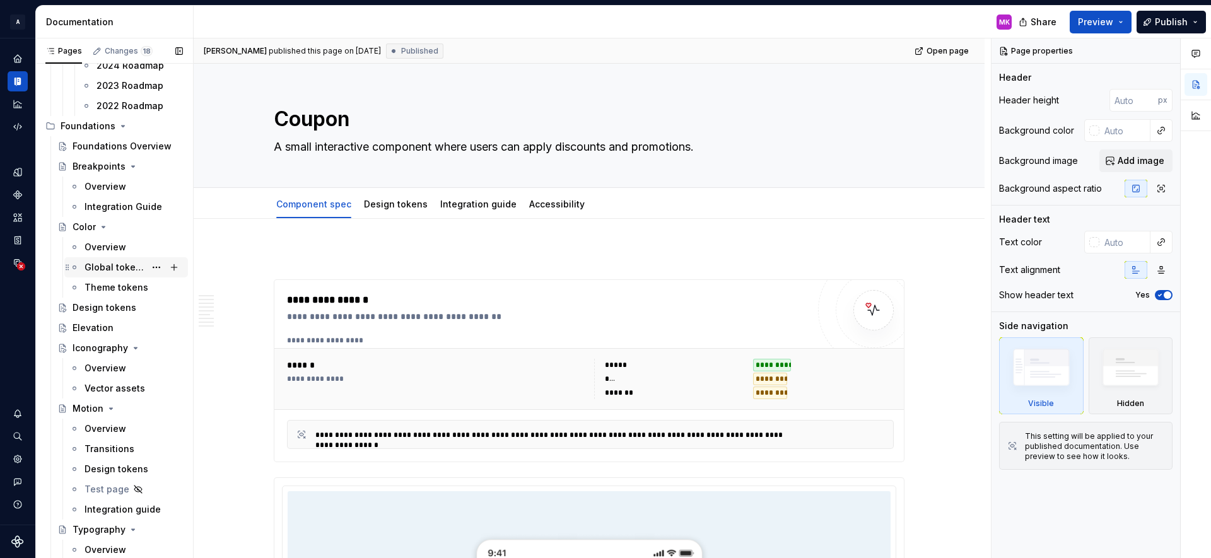
scroll to position [3260, 0]
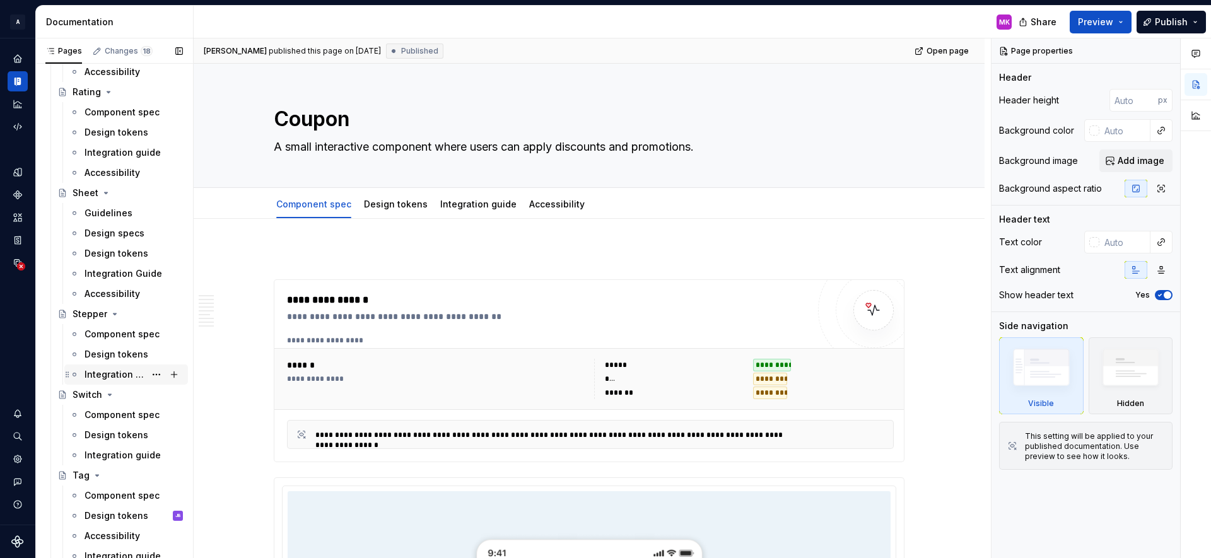
click at [107, 375] on div "Integration guide" at bounding box center [115, 374] width 61 height 13
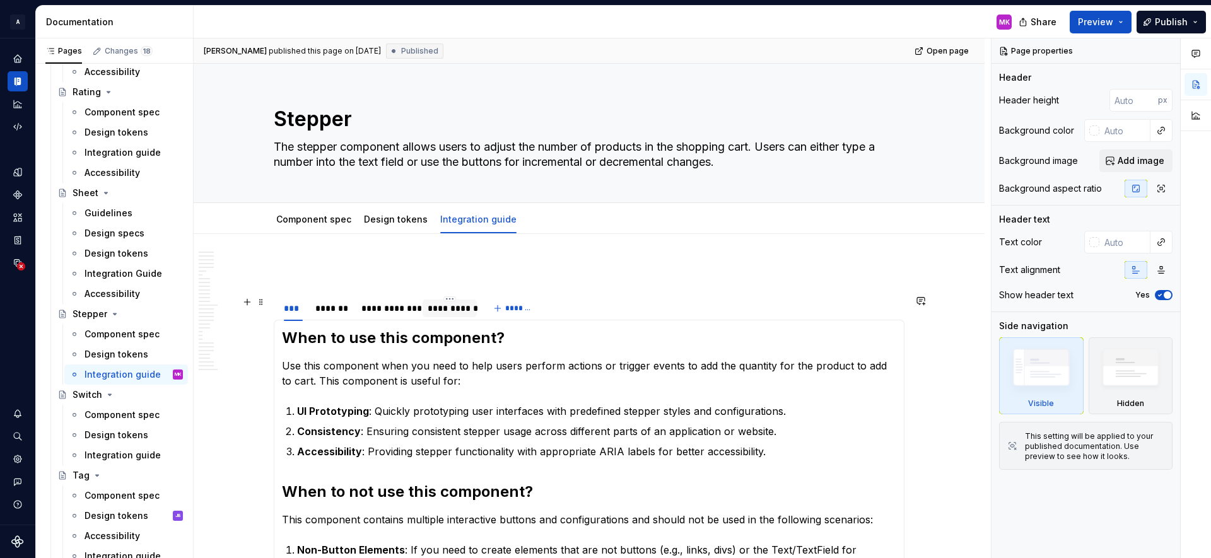
click at [441, 312] on div "**********" at bounding box center [450, 308] width 44 height 13
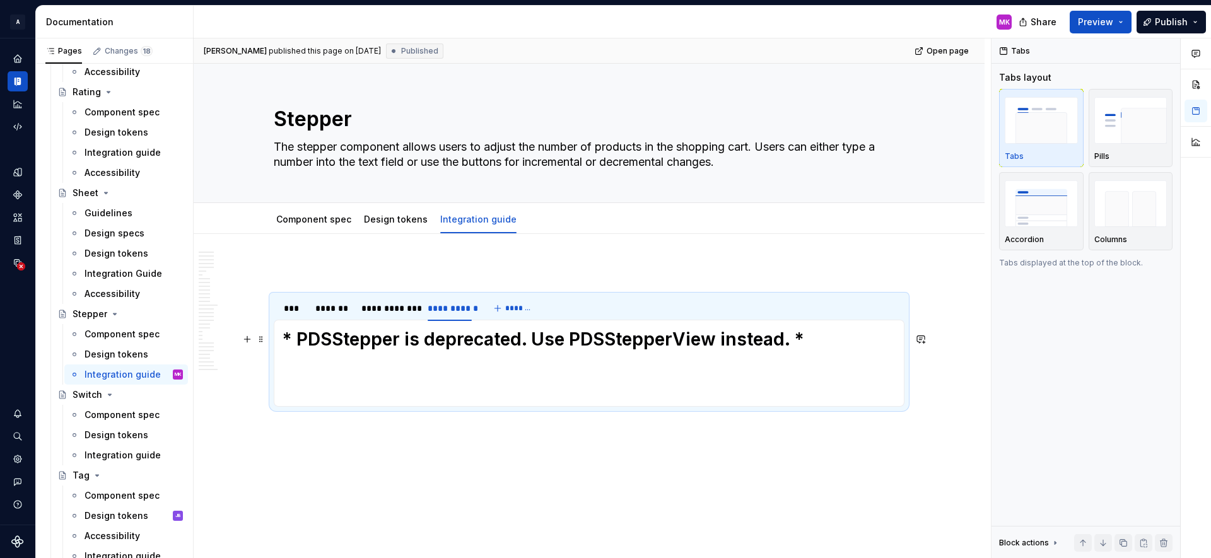
click at [450, 342] on h1 "* PDSStepper is deprecated. Use PDSStepperView instead. *" at bounding box center [589, 339] width 614 height 23
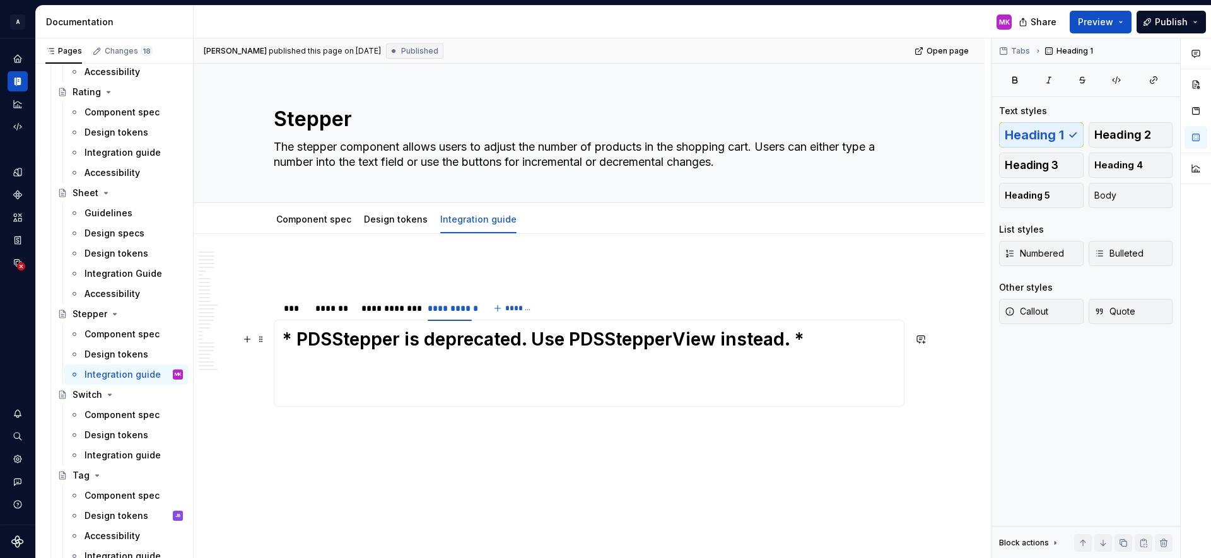
click at [449, 342] on h1 "* PDSStepper is deprecated. Use PDSStepperView instead. *" at bounding box center [589, 339] width 614 height 23
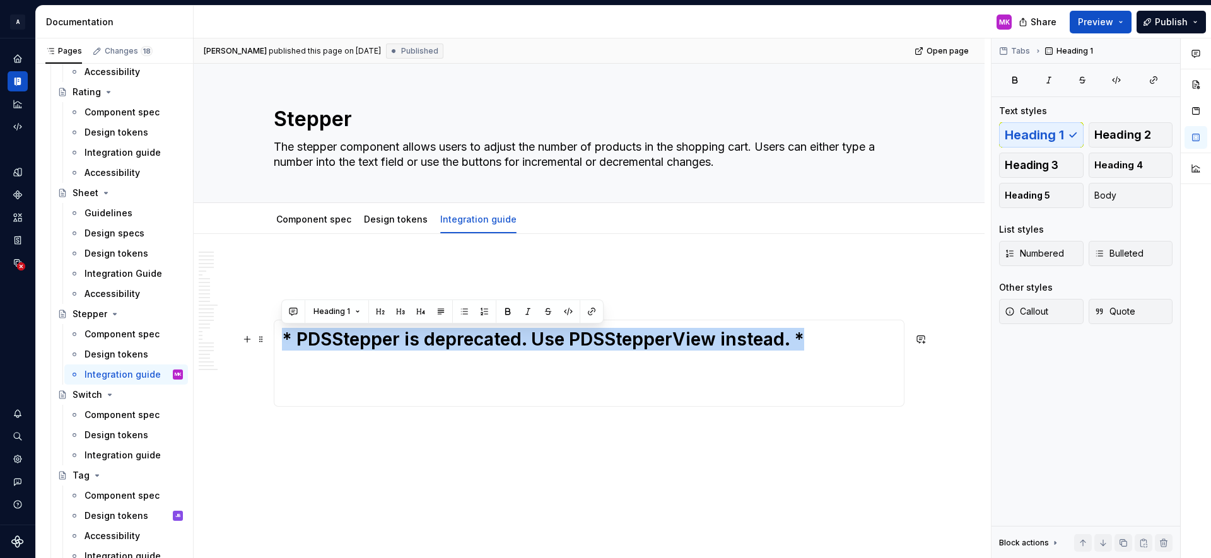
click at [449, 342] on h1 "* PDSStepper is deprecated. Use PDSStepperView instead. *" at bounding box center [589, 339] width 614 height 23
copy h1 "* PDSStepper is deprecated. Use PDSStepperView instead. *"
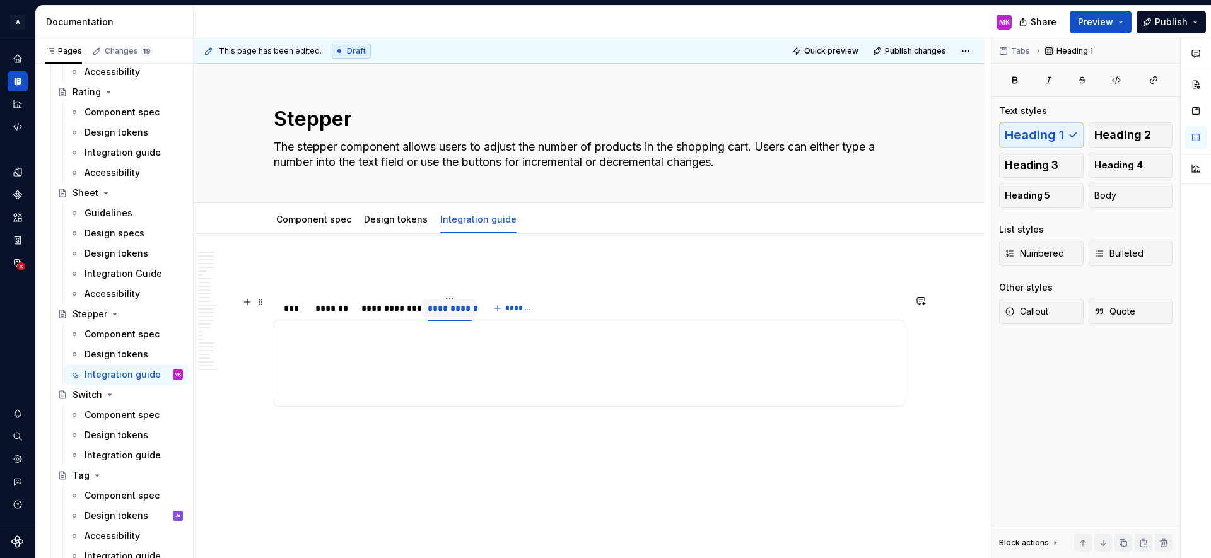
click at [464, 310] on div "**********" at bounding box center [450, 308] width 44 height 13
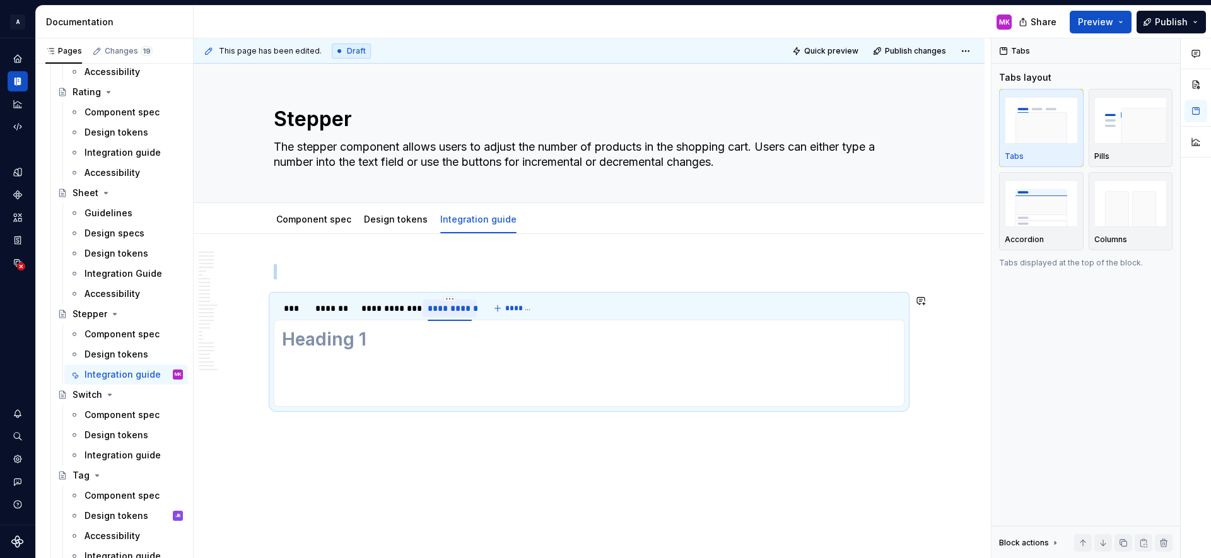
click at [464, 310] on div "**********" at bounding box center [450, 308] width 44 height 13
click at [448, 307] on div "**********" at bounding box center [450, 308] width 44 height 13
click at [451, 302] on div "**********" at bounding box center [450, 308] width 44 height 13
click at [449, 296] on div "**********" at bounding box center [450, 308] width 54 height 24
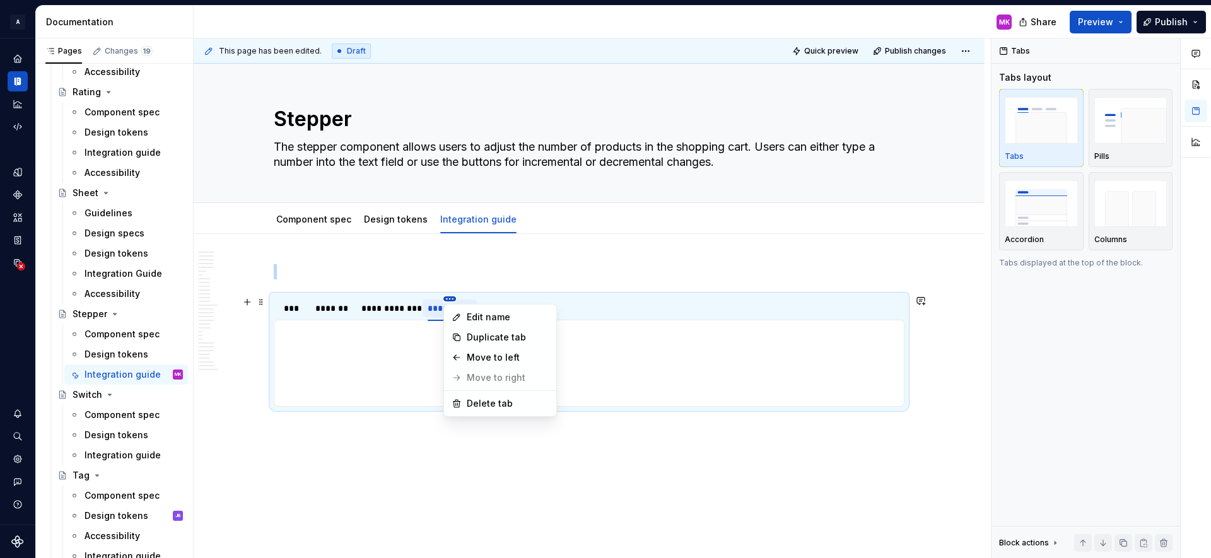
click at [450, 299] on html "A Pantry Design System MK Dataset Pantry Design System Documentation MK Share P…" at bounding box center [605, 279] width 1211 height 558
click at [482, 404] on div "Delete tab" at bounding box center [508, 403] width 82 height 13
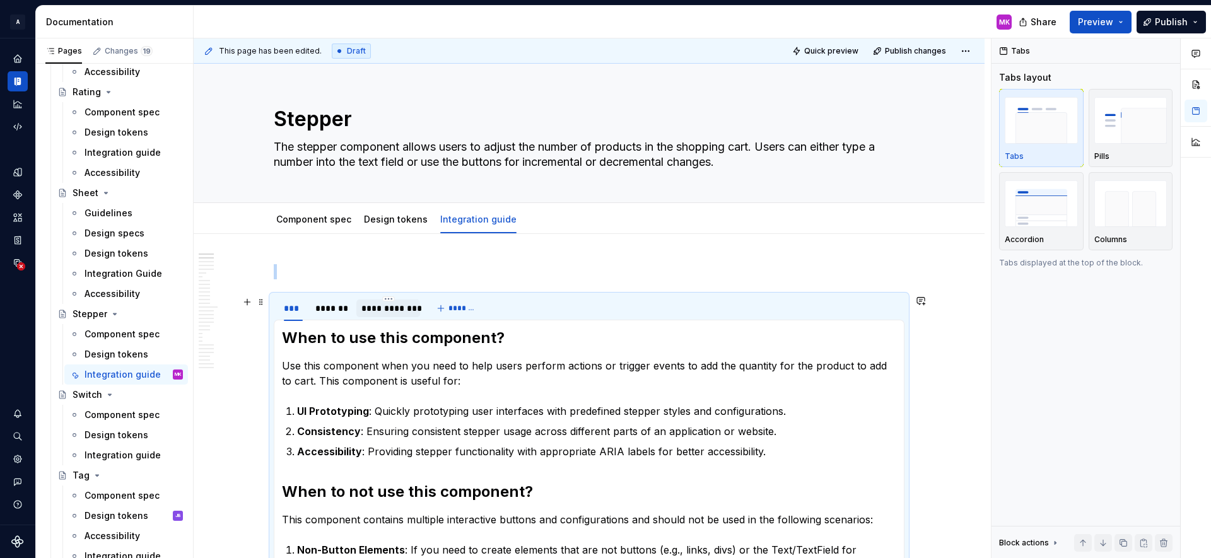
click at [391, 310] on div "**********" at bounding box center [388, 308] width 54 height 13
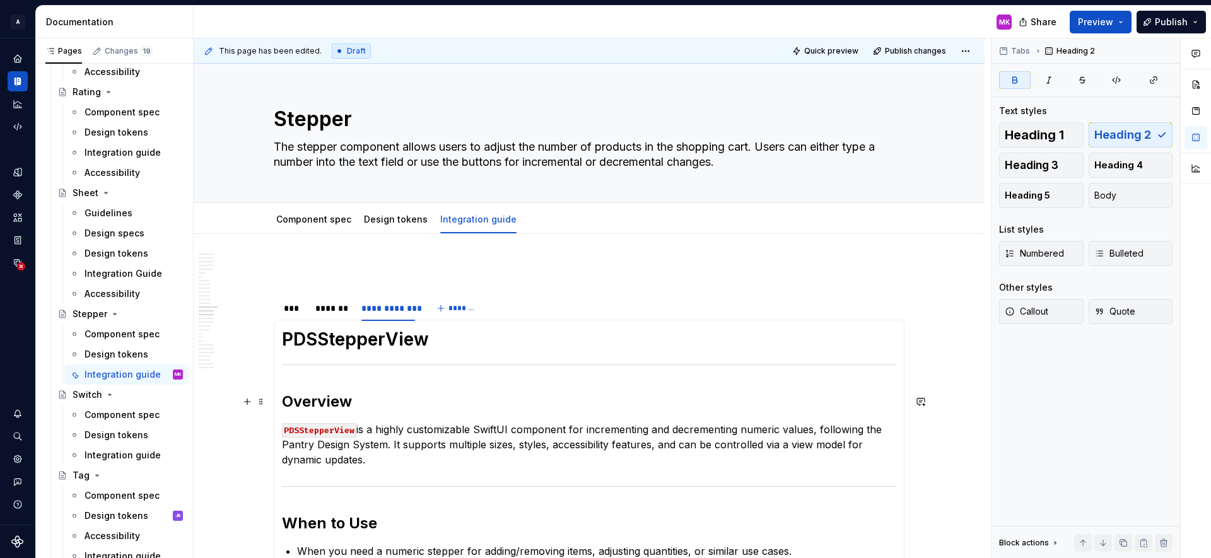
click at [437, 346] on h1 "PDSStepperView" at bounding box center [589, 339] width 614 height 23
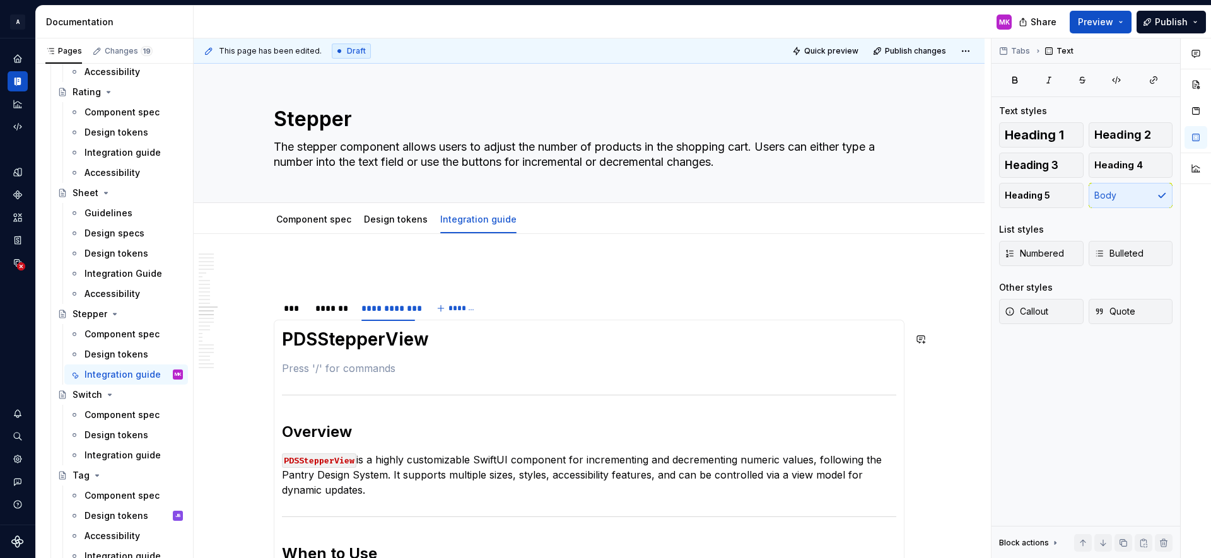
type textarea "*"
click at [428, 346] on h1 "PDSStepperView" at bounding box center [589, 339] width 614 height 23
click at [396, 367] on p at bounding box center [589, 368] width 614 height 15
click at [292, 365] on p "* PDSStepper is deprecated. Use PDSStepperView instead. *" at bounding box center [589, 368] width 614 height 15
click at [350, 368] on p "* `PDSStepper is deprecated. Use PDSStepperView instead. *" at bounding box center [589, 368] width 614 height 15
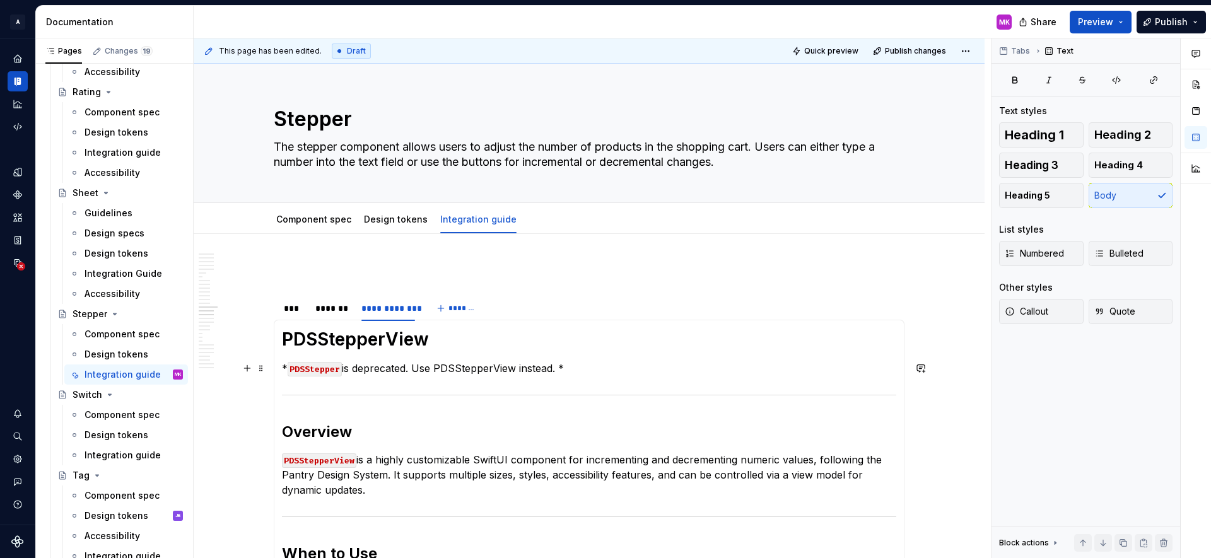
click at [440, 368] on p "* PDSStepper is deprecated. Use PDSStepperView instead. *" at bounding box center [589, 368] width 614 height 15
click at [522, 371] on p "* PDSStepper is deprecated. Use `PDSStepperView instead. *" at bounding box center [589, 368] width 614 height 15
click at [536, 366] on p "* PDSStepper is deprecated. Use PDSStepperView instead. *" at bounding box center [589, 368] width 614 height 15
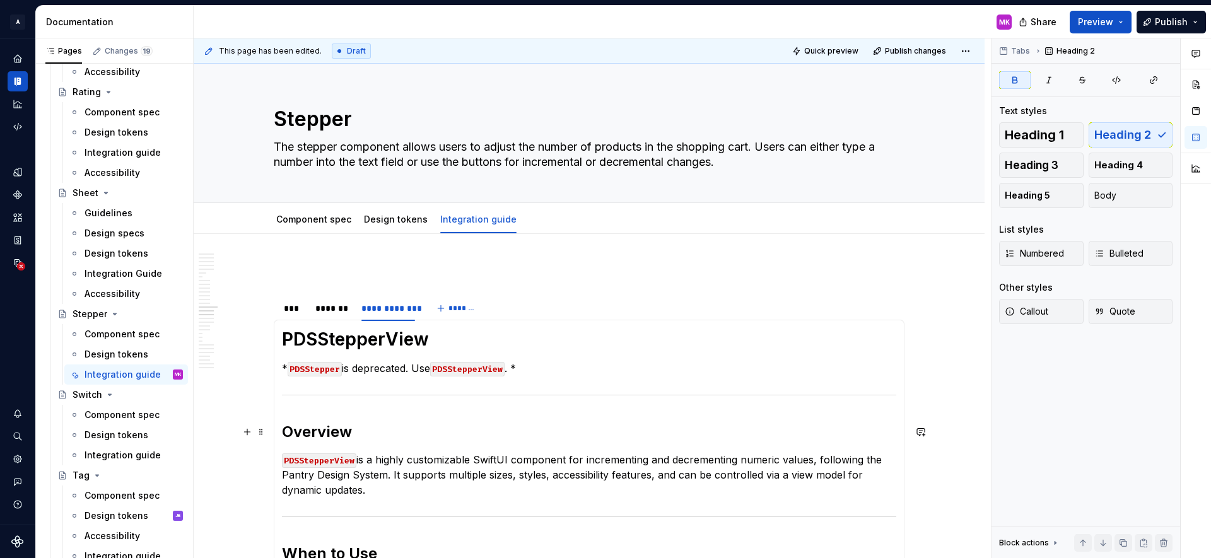
click at [397, 310] on div "**********" at bounding box center [388, 308] width 54 height 13
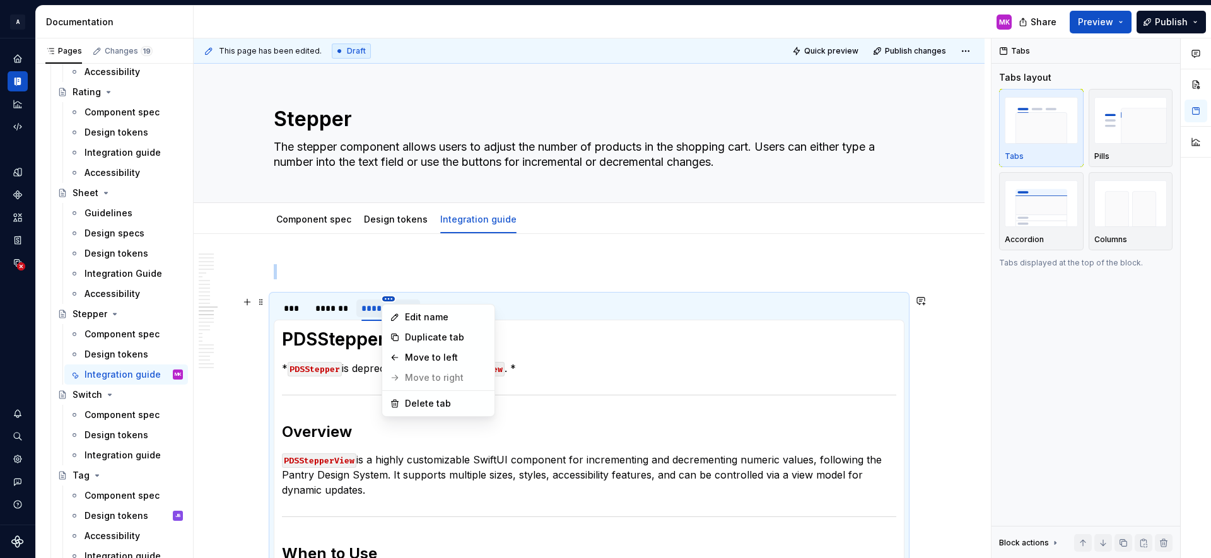
click at [385, 297] on html "A Pantry Design System MK Dataset Pantry Design System Documentation MK Share P…" at bounding box center [605, 279] width 1211 height 558
click at [413, 319] on div "Edit name" at bounding box center [446, 317] width 82 height 13
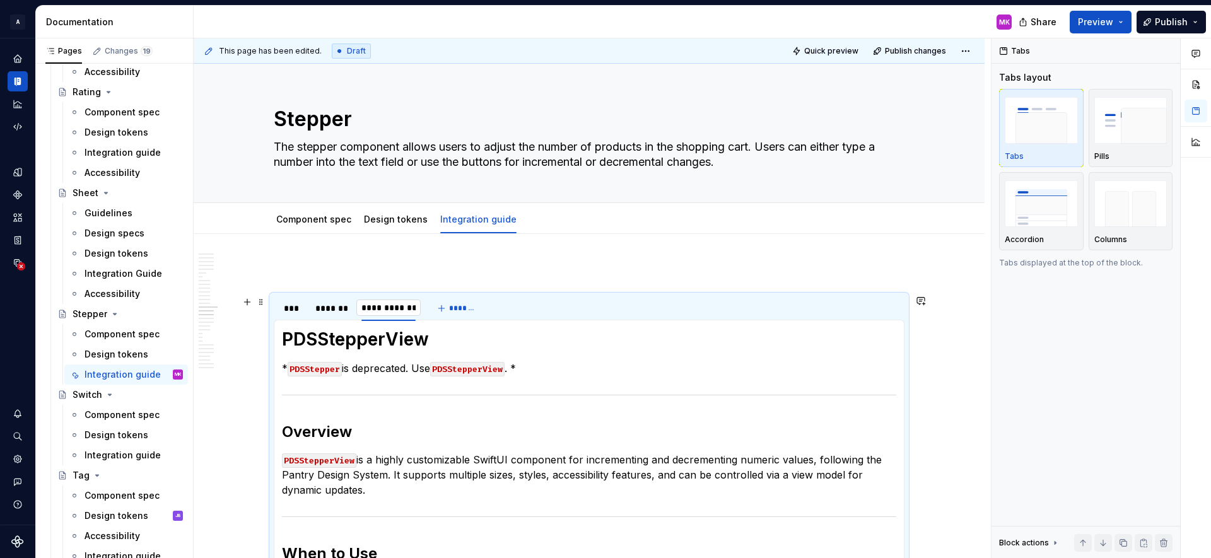
click at [379, 309] on input "**********" at bounding box center [388, 308] width 64 height 23
drag, startPoint x: 379, startPoint y: 309, endPoint x: 418, endPoint y: 309, distance: 39.1
click at [418, 309] on input "**********" at bounding box center [388, 308] width 64 height 23
type input "***"
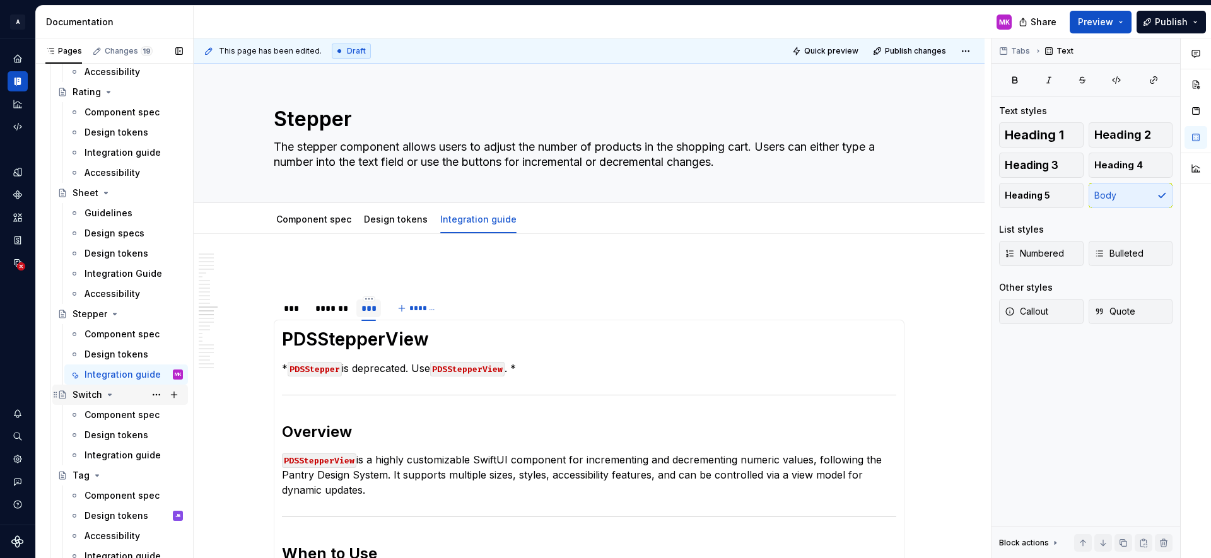
scroll to position [312, 0]
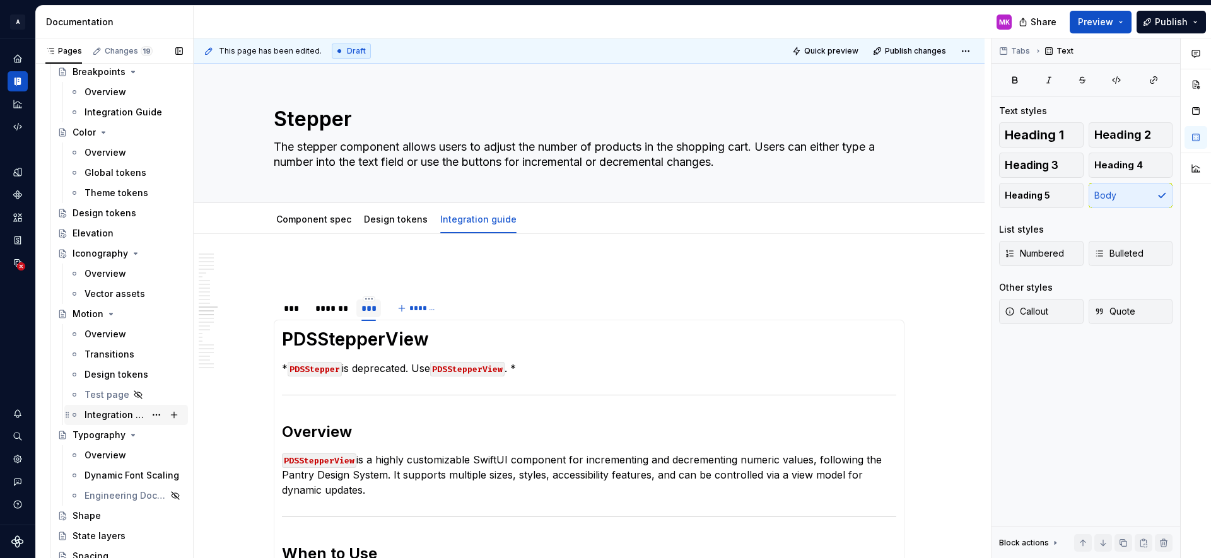
click at [108, 416] on div "Integration guide" at bounding box center [115, 415] width 61 height 13
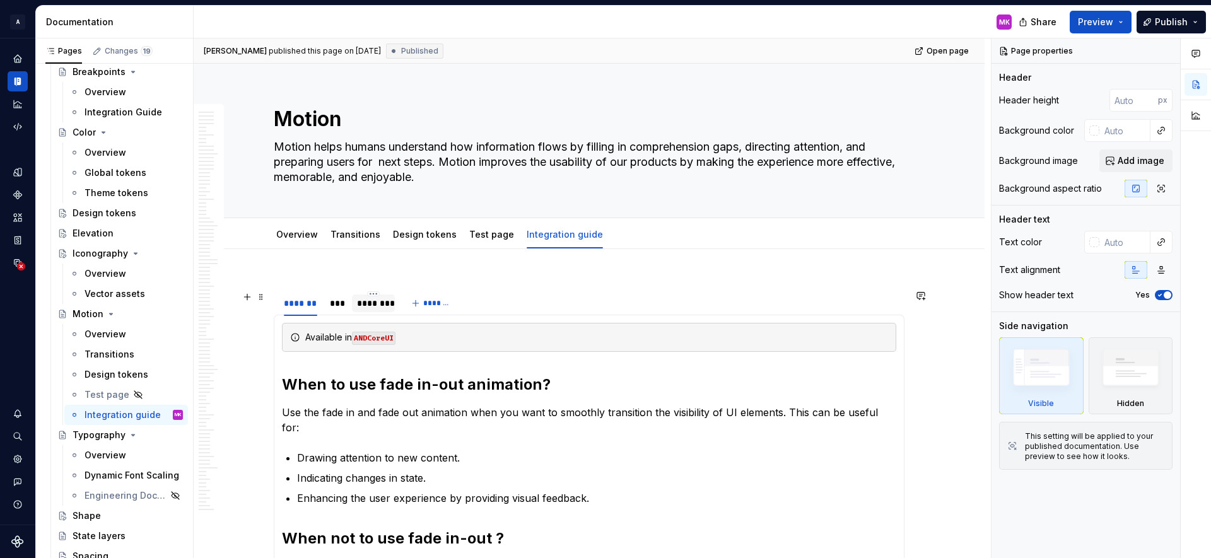
click at [374, 303] on div "********" at bounding box center [373, 303] width 33 height 13
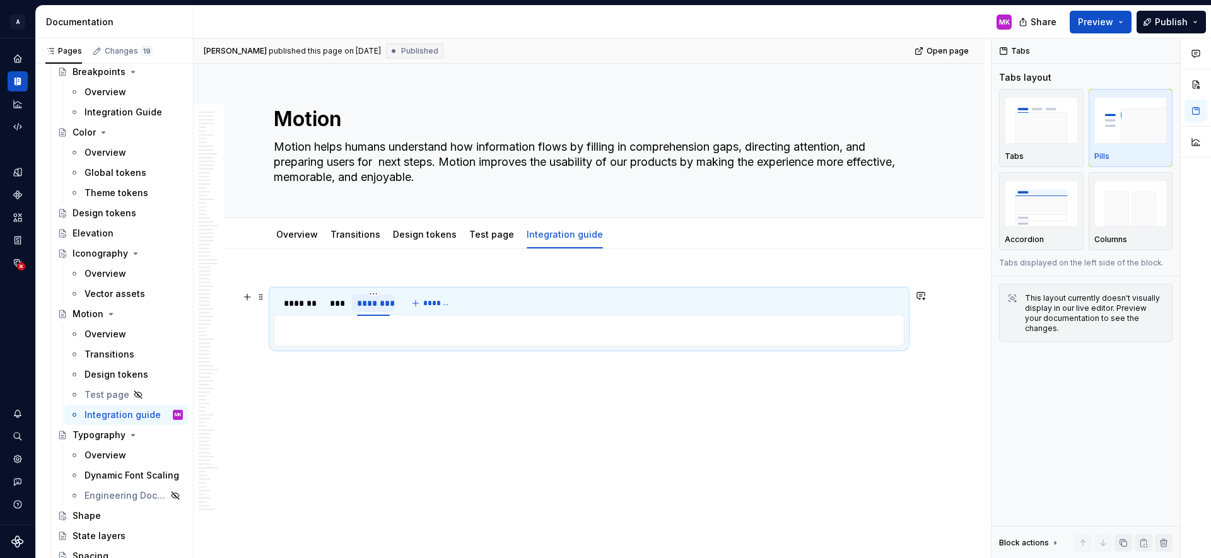
click at [377, 298] on div "********" at bounding box center [373, 303] width 33 height 13
click at [373, 290] on section "******* *** ******** ******* Available in ANDCoreUI When to use fade in-out ani…" at bounding box center [589, 318] width 631 height 57
click at [375, 293] on html "A Pantry Design System MK Dataset Pantry Design System Documentation MK Share P…" at bounding box center [605, 279] width 1211 height 558
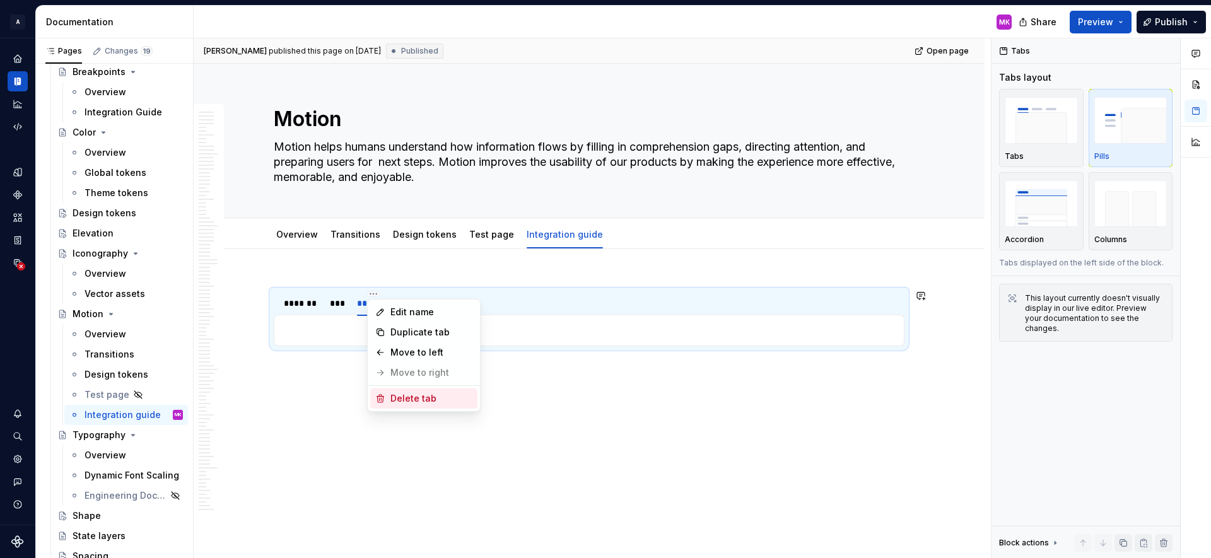
click at [409, 397] on div "Delete tab" at bounding box center [432, 398] width 82 height 13
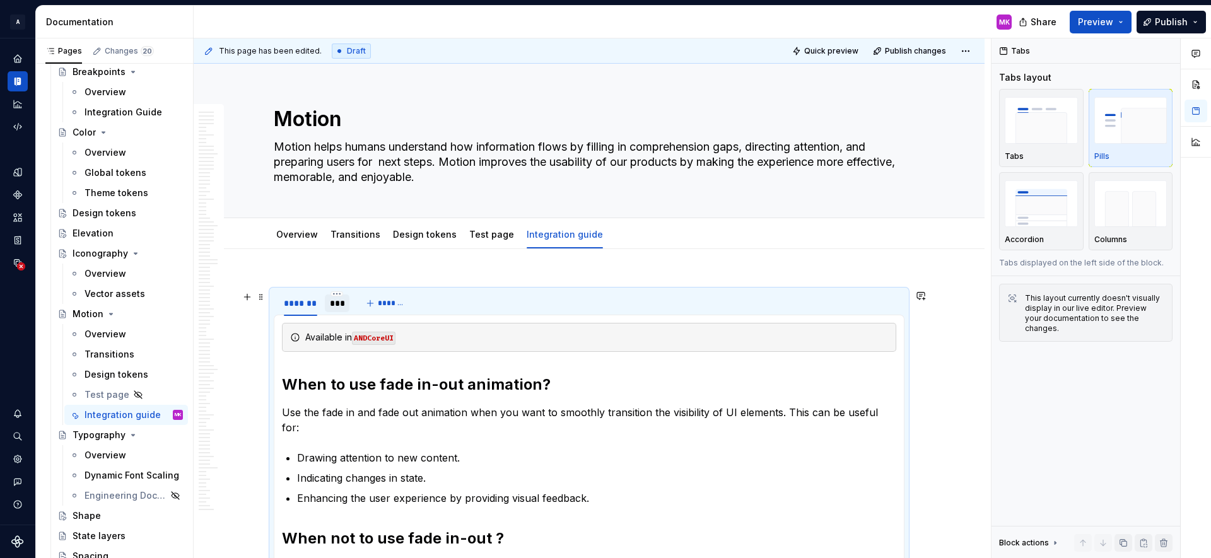
click at [342, 302] on div "***" at bounding box center [337, 303] width 15 height 13
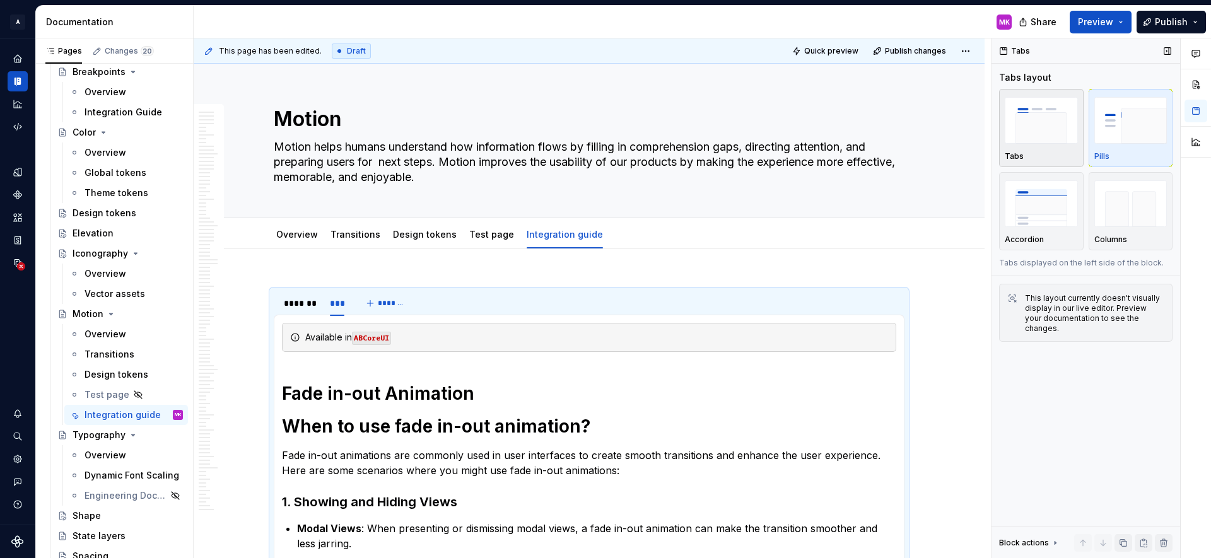
click at [1038, 115] on img "button" at bounding box center [1041, 120] width 73 height 46
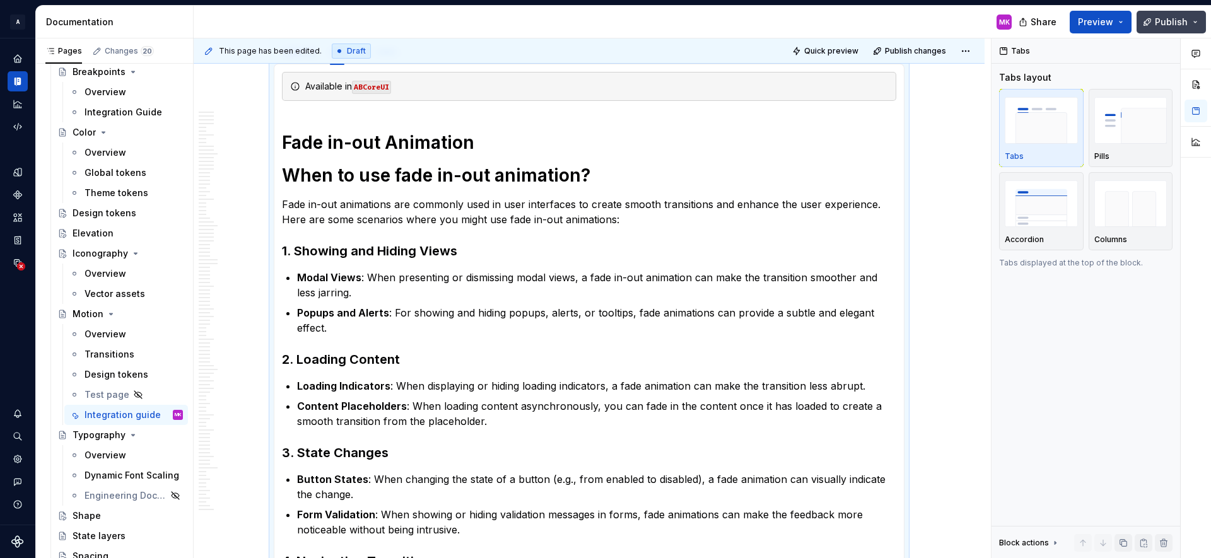
click at [1182, 28] on button "Publish" at bounding box center [1171, 22] width 69 height 23
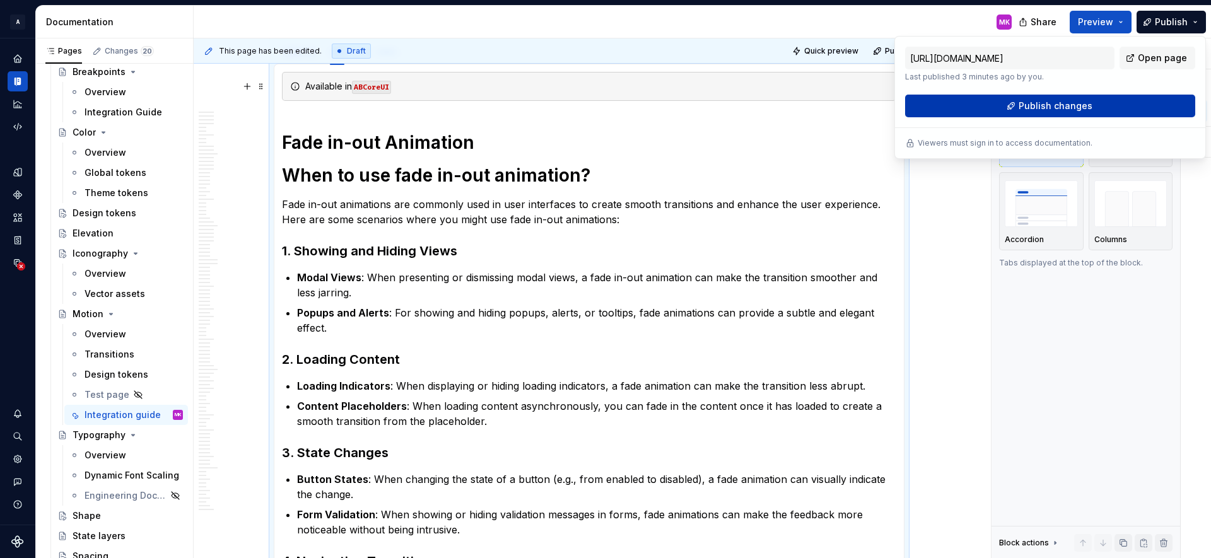
click at [921, 98] on button "Publish changes" at bounding box center [1050, 106] width 290 height 23
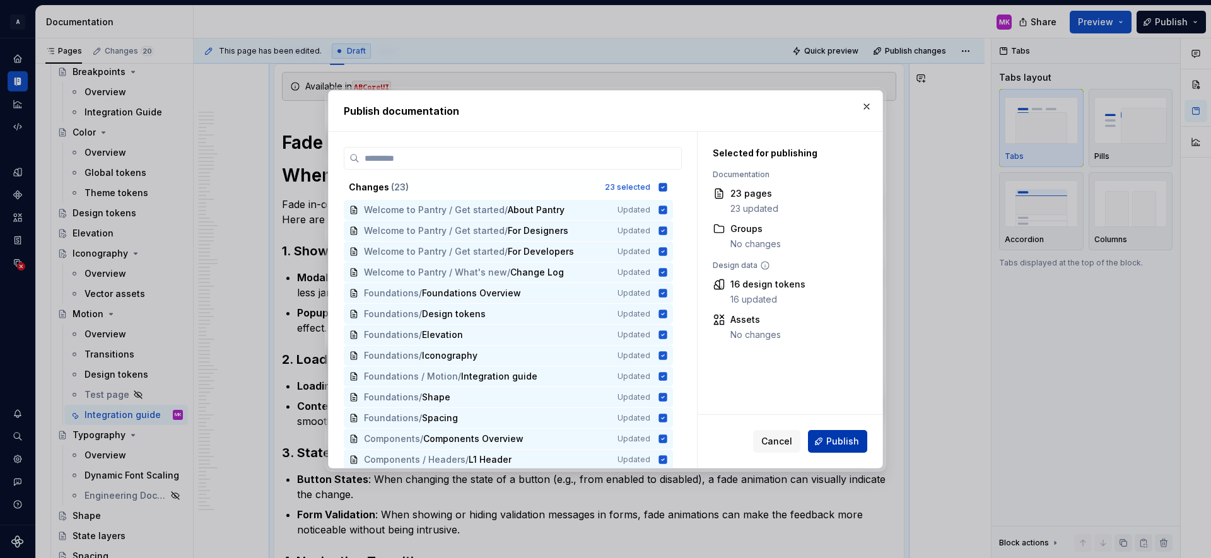
click at [846, 437] on span "Publish" at bounding box center [842, 441] width 33 height 13
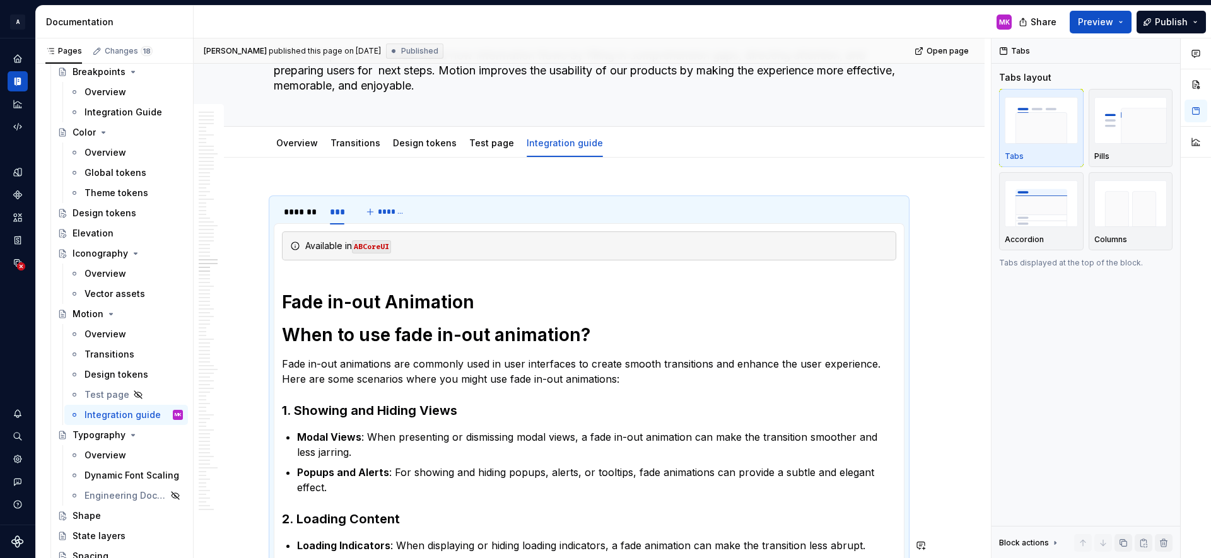
scroll to position [1685, 0]
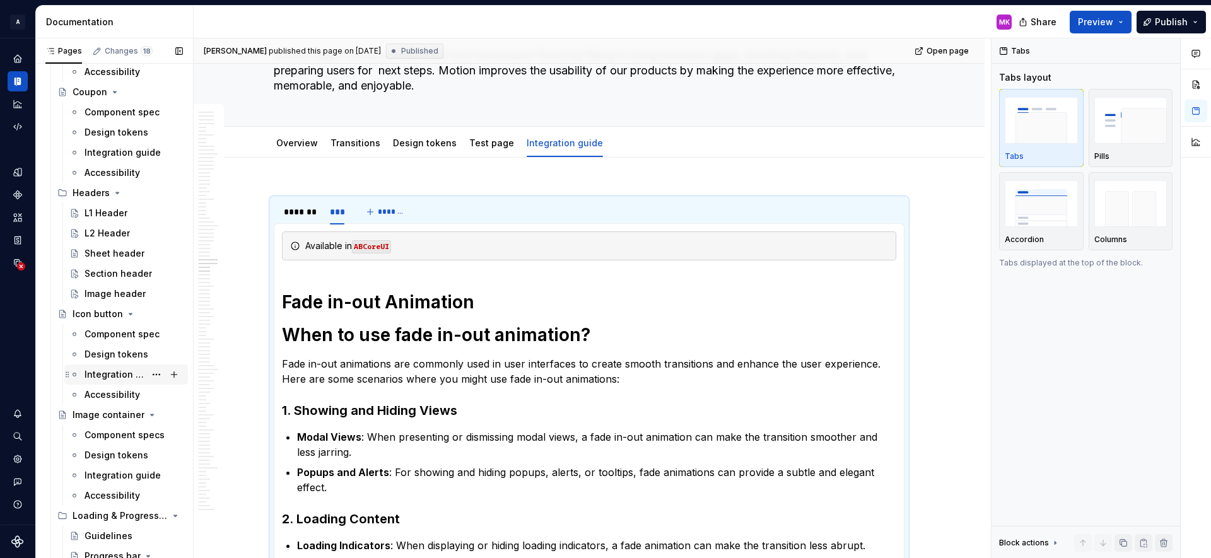
click at [102, 375] on div "Integration guide" at bounding box center [115, 374] width 61 height 13
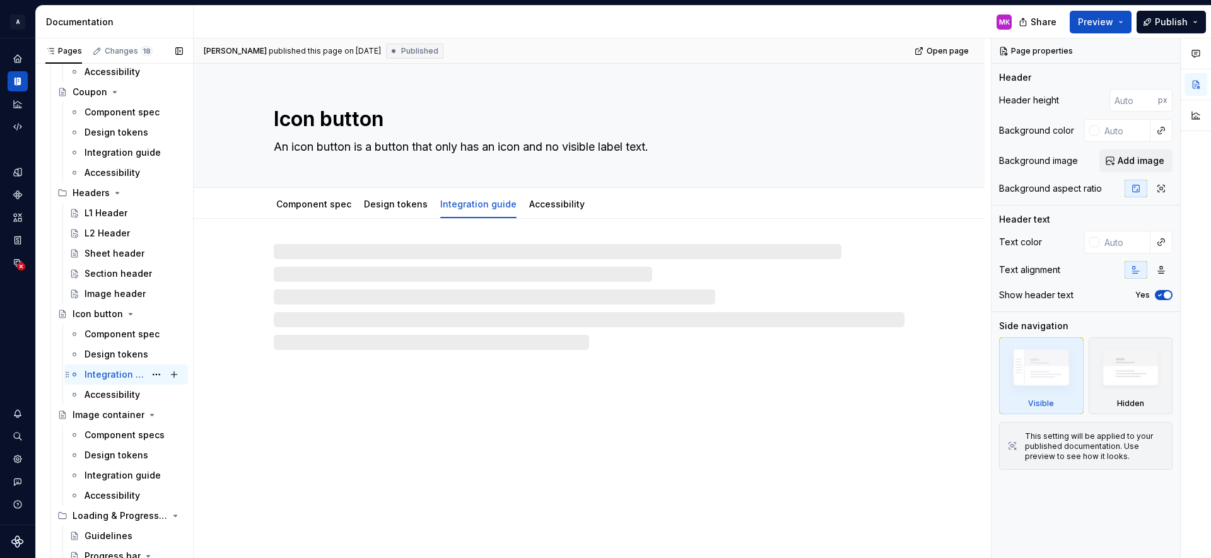
click at [117, 378] on div "Integration guide" at bounding box center [115, 374] width 61 height 13
click at [248, 274] on div at bounding box center [589, 284] width 791 height 131
type textarea "*"
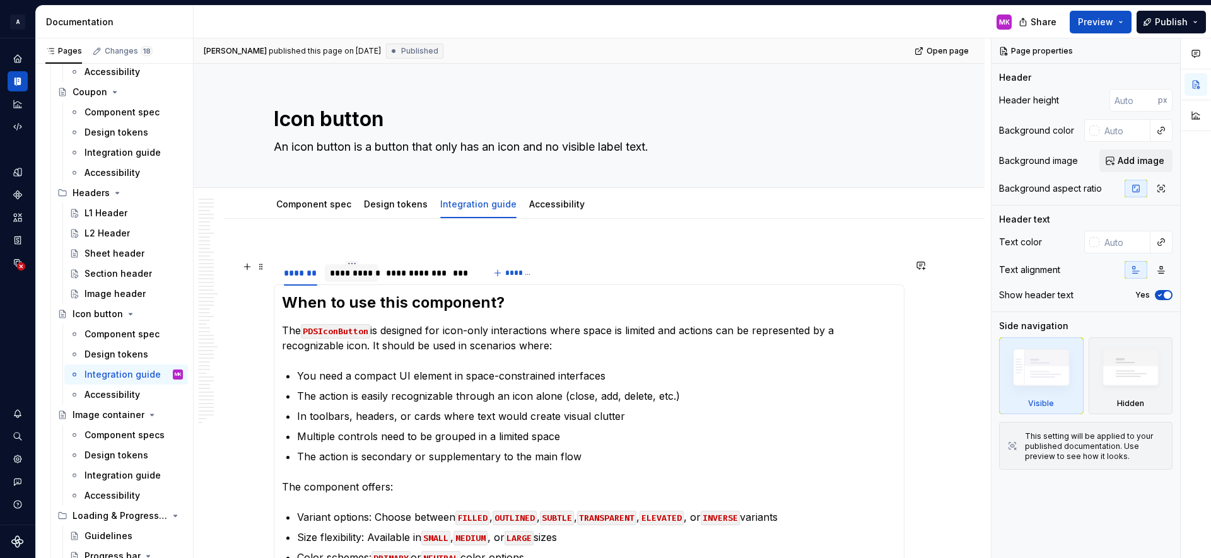
click at [348, 271] on div "**********" at bounding box center [352, 273] width 44 height 13
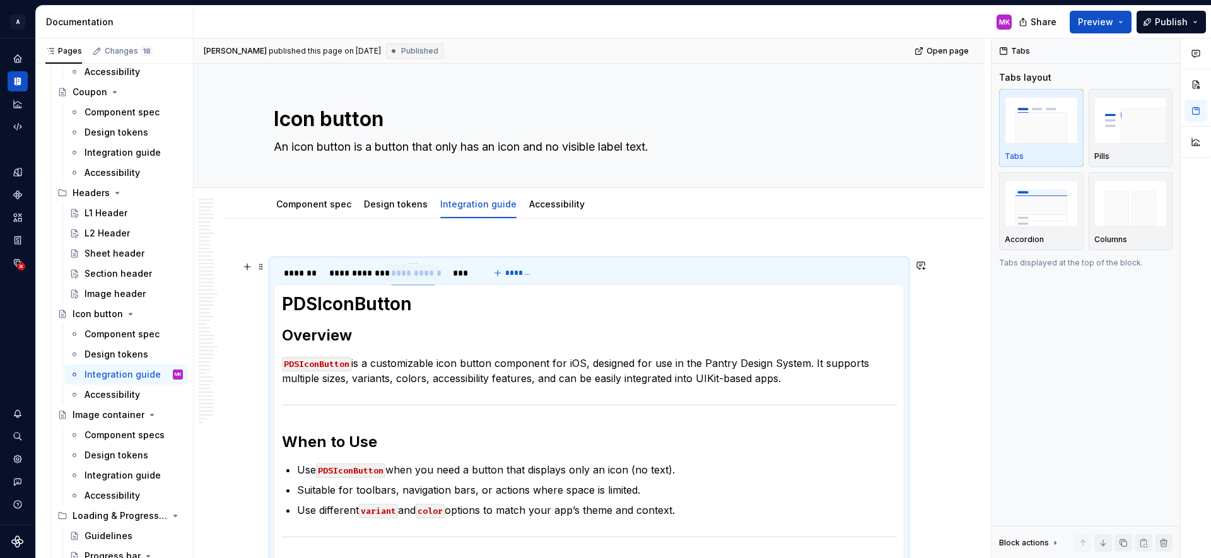
drag, startPoint x: 355, startPoint y: 273, endPoint x: 416, endPoint y: 270, distance: 61.3
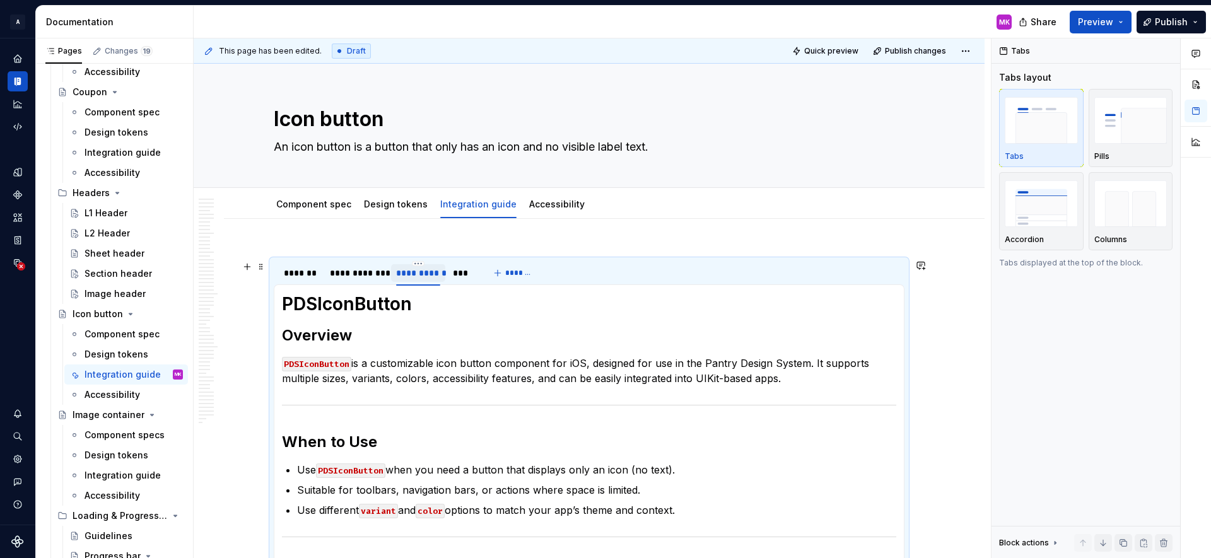
click at [418, 278] on div "**********" at bounding box center [418, 273] width 44 height 13
click at [353, 276] on div "**********" at bounding box center [357, 273] width 54 height 13
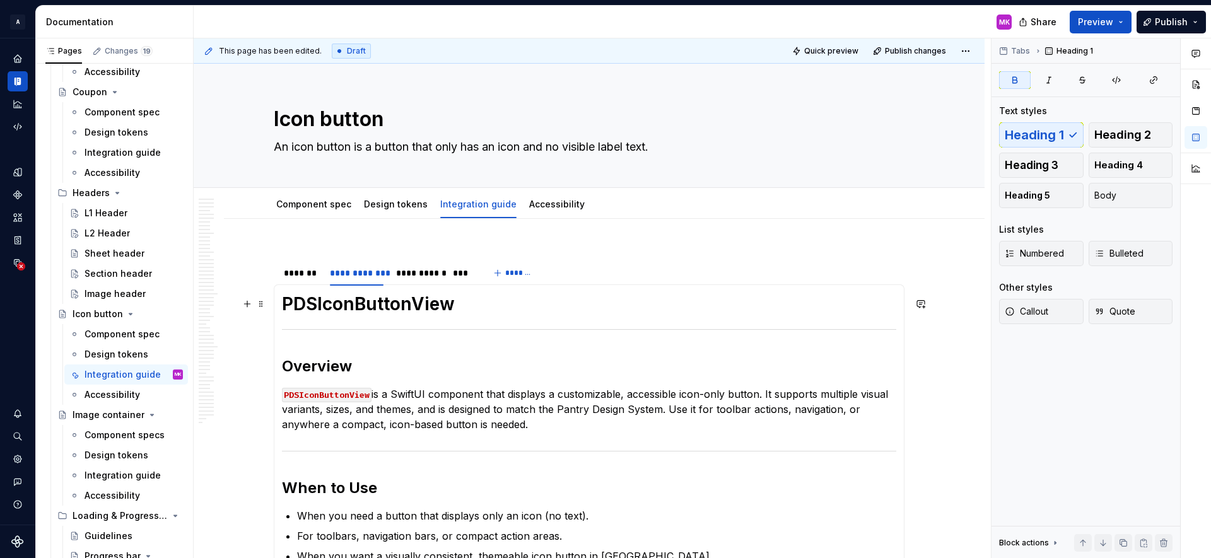
click at [468, 312] on h1 "PDSIconButtonView" at bounding box center [589, 304] width 614 height 23
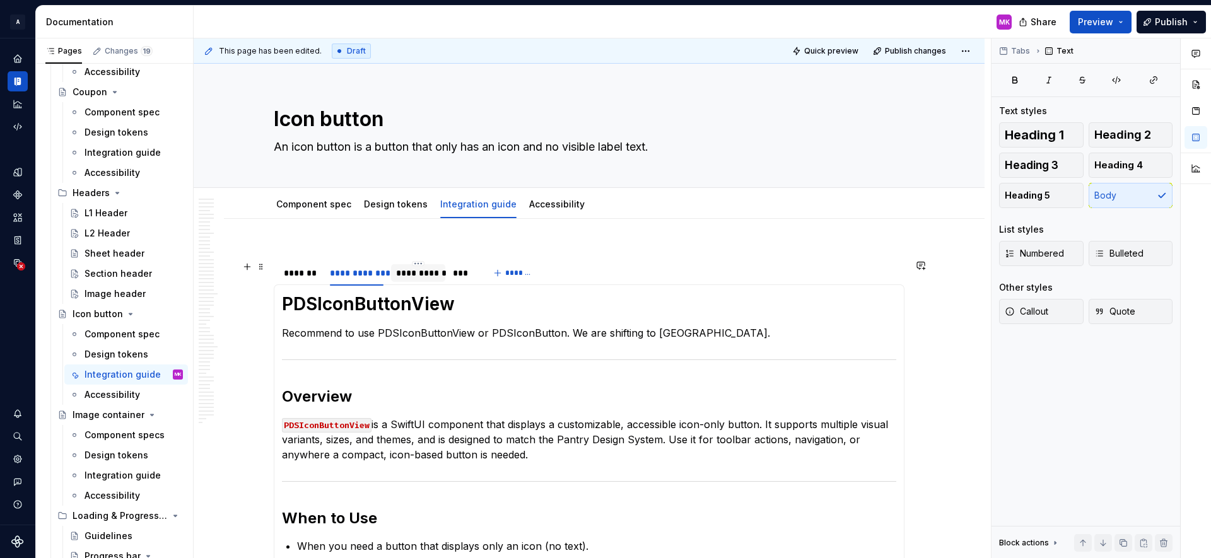
click at [417, 277] on div "**********" at bounding box center [418, 273] width 44 height 13
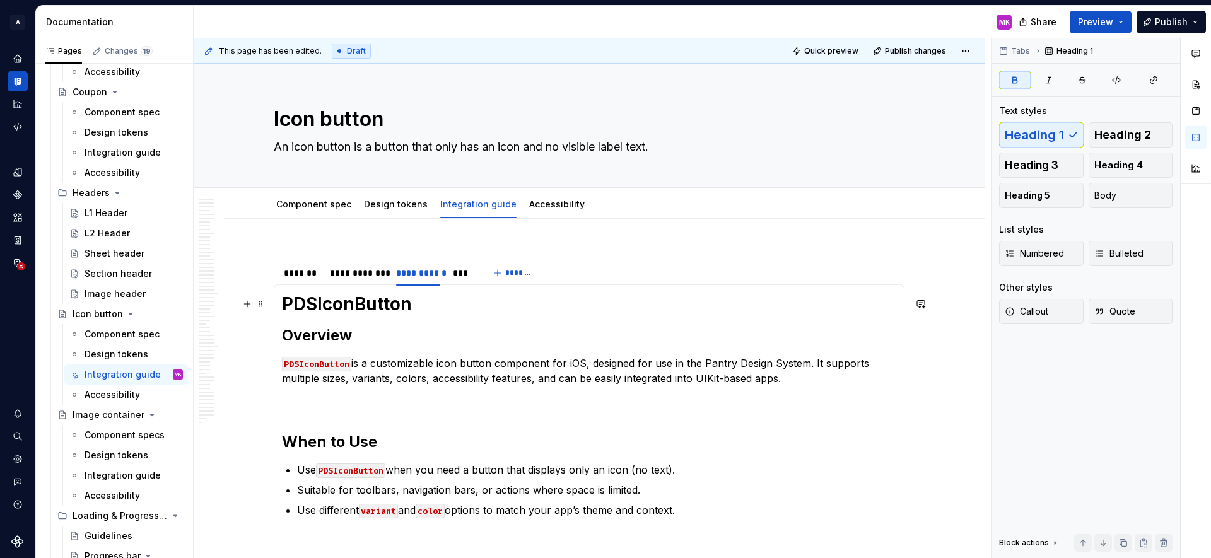
click at [426, 308] on h1 "PDSIconButton" at bounding box center [589, 304] width 614 height 23
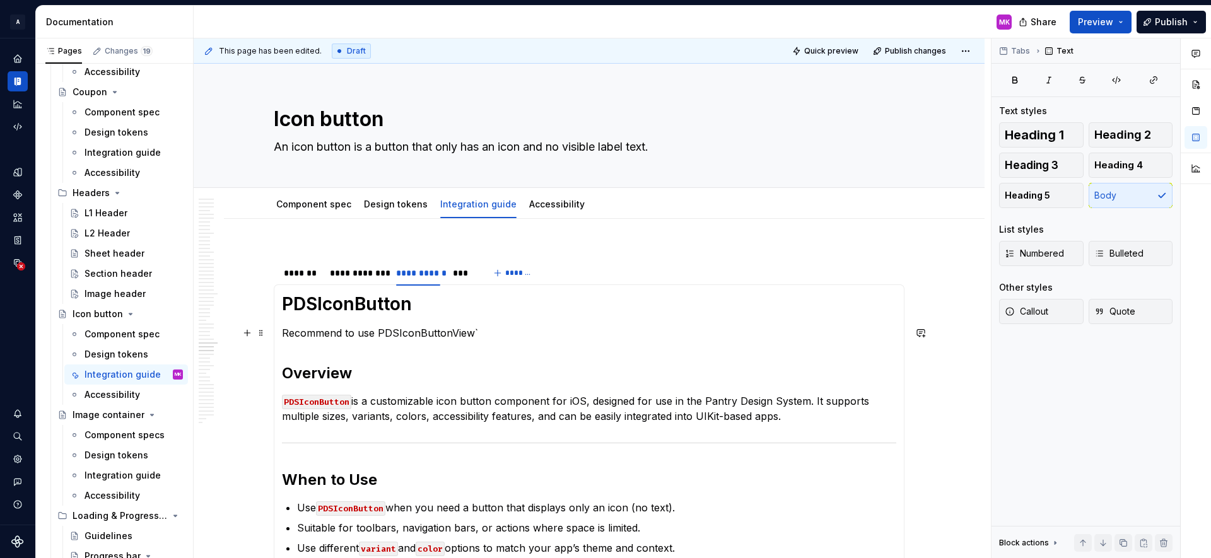
click at [376, 332] on p "Recommend to use PDSIconButtonView`" at bounding box center [589, 333] width 614 height 15
click at [488, 333] on p "Recommend to use `PDSIconButtonView`" at bounding box center [589, 333] width 614 height 15
click at [635, 333] on p "Recommend to use PDSIconButtonView instead of PDSIconButton . We are shifting t…" at bounding box center [589, 333] width 614 height 15
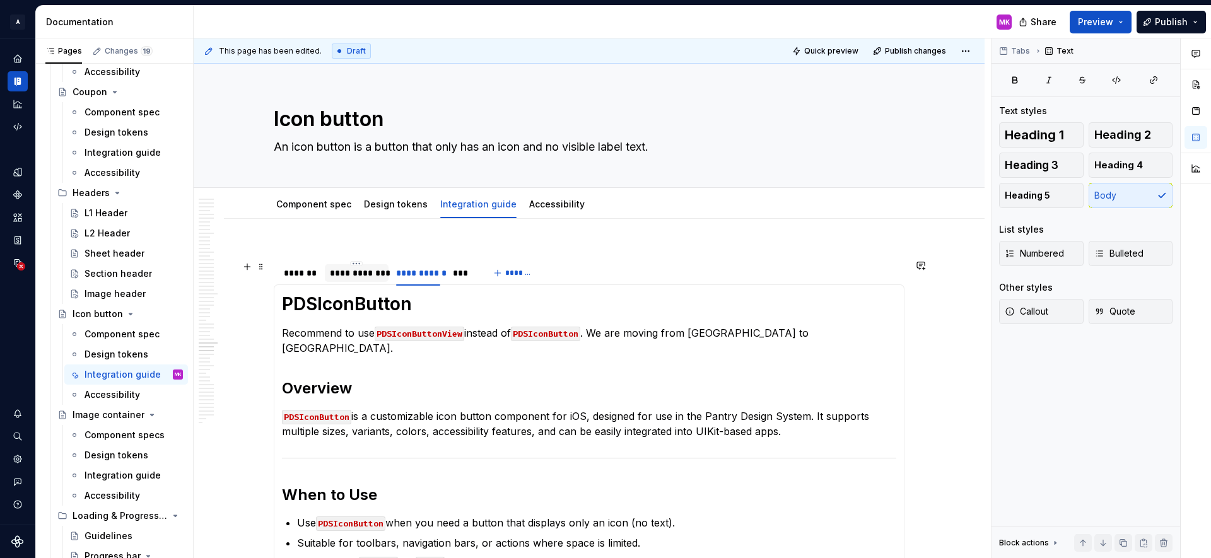
click at [375, 280] on div "**********" at bounding box center [357, 273] width 64 height 18
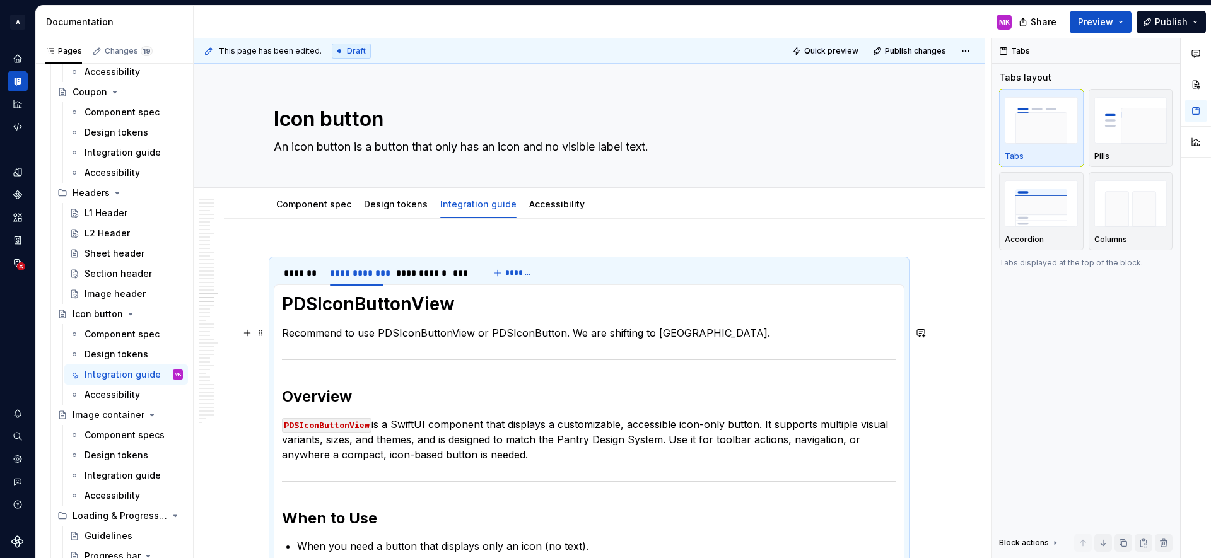
click at [378, 337] on p "Recommend to use PDSIconButtonView or PDSIconButton. We are shifting to [GEOGRA…" at bounding box center [589, 333] width 614 height 15
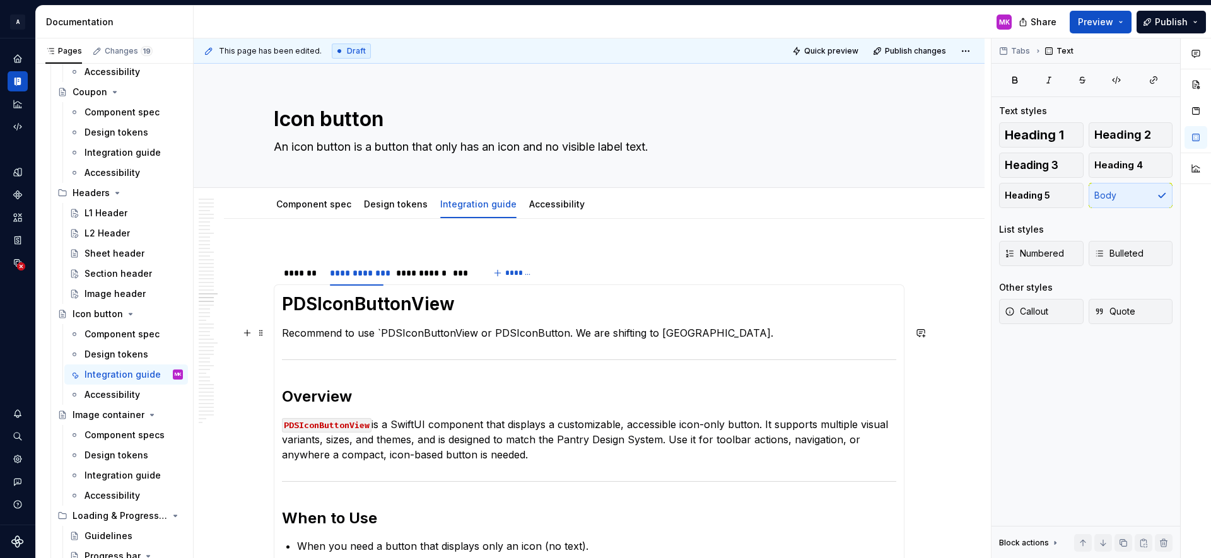
click at [473, 336] on p "Recommend to use `PDSIconButtonView or PDSIconButton. We are shifting to [GEOGR…" at bounding box center [589, 333] width 614 height 15
click at [483, 331] on p "Recommend to use PDSIconButtonView or PDSIconButton. We are shifting to [GEOGRA…" at bounding box center [589, 333] width 614 height 15
click at [556, 336] on p "Recommend to use PDSIconButtonView or `PDSIconButton. We are shifting to [GEOGR…" at bounding box center [589, 333] width 614 height 15
click at [602, 334] on p "Recommend to use PDSIconButtonView or PDSIconButton . We are shifting to [GEOGR…" at bounding box center [589, 333] width 614 height 15
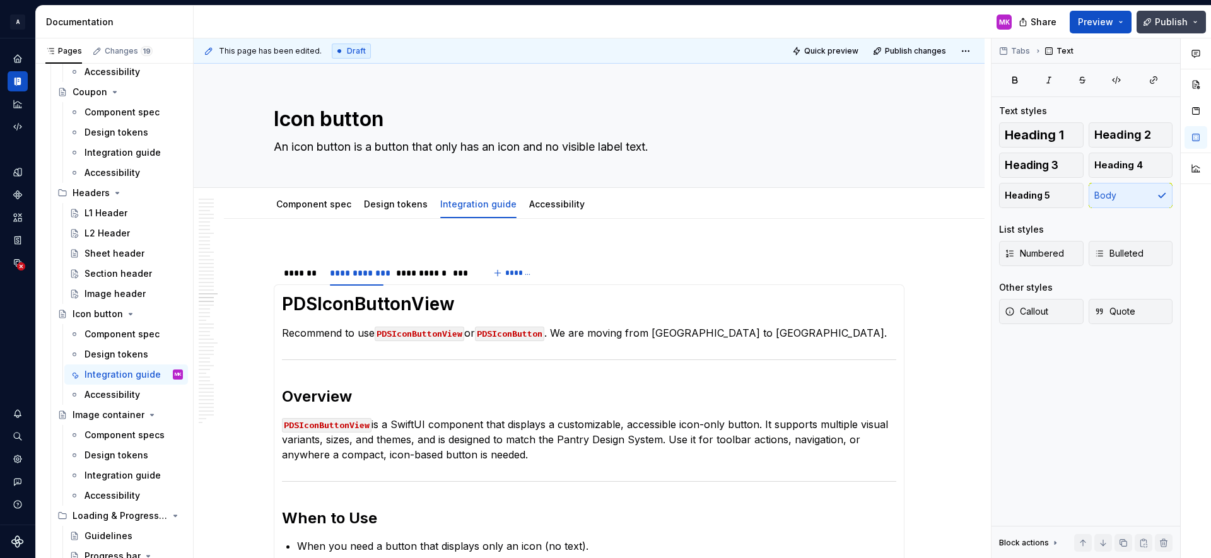
click at [1185, 16] on span "Publish" at bounding box center [1171, 22] width 33 height 13
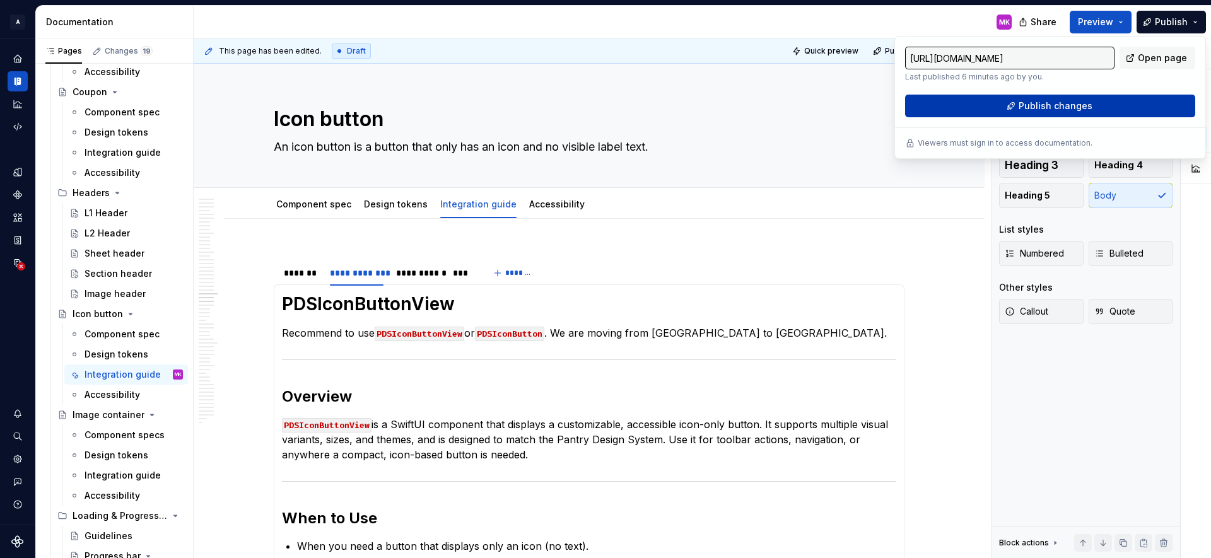
click at [1100, 110] on button "Publish changes" at bounding box center [1050, 106] width 290 height 23
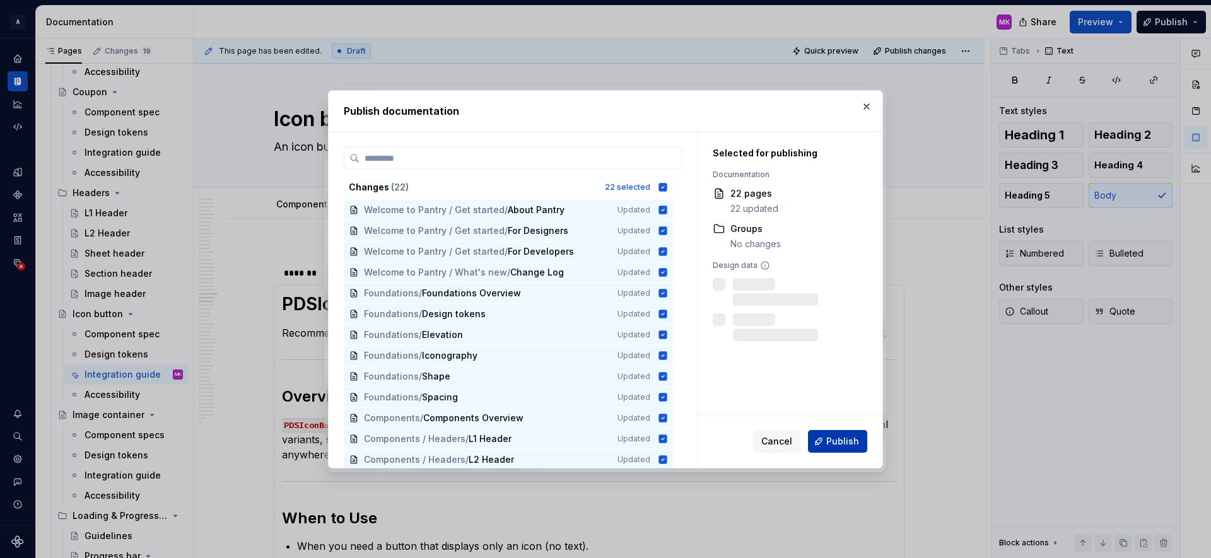
click at [849, 449] on button "Publish" at bounding box center [837, 441] width 59 height 23
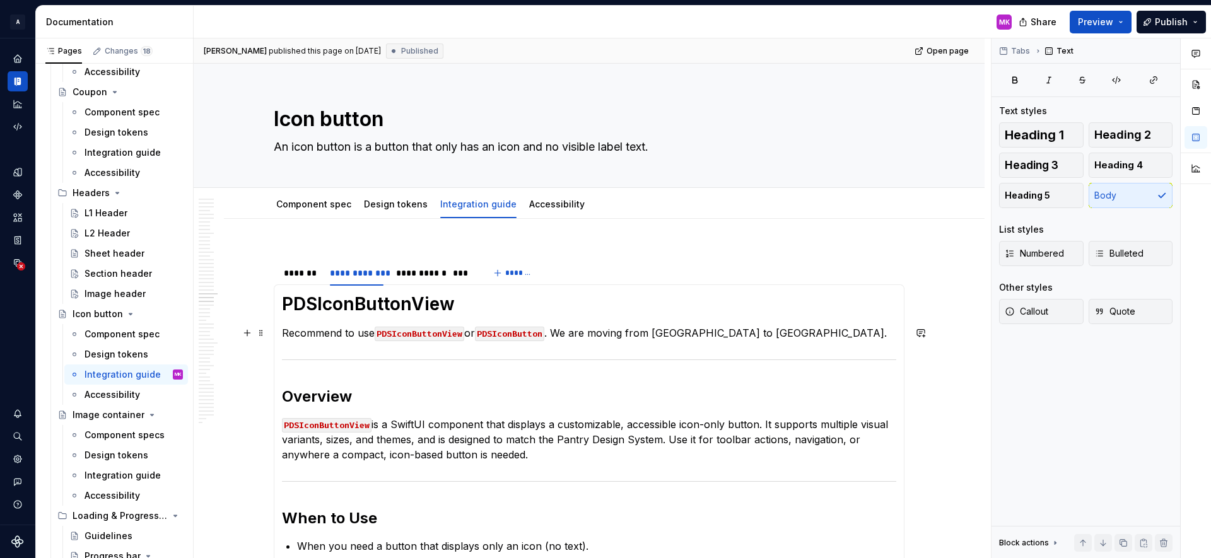
click at [714, 331] on p "Recommend to use PDSIconButtonView or PDSIconButton . We are moving from [GEOGR…" at bounding box center [589, 333] width 614 height 15
click at [751, 339] on p "Recommend to use PDSIconButtonView or PDSIconButton . We are moving from [GEOGR…" at bounding box center [589, 333] width 614 height 15
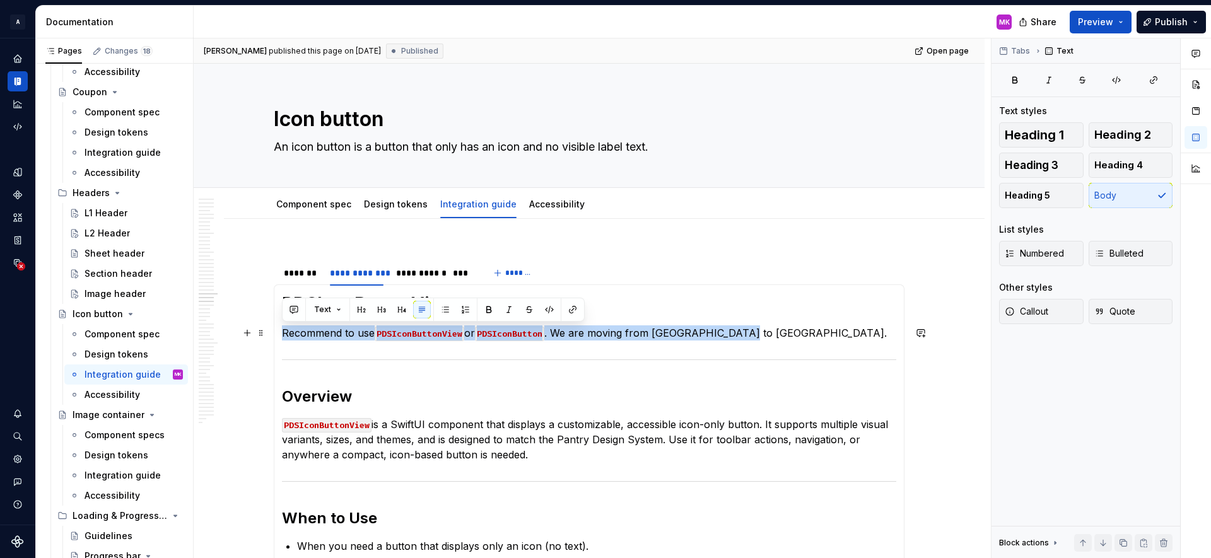
click at [751, 339] on p "Recommend to use PDSIconButtonView or PDSIconButton . We are moving from [GEOGR…" at bounding box center [589, 333] width 614 height 15
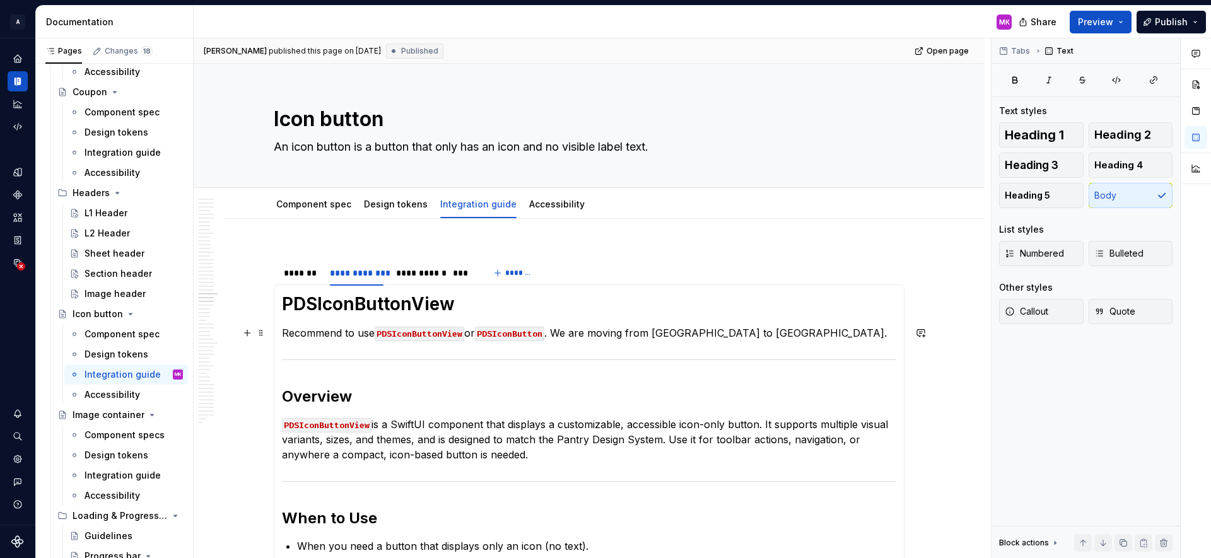
click at [476, 337] on p "Recommend to use PDSIconButtonView or PDSIconButton . We are moving from [GEOGR…" at bounding box center [589, 333] width 614 height 15
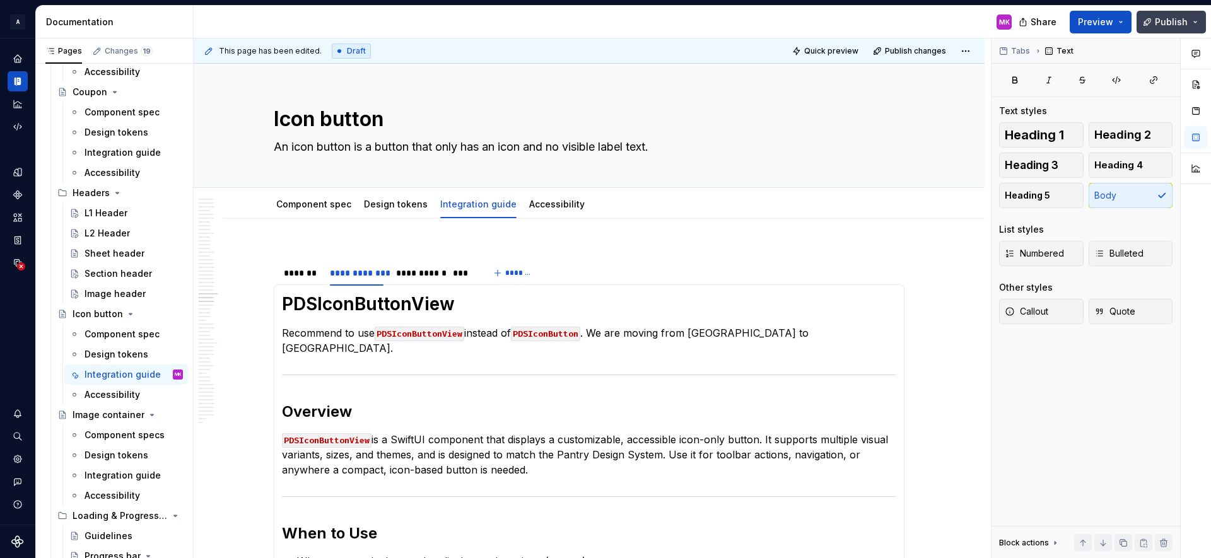
click at [1156, 30] on button "Publish" at bounding box center [1171, 22] width 69 height 23
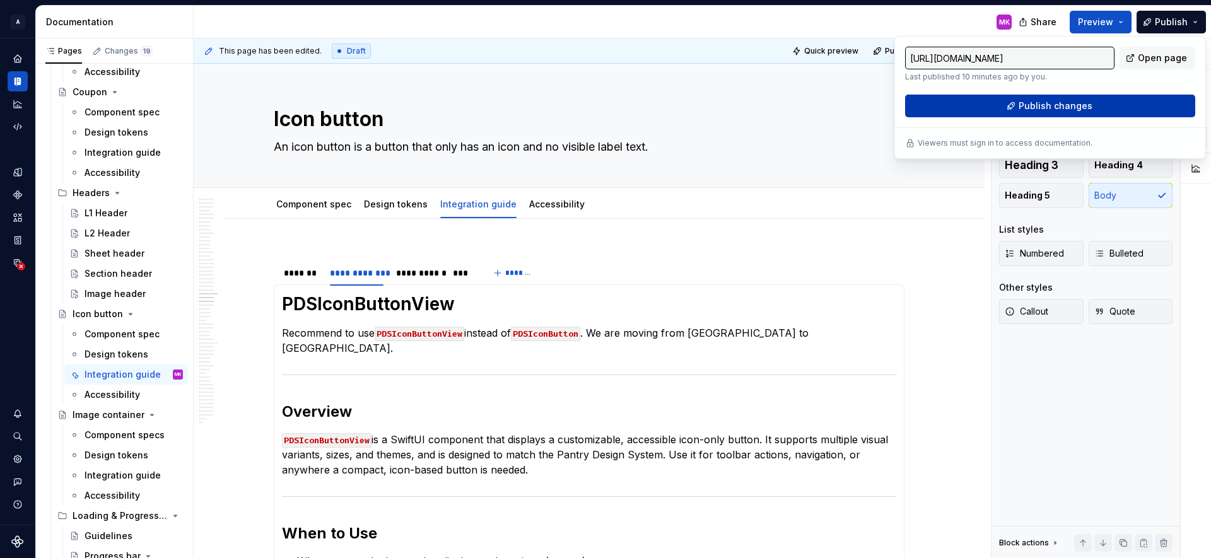
click at [1026, 112] on span "Publish changes" at bounding box center [1056, 106] width 74 height 13
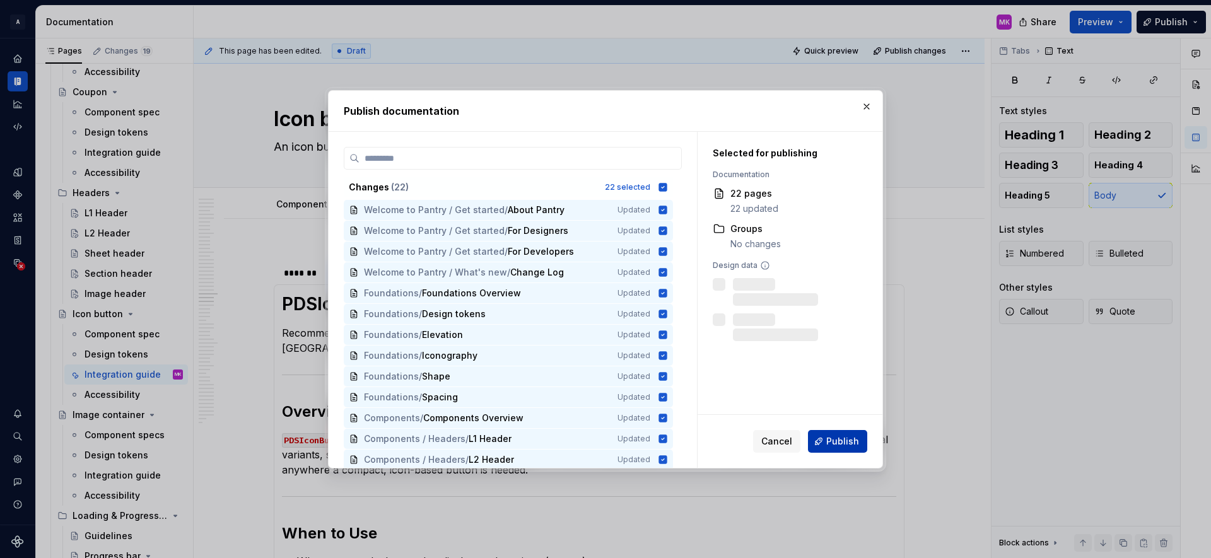
click at [842, 444] on span "Publish" at bounding box center [842, 441] width 33 height 13
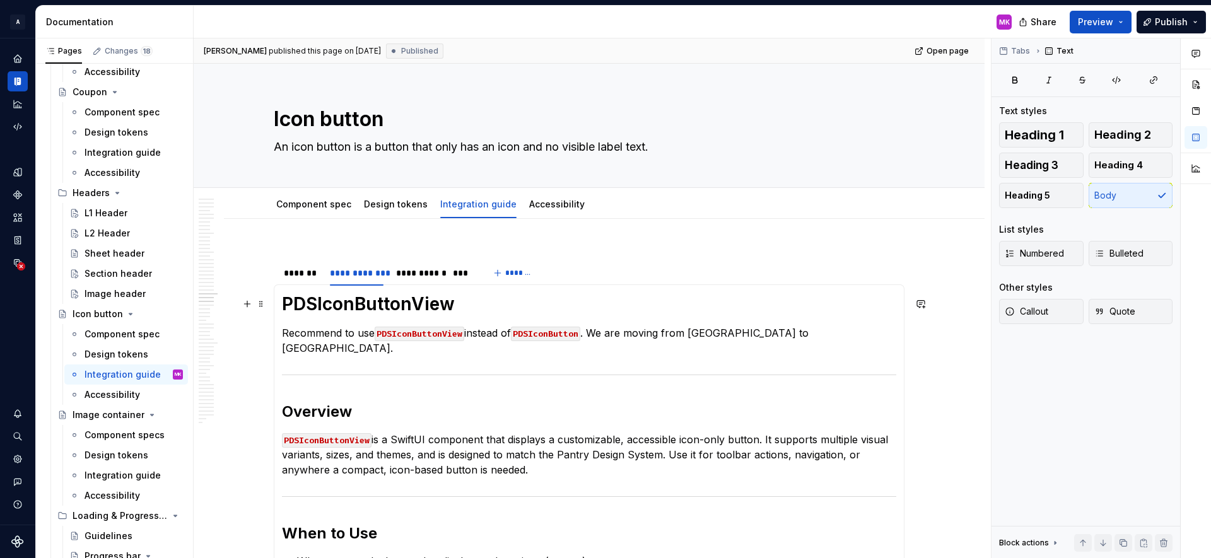
scroll to position [1, 0]
type textarea "*"
